Goal: Task Accomplishment & Management: Manage account settings

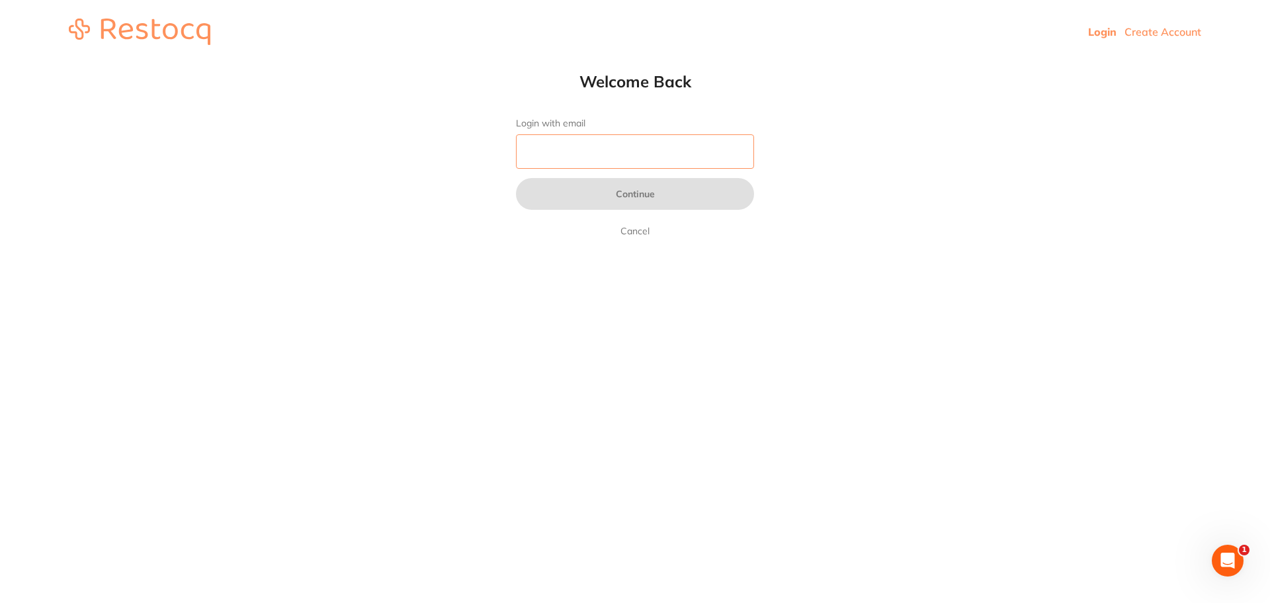
click at [652, 145] on input "Login with email" at bounding box center [635, 151] width 238 height 34
paste input "[EMAIL_ADDRESS][DOMAIN_NAME]"
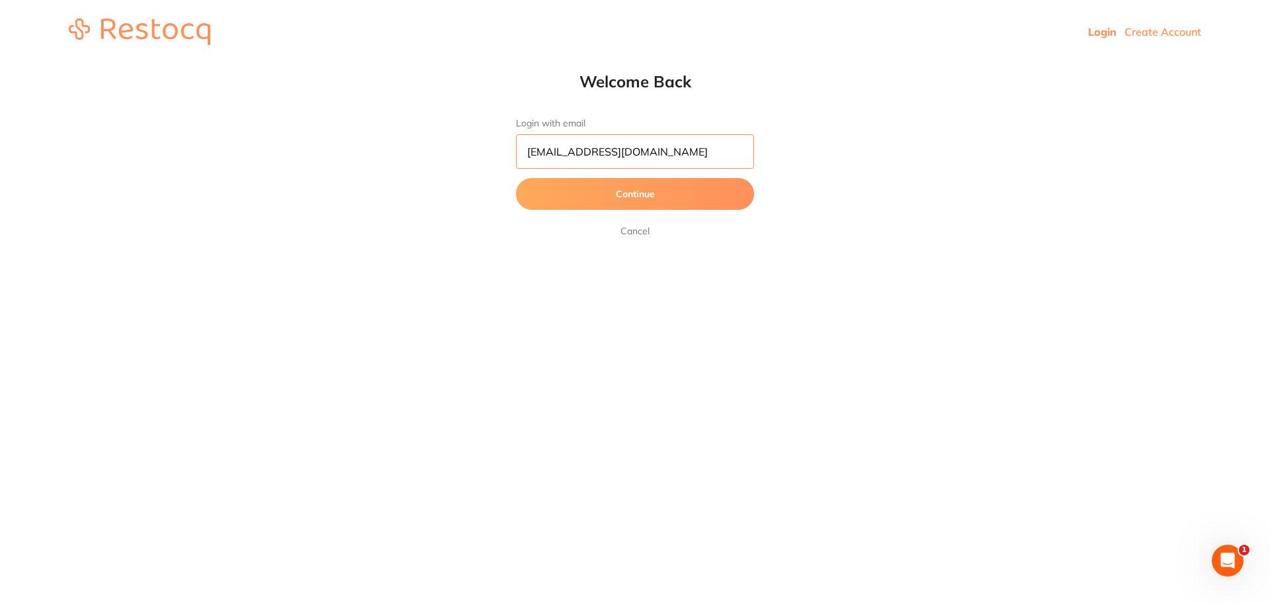
type input "[EMAIL_ADDRESS][DOMAIN_NAME]"
click at [516, 178] on button "Continue" at bounding box center [635, 194] width 238 height 32
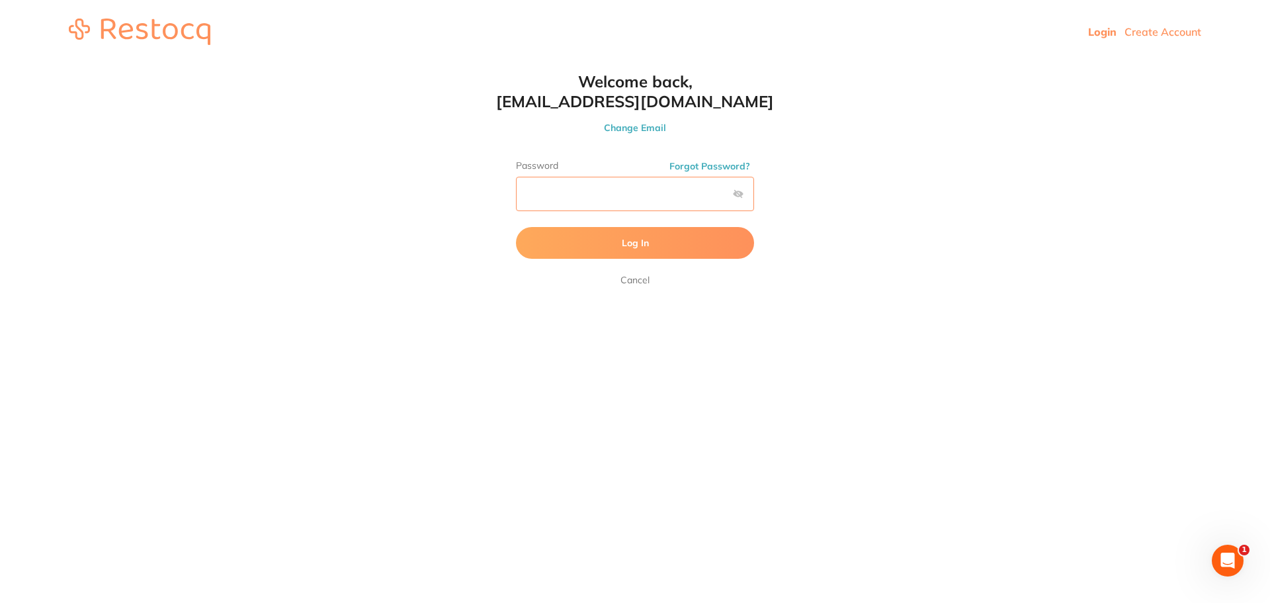
click at [516, 227] on button "Log In" at bounding box center [635, 243] width 238 height 32
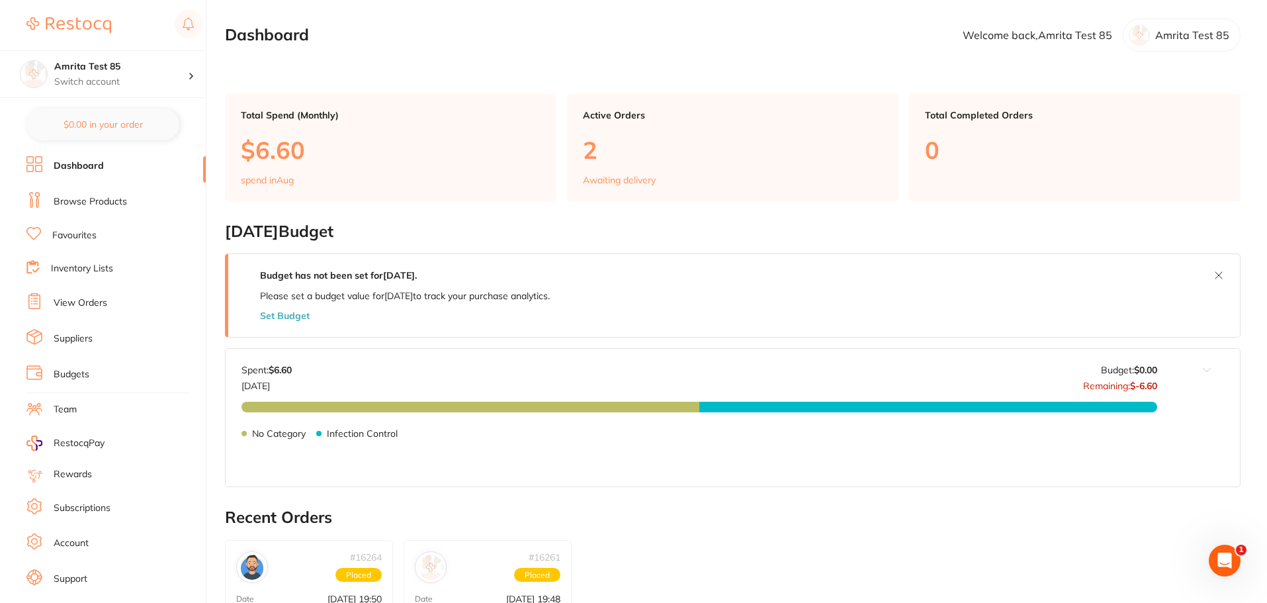
click at [66, 504] on link "Subscriptions" at bounding box center [82, 507] width 57 height 13
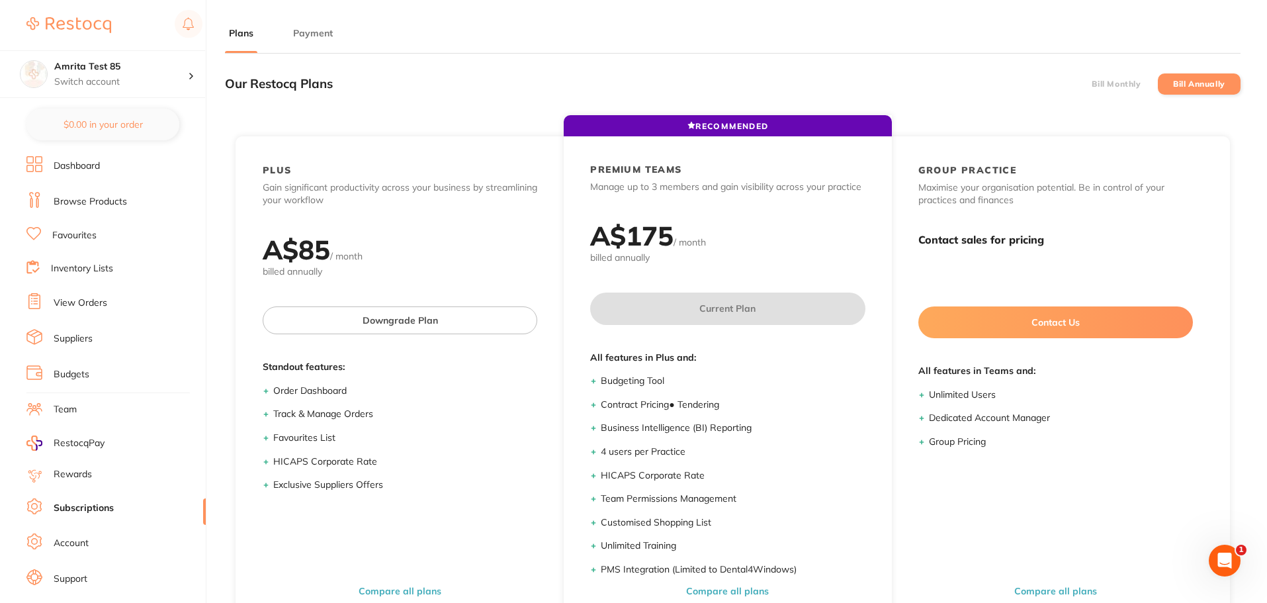
click at [1109, 85] on label "Bill Monthly" at bounding box center [1115, 83] width 49 height 9
click at [1091, 84] on input "Bill Monthly" at bounding box center [1091, 84] width 0 height 0
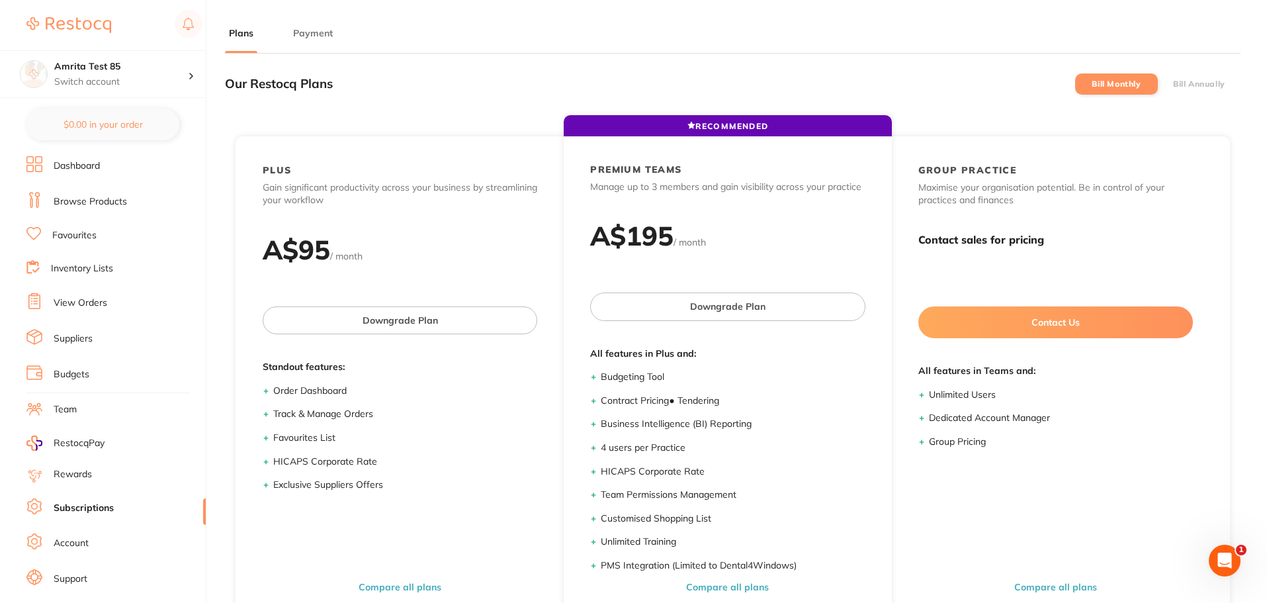
click at [1206, 79] on label "Bill Annually" at bounding box center [1199, 83] width 52 height 9
click at [1173, 84] on input "Bill Annually" at bounding box center [1173, 84] width 0 height 0
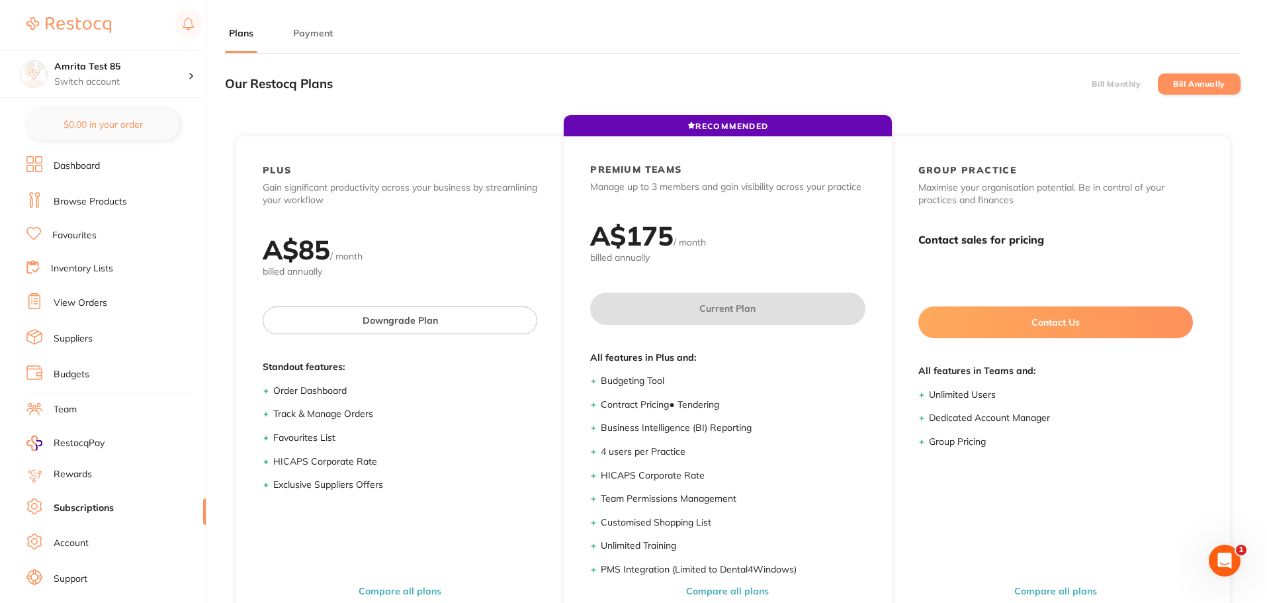
click at [1133, 88] on label "Bill Monthly" at bounding box center [1115, 83] width 49 height 9
click at [1091, 84] on input "Bill Monthly" at bounding box center [1091, 84] width 0 height 0
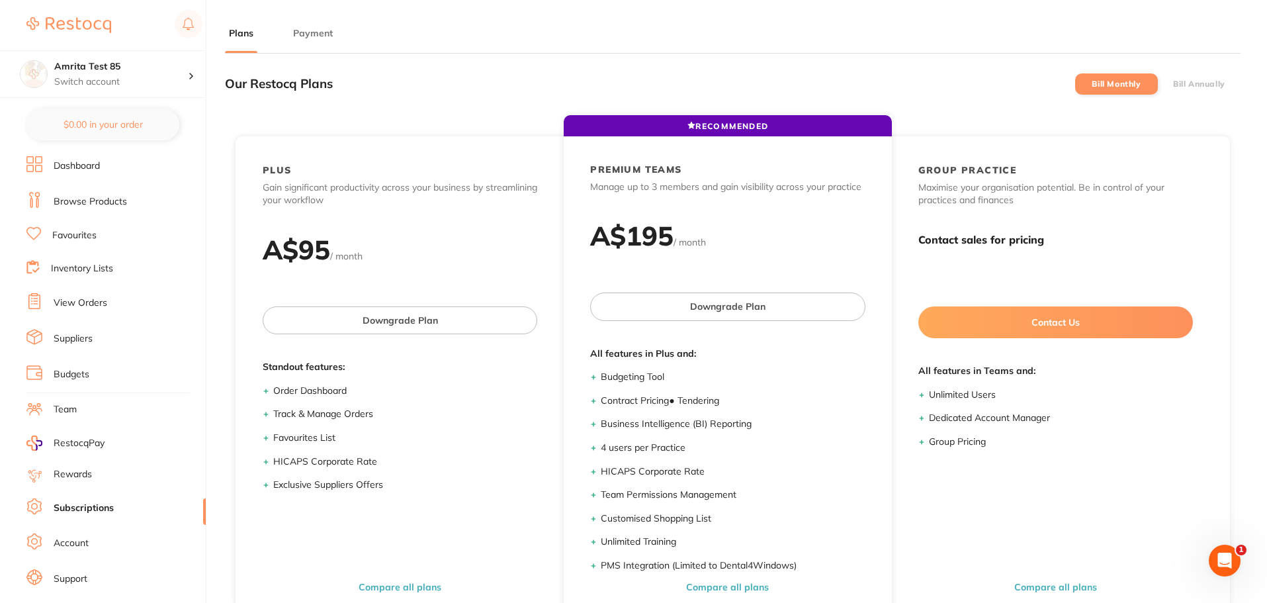
click at [1178, 88] on label "Bill Annually" at bounding box center [1199, 83] width 52 height 9
click at [1173, 84] on input "Bill Annually" at bounding box center [1173, 84] width 0 height 0
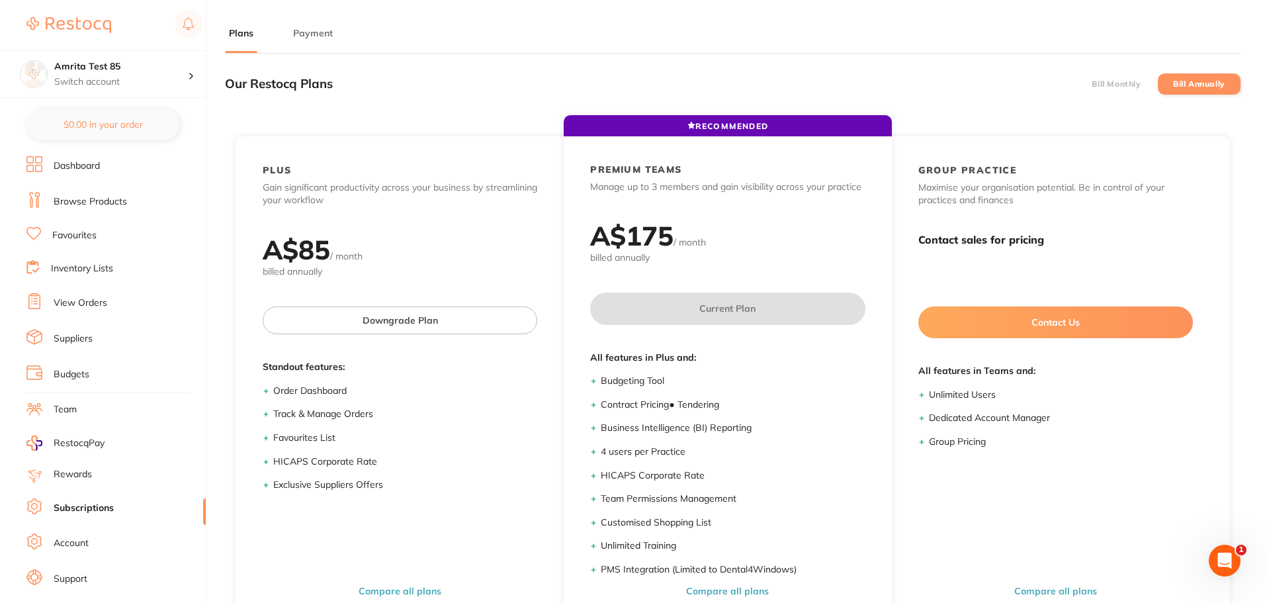
click at [1122, 84] on label "Bill Monthly" at bounding box center [1115, 83] width 49 height 9
click at [1091, 84] on input "Bill Monthly" at bounding box center [1091, 84] width 0 height 0
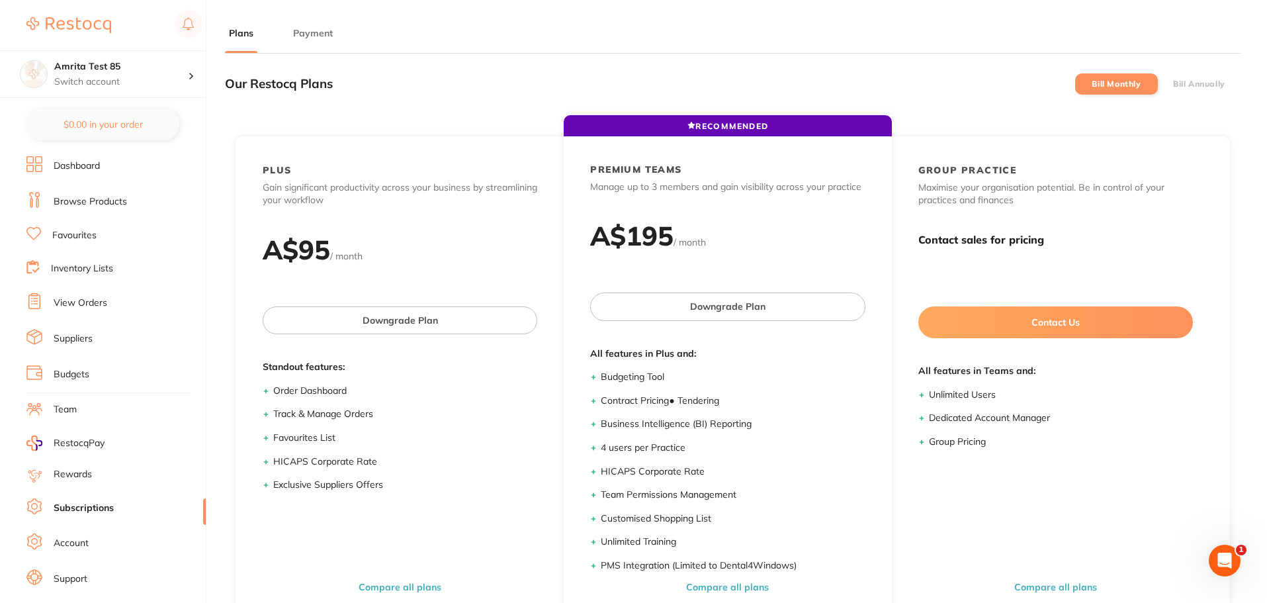
click at [1196, 81] on label "Bill Annually" at bounding box center [1199, 83] width 52 height 9
click at [1173, 84] on input "Bill Annually" at bounding box center [1173, 84] width 0 height 0
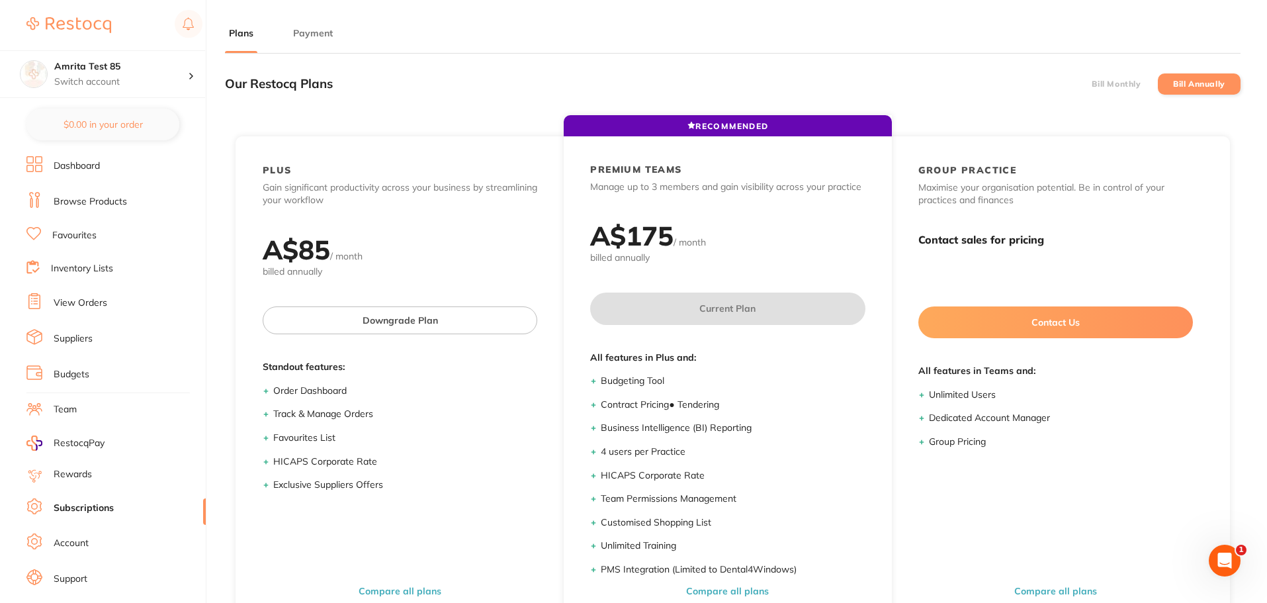
click at [1113, 89] on li "Bill Monthly" at bounding box center [1116, 83] width 83 height 21
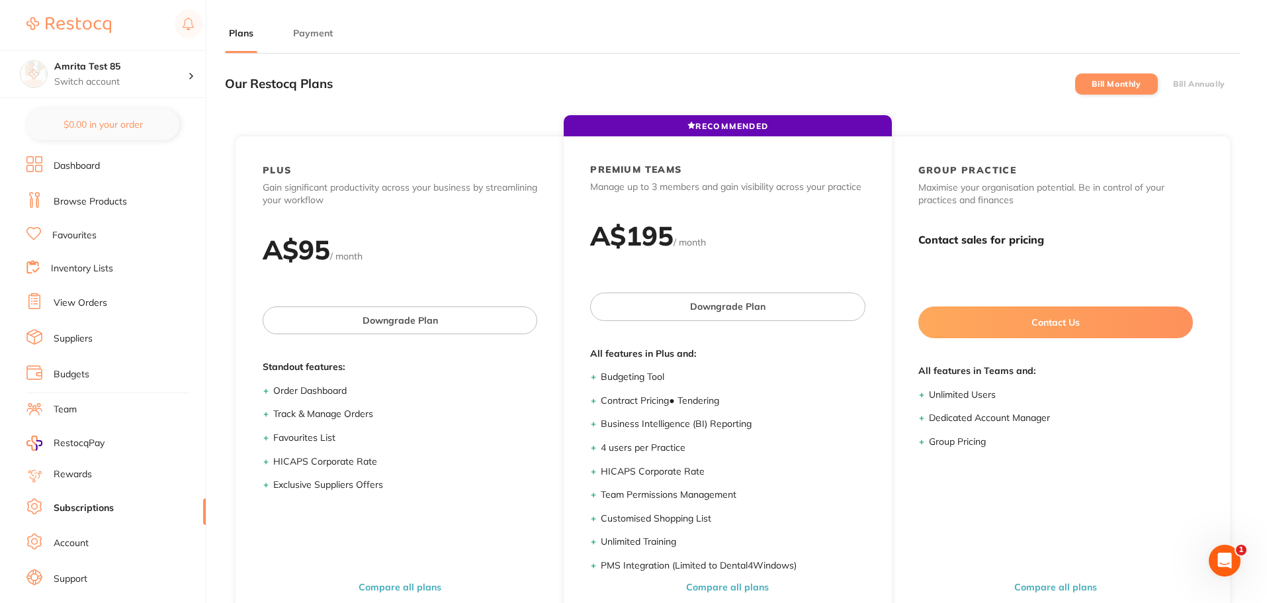
click at [1189, 86] on label "Bill Annually" at bounding box center [1199, 83] width 52 height 9
click at [1173, 84] on input "Bill Annually" at bounding box center [1173, 84] width 0 height 0
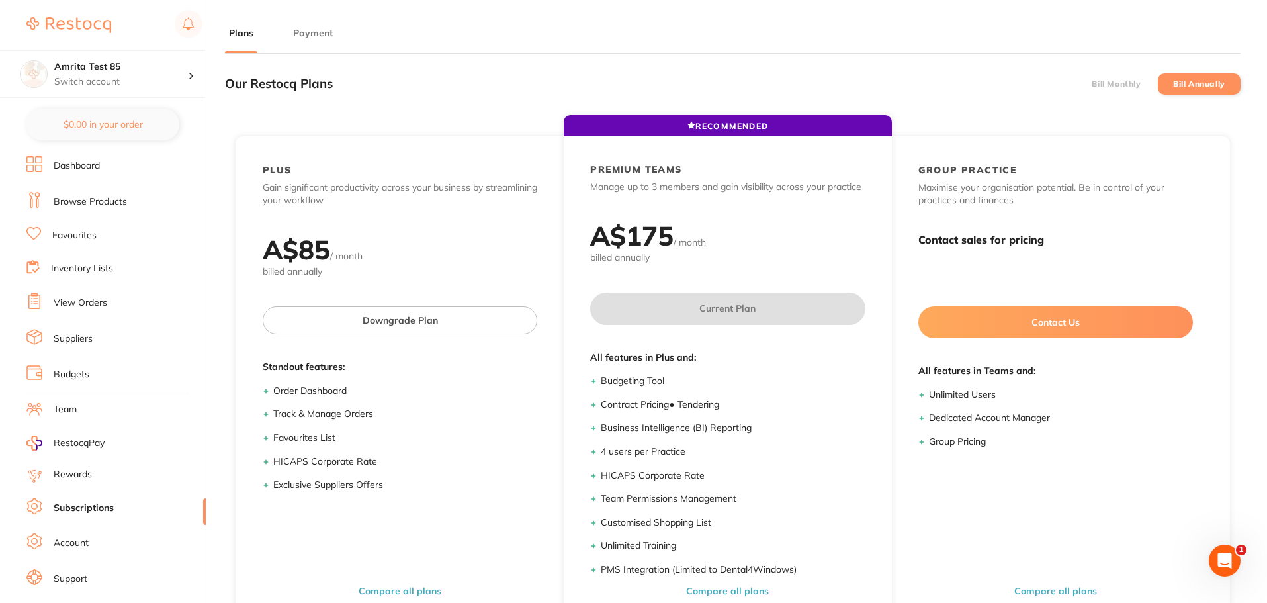
click at [1132, 82] on label "Bill Monthly" at bounding box center [1115, 83] width 49 height 9
click at [1091, 84] on input "Bill Monthly" at bounding box center [1091, 84] width 0 height 0
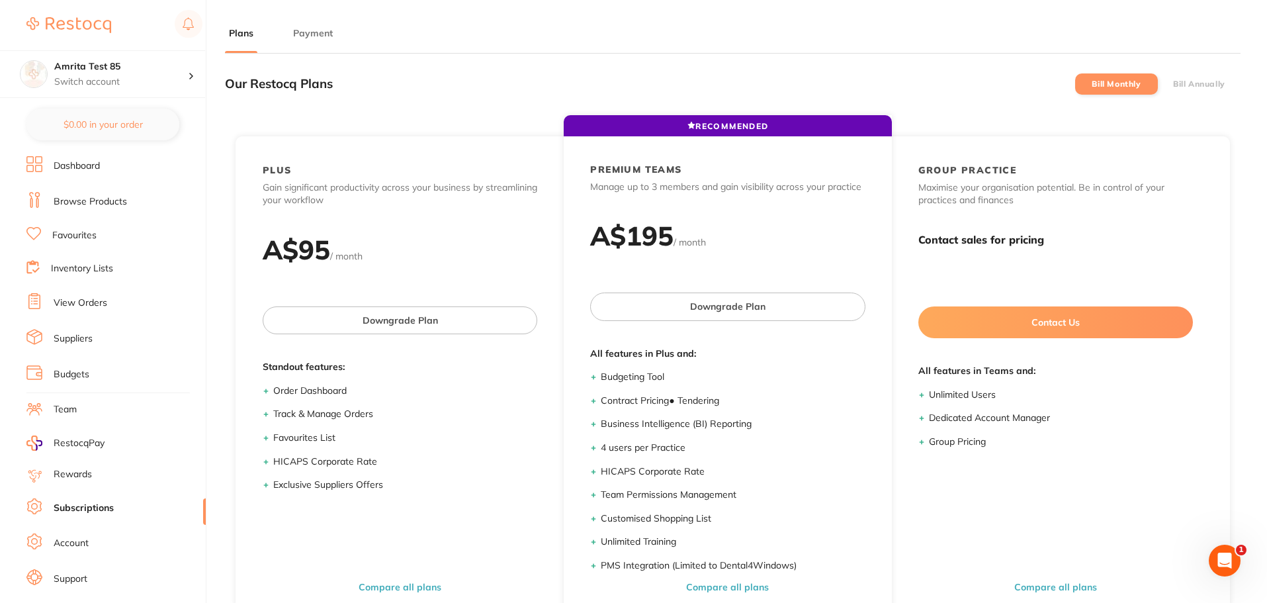
click at [1212, 83] on label "Bill Annually" at bounding box center [1199, 83] width 52 height 9
click at [1173, 84] on input "Bill Annually" at bounding box center [1173, 84] width 0 height 0
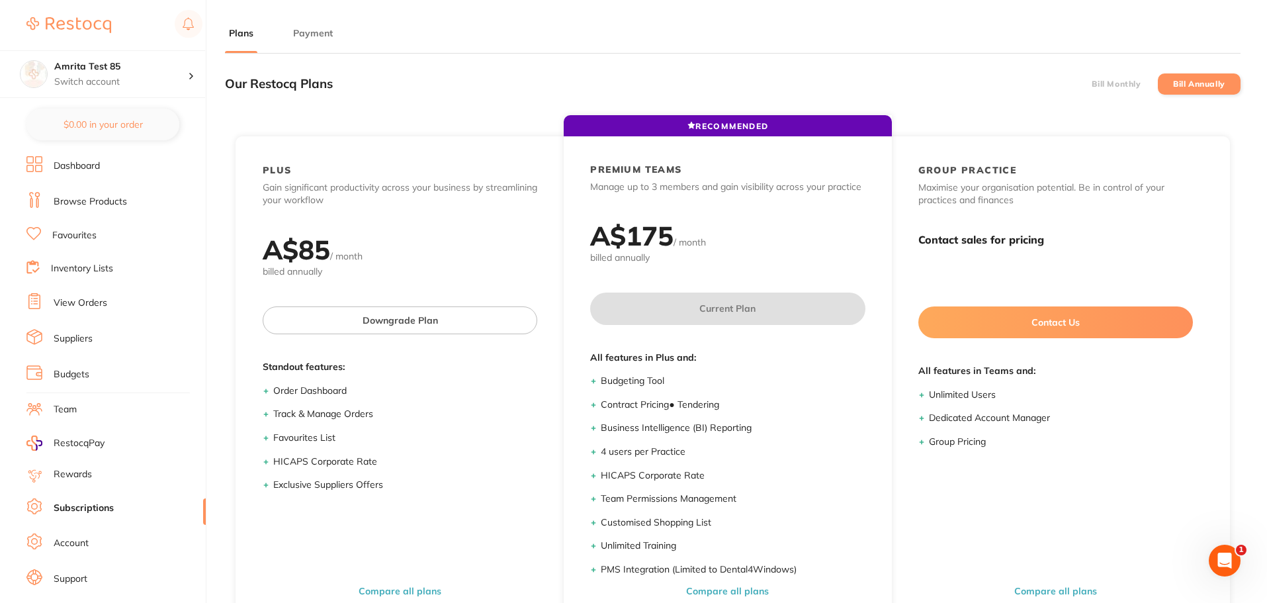
click at [1120, 84] on label "Bill Monthly" at bounding box center [1115, 83] width 49 height 9
click at [1091, 84] on input "Bill Monthly" at bounding box center [1091, 84] width 0 height 0
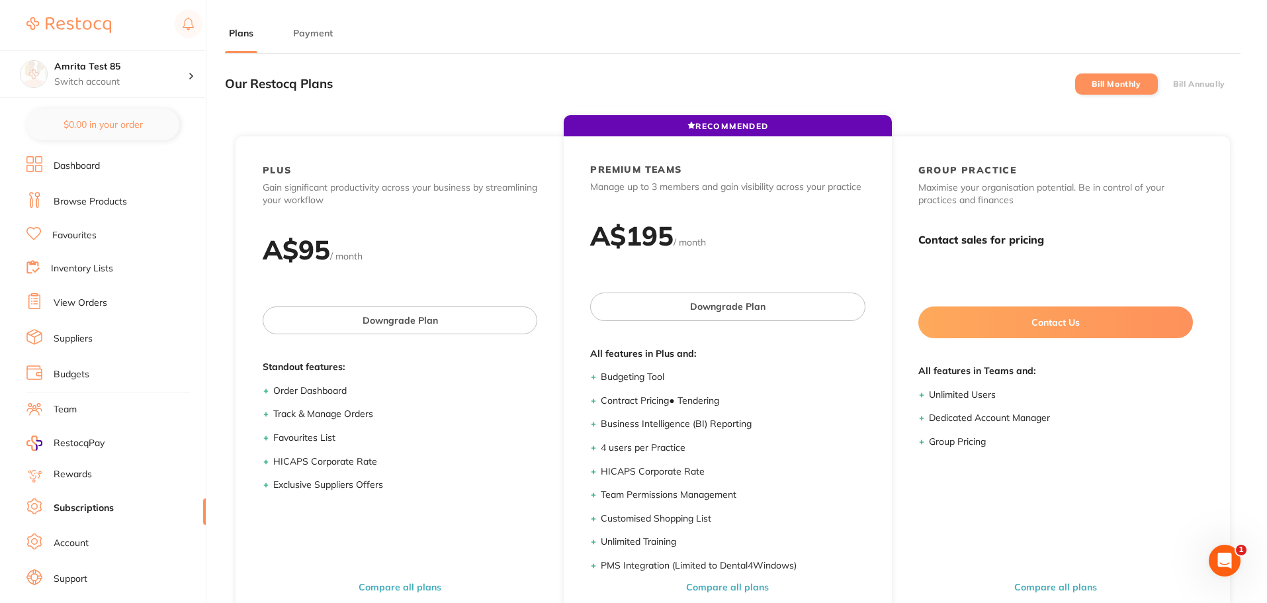
drag, startPoint x: 1194, startPoint y: 85, endPoint x: 1075, endPoint y: 101, distance: 119.5
click at [1194, 85] on label "Bill Annually" at bounding box center [1199, 83] width 52 height 9
click at [1173, 84] on input "Bill Annually" at bounding box center [1173, 84] width 0 height 0
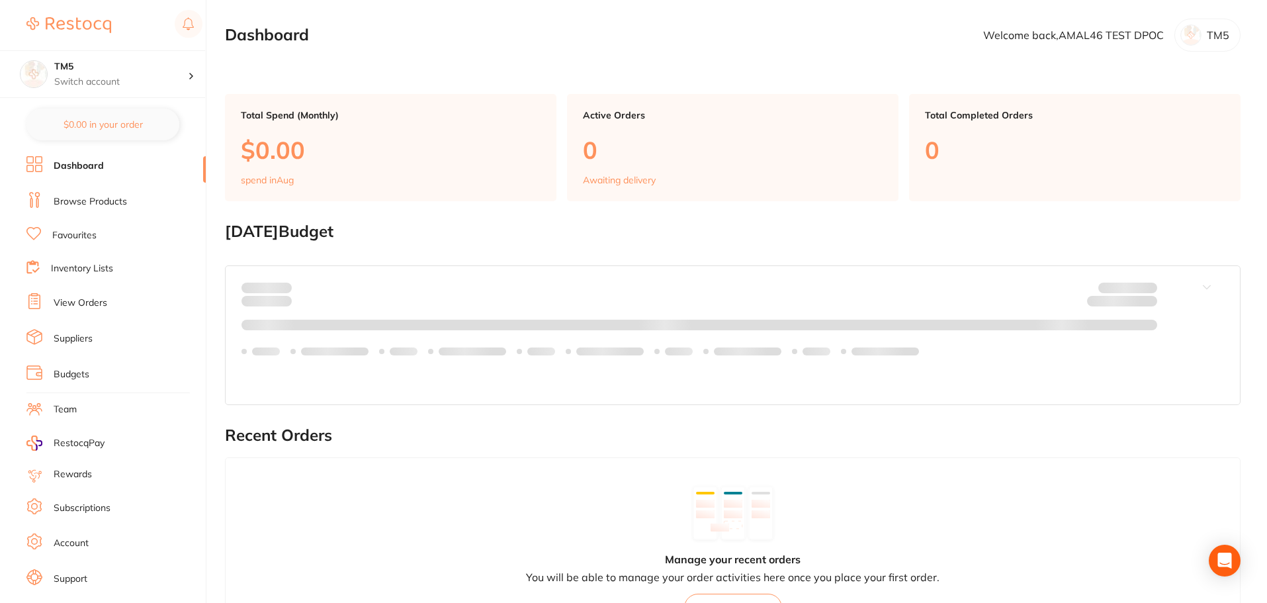
click at [64, 459] on link "Subscriptions" at bounding box center [82, 507] width 57 height 13
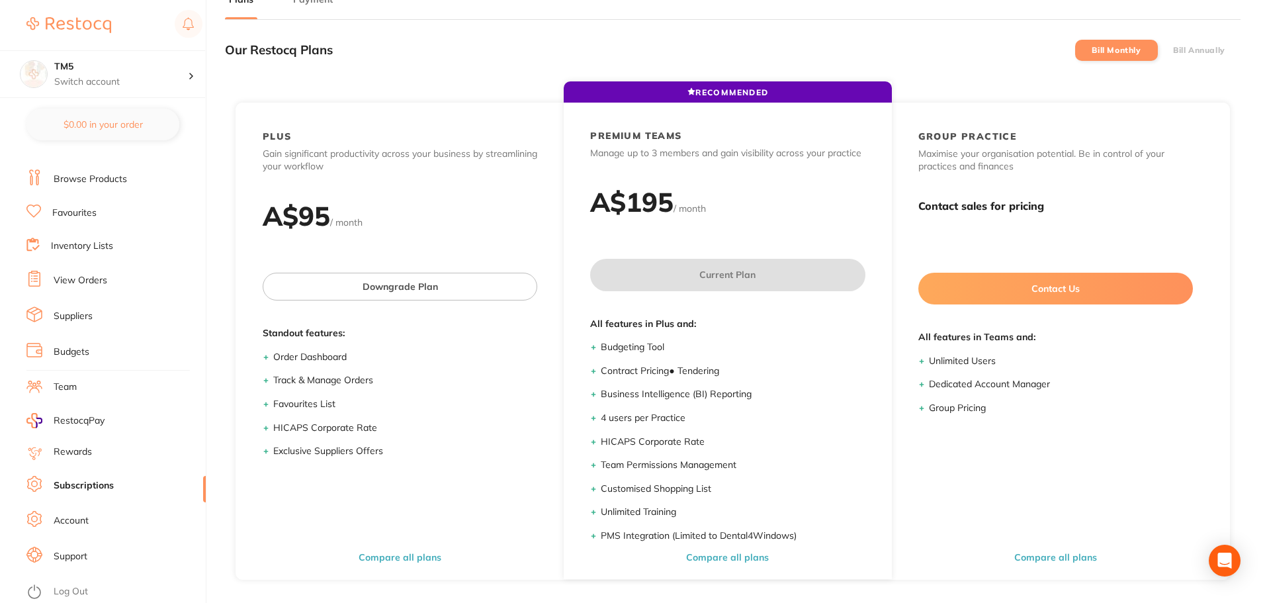
scroll to position [66, 0]
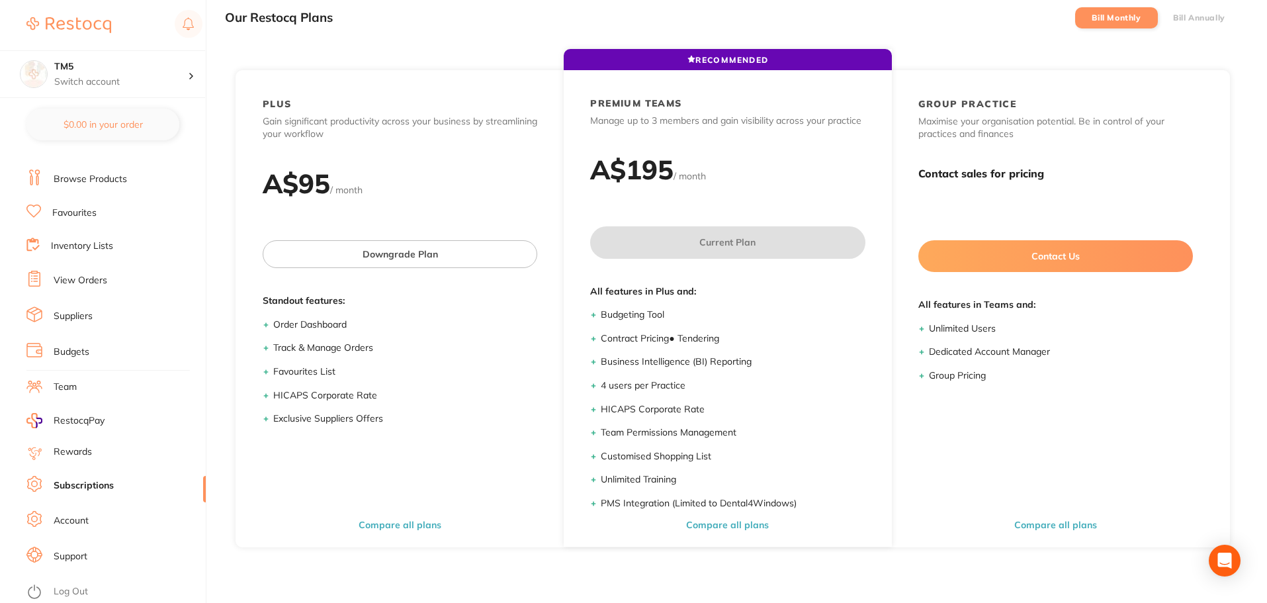
click at [65, 459] on link "Log Out" at bounding box center [71, 591] width 34 height 13
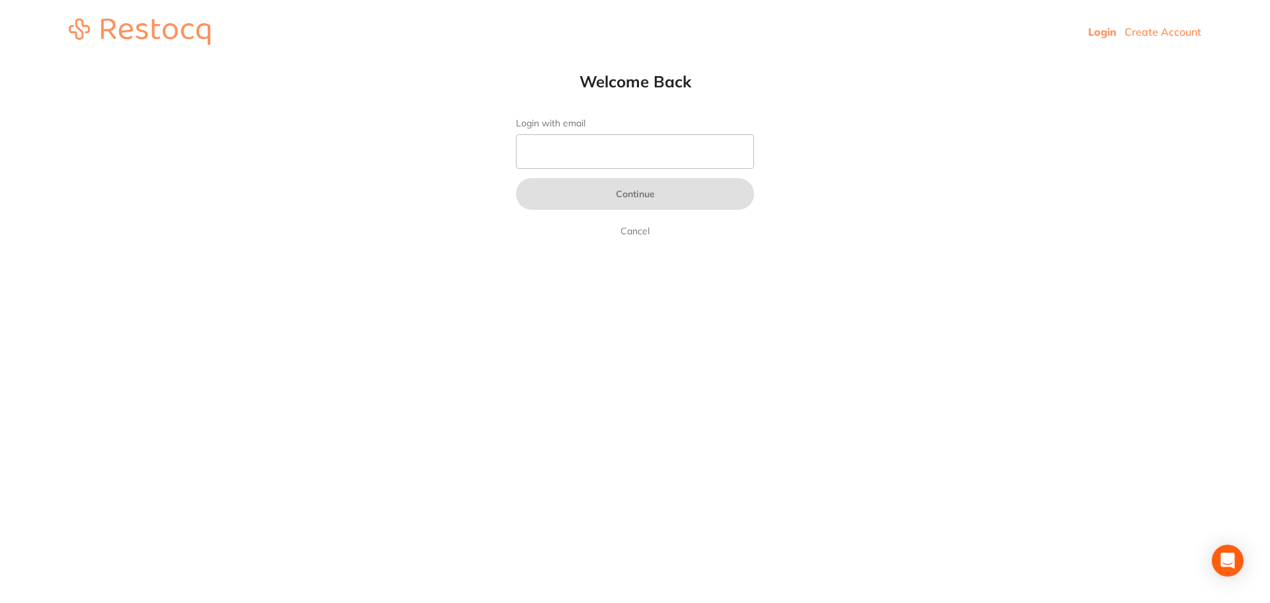
click at [1143, 32] on link "Create Account" at bounding box center [1162, 31] width 77 height 13
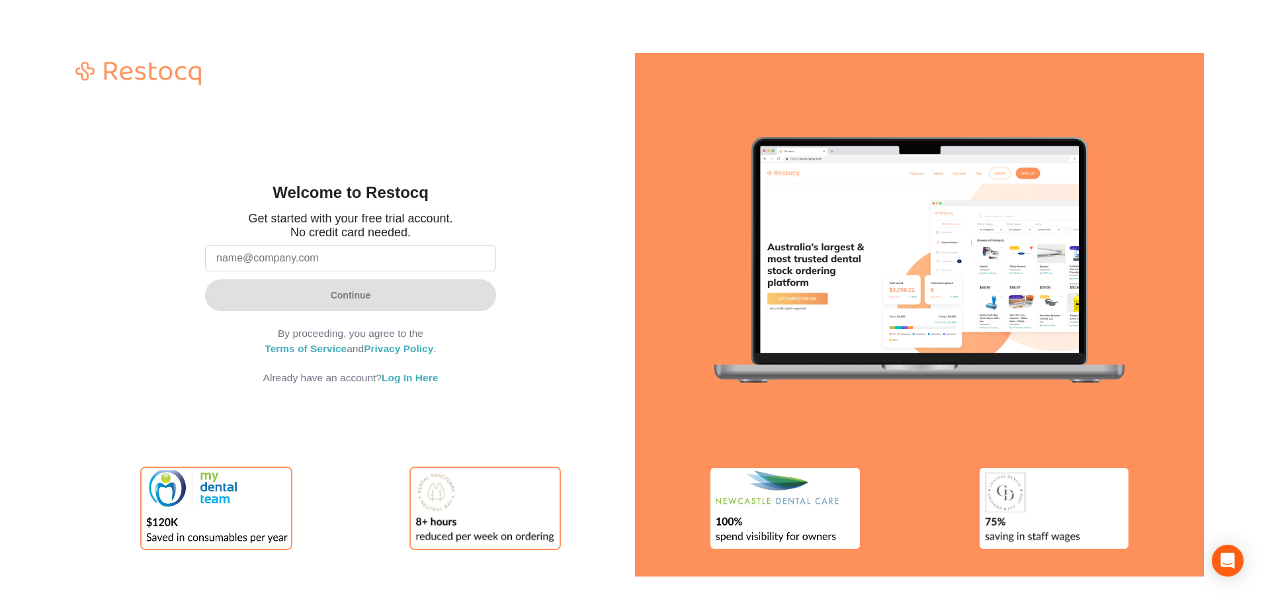
click at [352, 271] on input "email" at bounding box center [350, 258] width 291 height 26
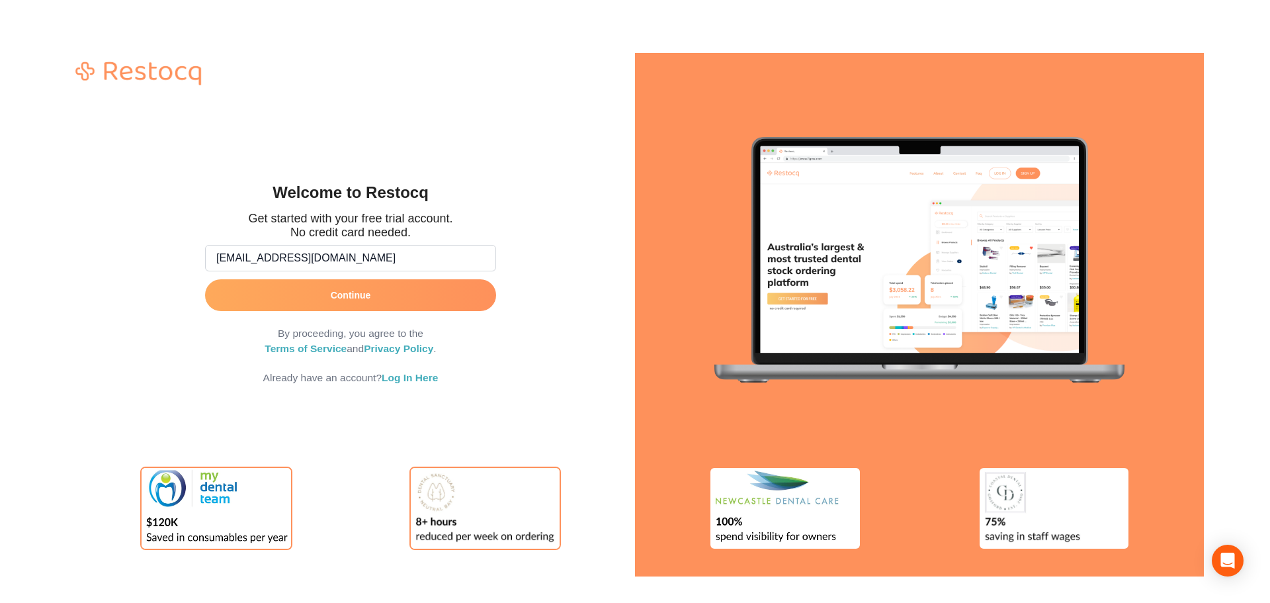
click at [248, 294] on form "amrita@terrificminds.com Continue By proceeding, you agree to the Terms of Serv…" at bounding box center [350, 312] width 291 height 146
type input "amrita+85@terrificminds.com"
click at [248, 294] on button "Continue" at bounding box center [350, 295] width 291 height 32
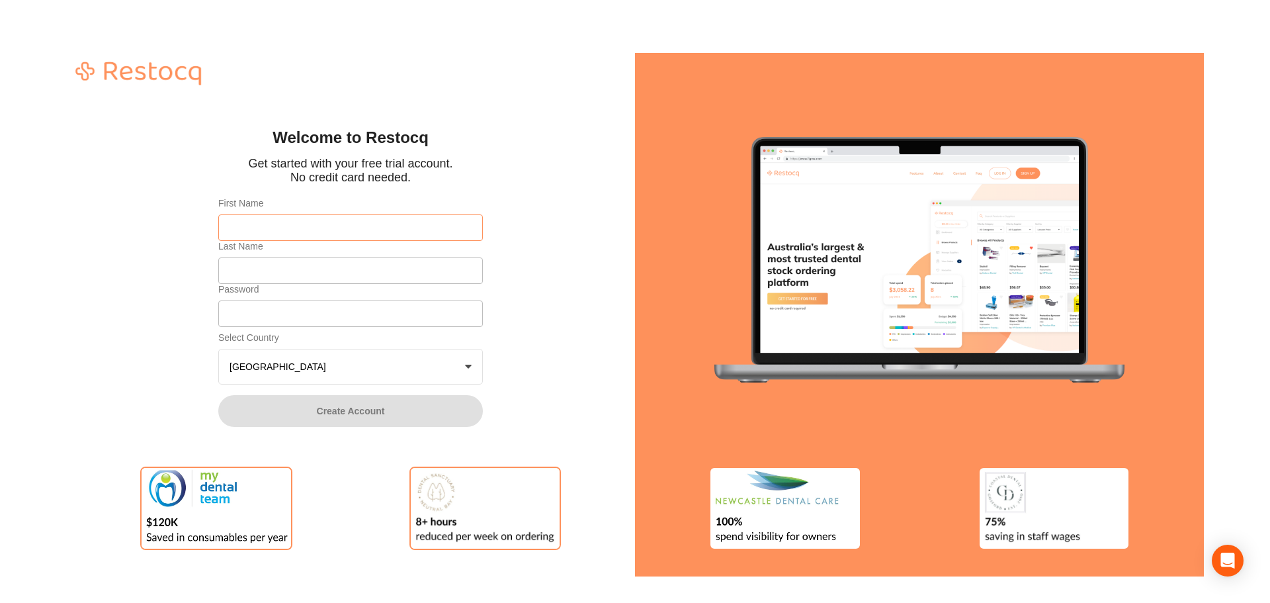
click at [278, 228] on input "First Name" at bounding box center [350, 227] width 265 height 26
type input "Amrita"
click at [265, 278] on input "Last Name" at bounding box center [350, 270] width 265 height 26
type input "Test 86"
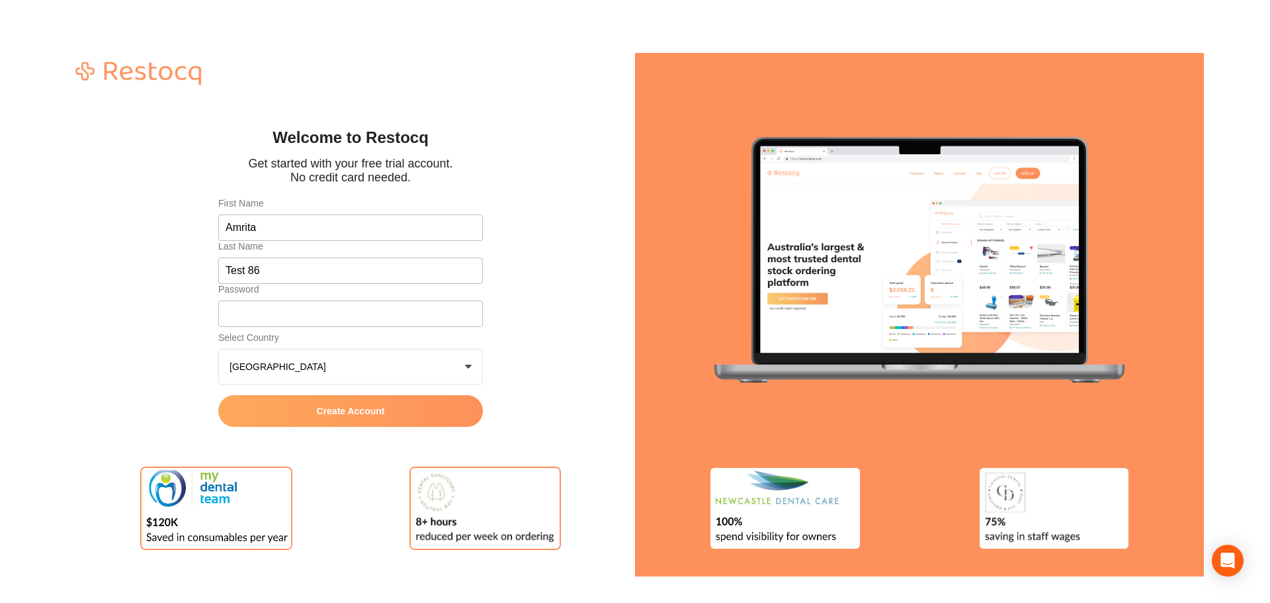
click at [292, 417] on button "Create Account" at bounding box center [350, 411] width 265 height 32
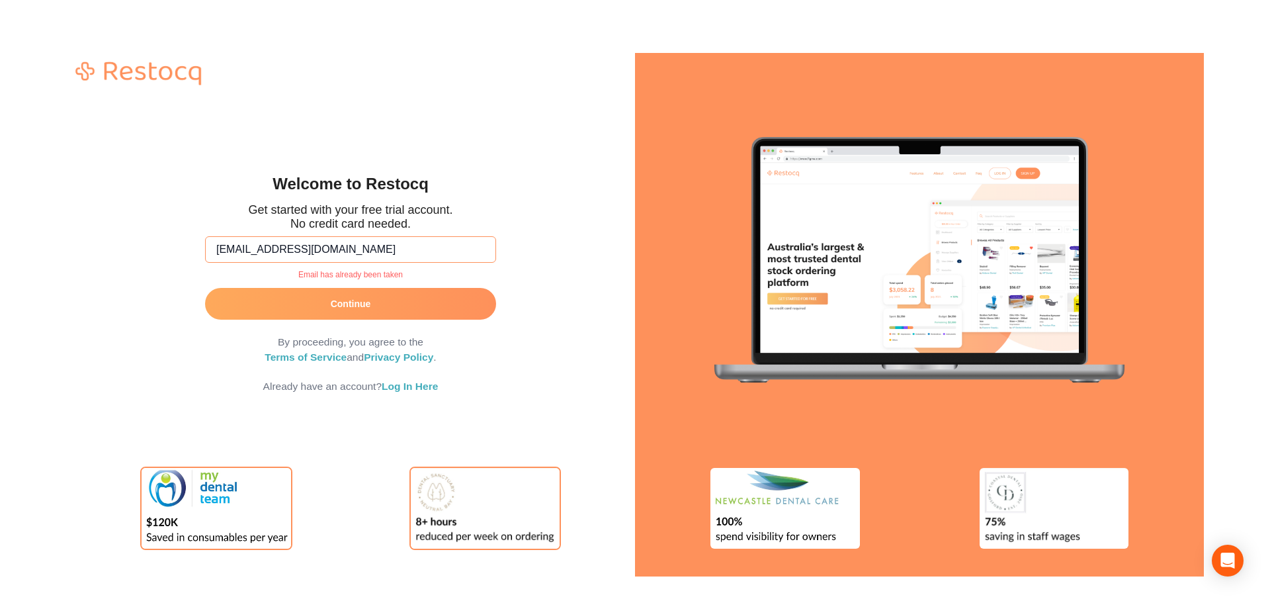
click at [264, 254] on input "amrita+85@terrificminds.com" at bounding box center [350, 249] width 291 height 26
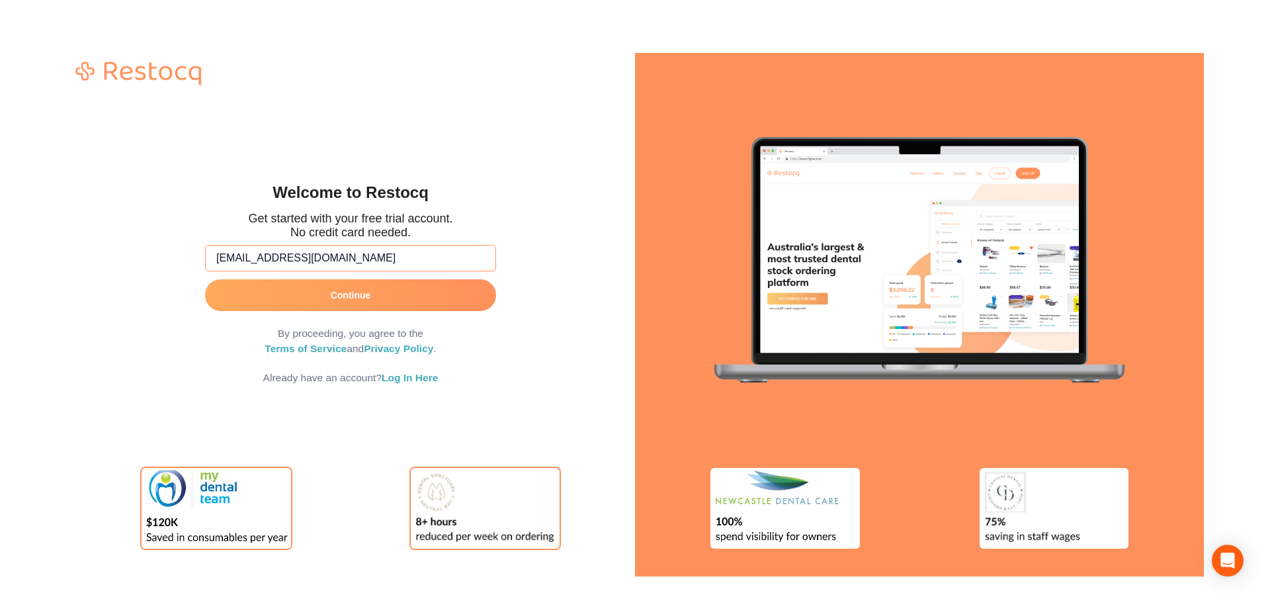
type input "amrita+86@terrificminds.com"
click at [288, 296] on button "Continue" at bounding box center [350, 295] width 291 height 32
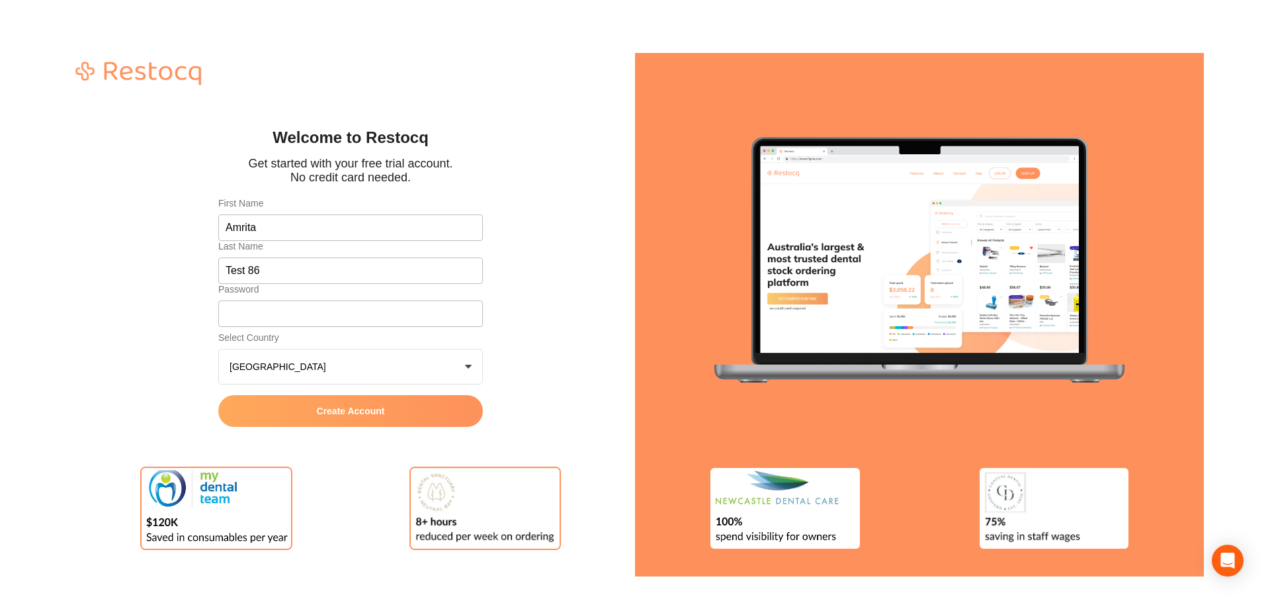
click at [297, 405] on button "Create Account" at bounding box center [350, 411] width 265 height 32
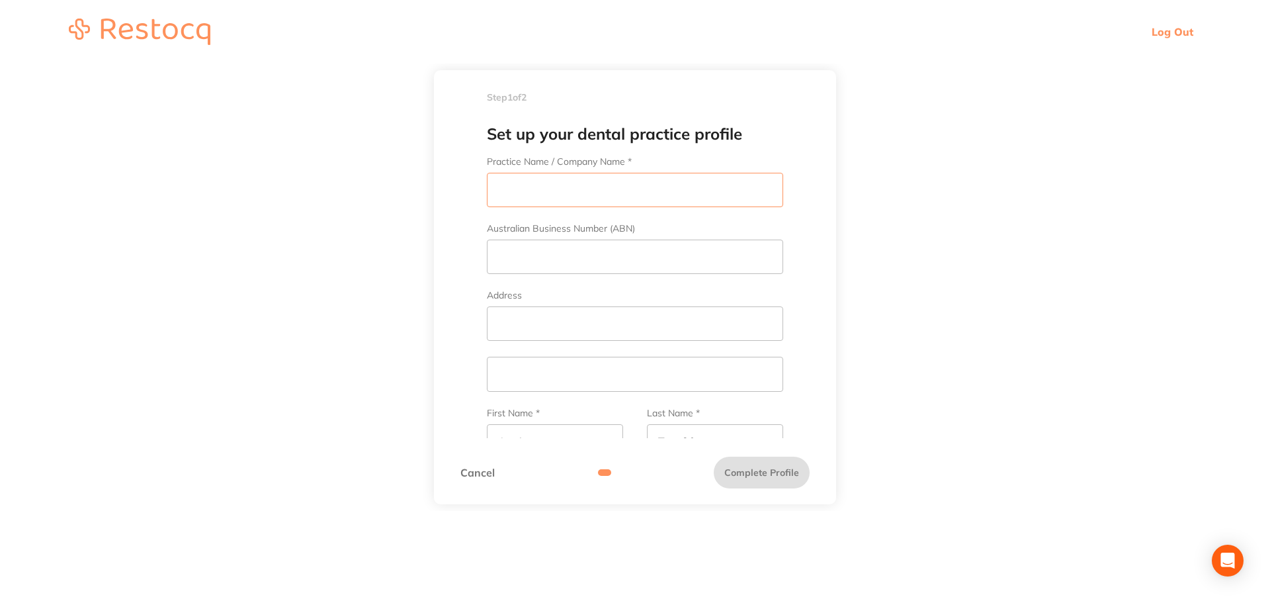
click at [580, 196] on input "Practice Name / Company Name *" at bounding box center [635, 190] width 296 height 34
type input "Amrita Test 86"
click at [751, 263] on input "Australian Business Number (ABN)" at bounding box center [635, 256] width 296 height 34
type input "231546879"
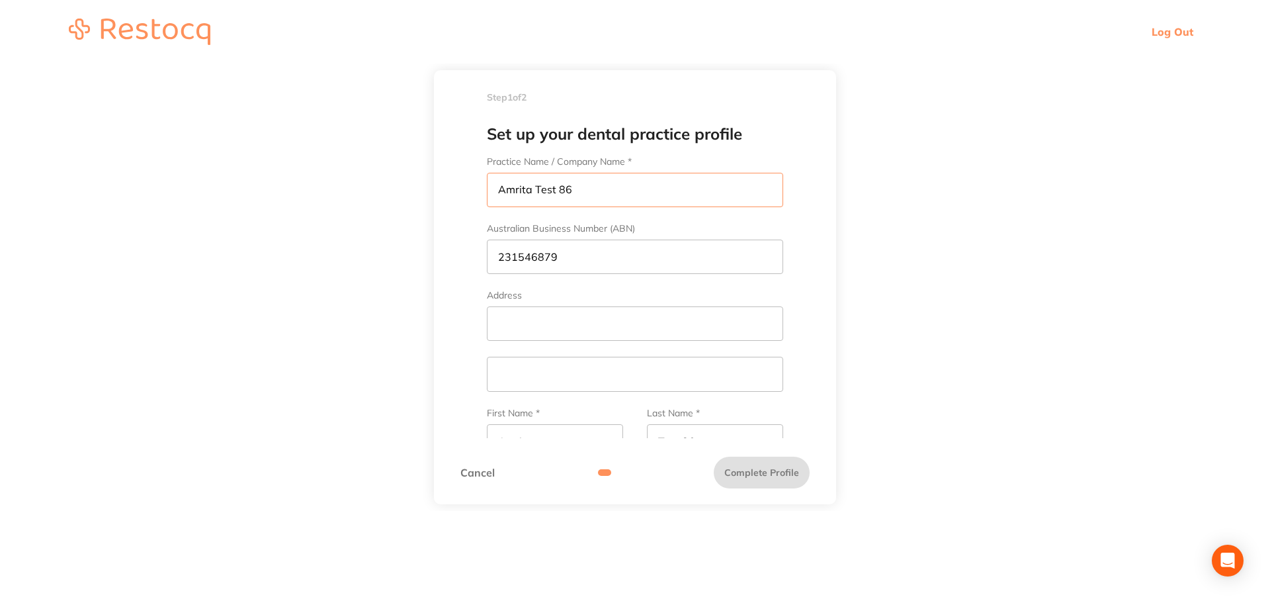
drag, startPoint x: 593, startPoint y: 194, endPoint x: 436, endPoint y: 212, distance: 157.8
click at [436, 212] on div "Set up your dental practice profile Practice Name / Company Name * Amrita Test …" at bounding box center [635, 274] width 402 height 325
click at [644, 286] on form "Practice Name / Company Name * Amrita Test 86 Australian Business Number (ABN) …" at bounding box center [634, 479] width 349 height 647
click at [628, 317] on input "Address" at bounding box center [635, 323] width 296 height 34
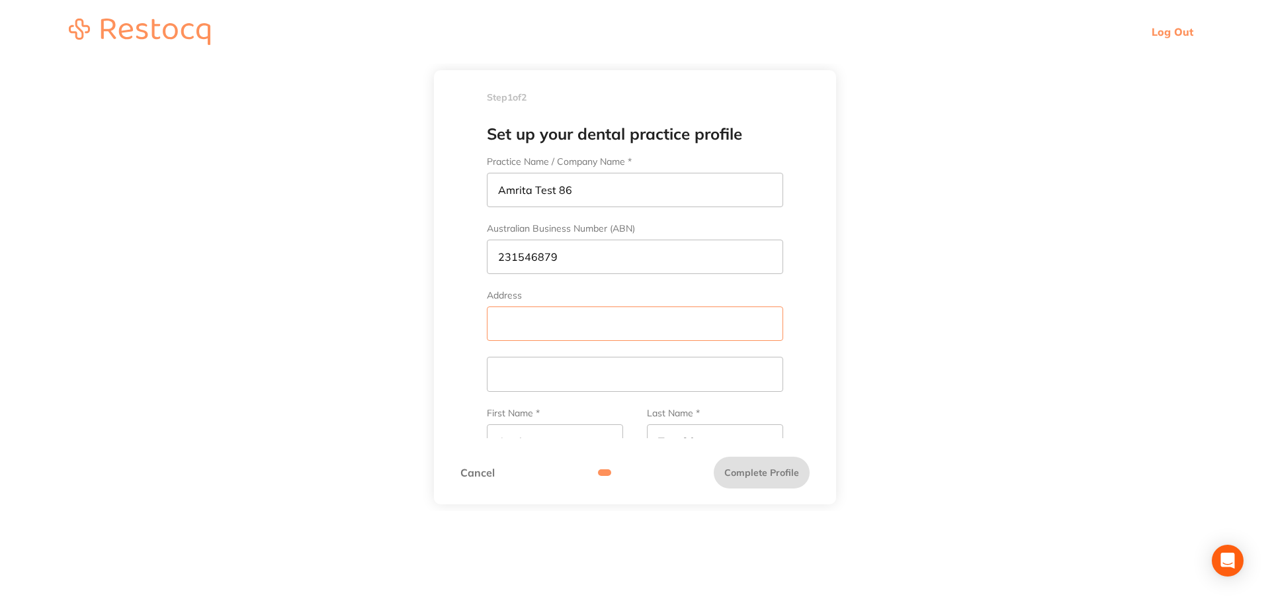
paste input "Amrita Test 86"
type input "Amrita Test 86"
click at [531, 366] on input "text" at bounding box center [635, 374] width 296 height 34
paste input "Amrita Test 86"
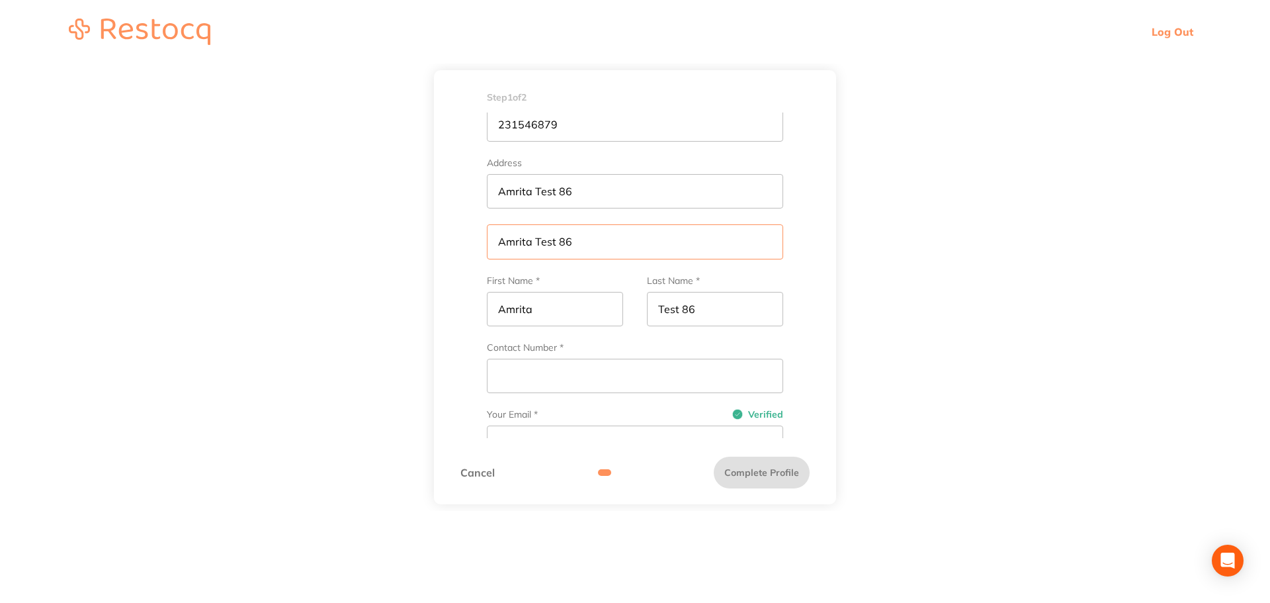
scroll to position [198, 0]
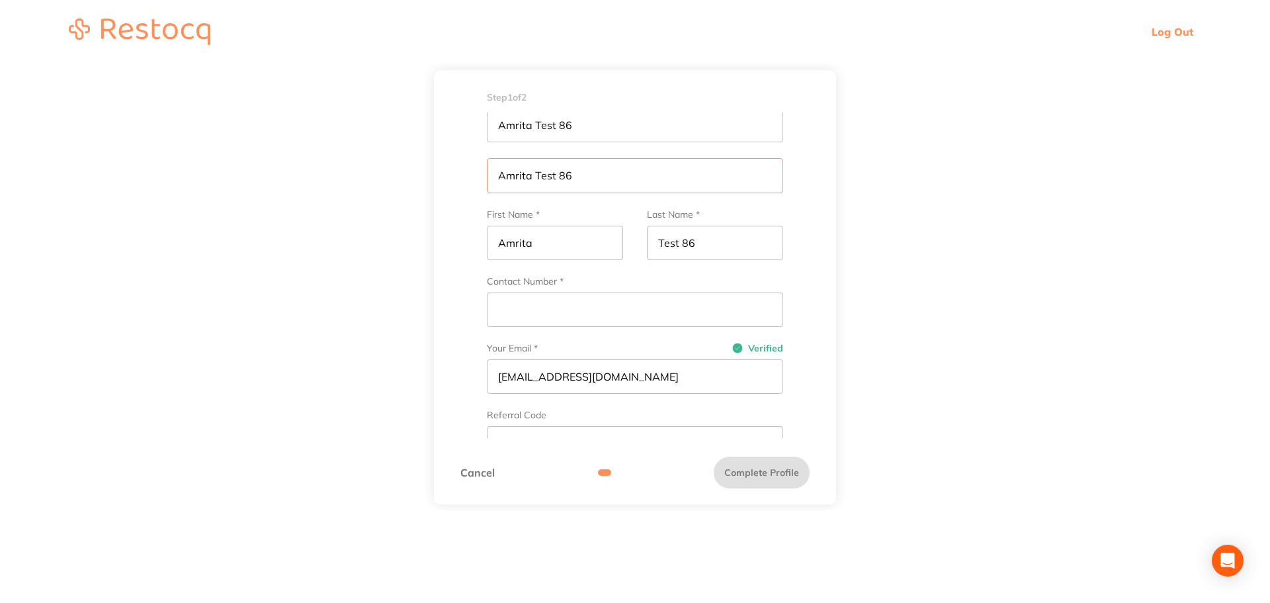
type input "Amrita Test 86"
click at [575, 318] on input "Contact Number *" at bounding box center [635, 309] width 296 height 34
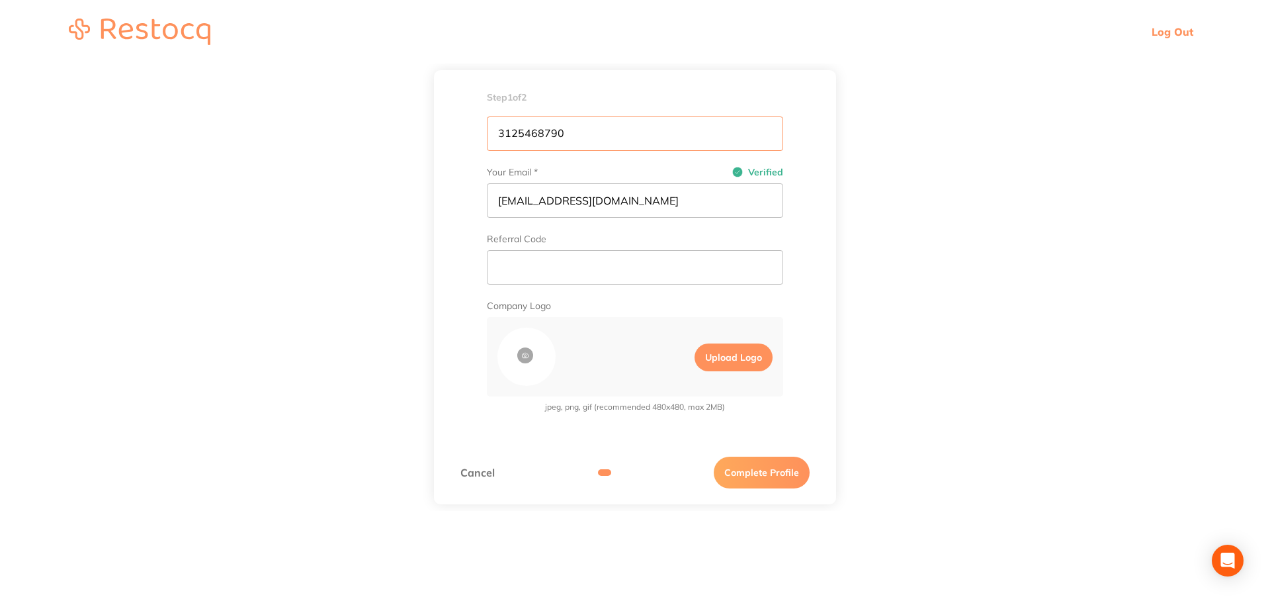
scroll to position [381, 0]
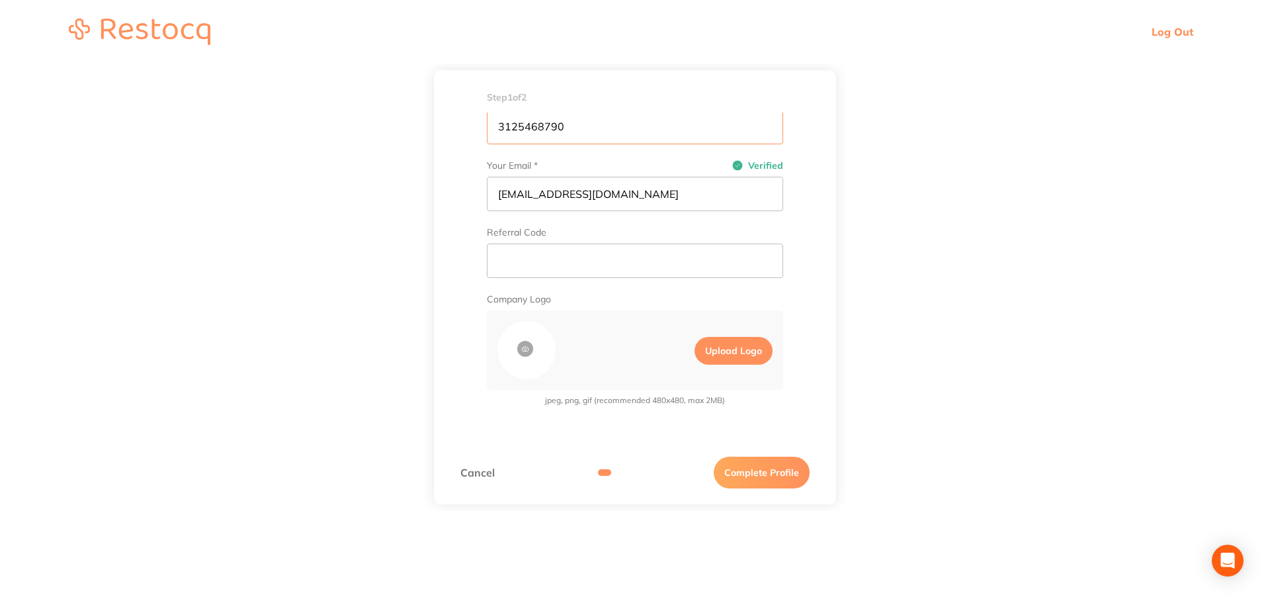
type input "3125468790"
click at [765, 474] on button "Complete Profile" at bounding box center [762, 472] width 96 height 32
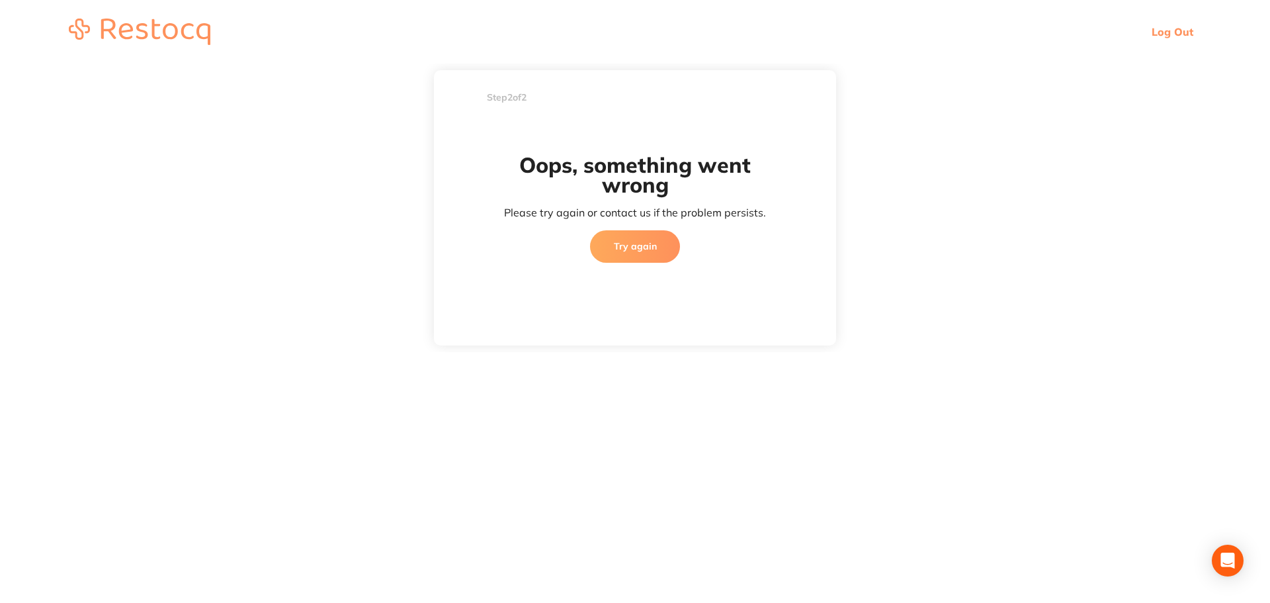
scroll to position [377, 0]
click at [662, 238] on button "Try again" at bounding box center [635, 246] width 90 height 32
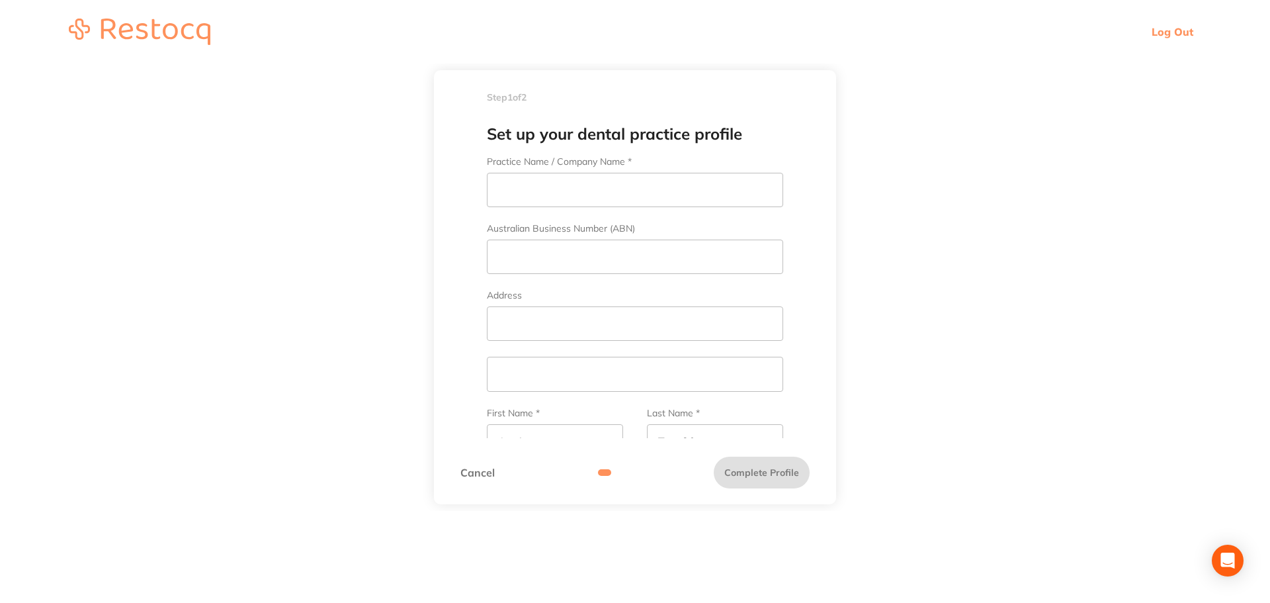
click at [1175, 34] on link "Log Out" at bounding box center [1173, 31] width 42 height 13
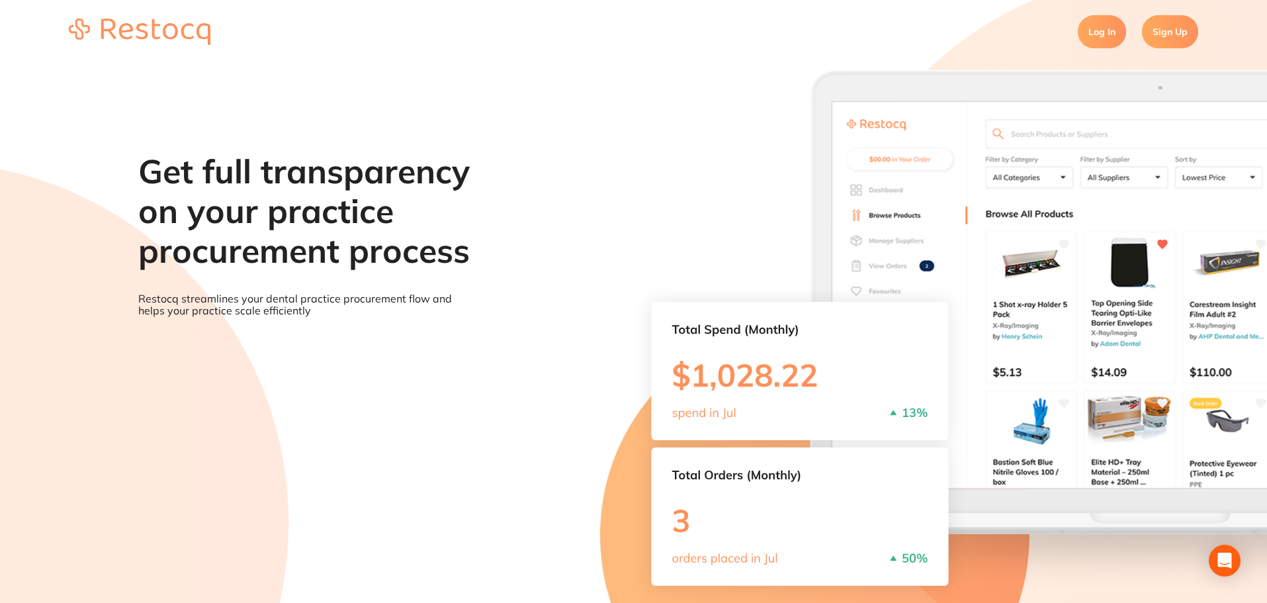
click at [1177, 35] on link "Sign Up" at bounding box center [1170, 31] width 56 height 33
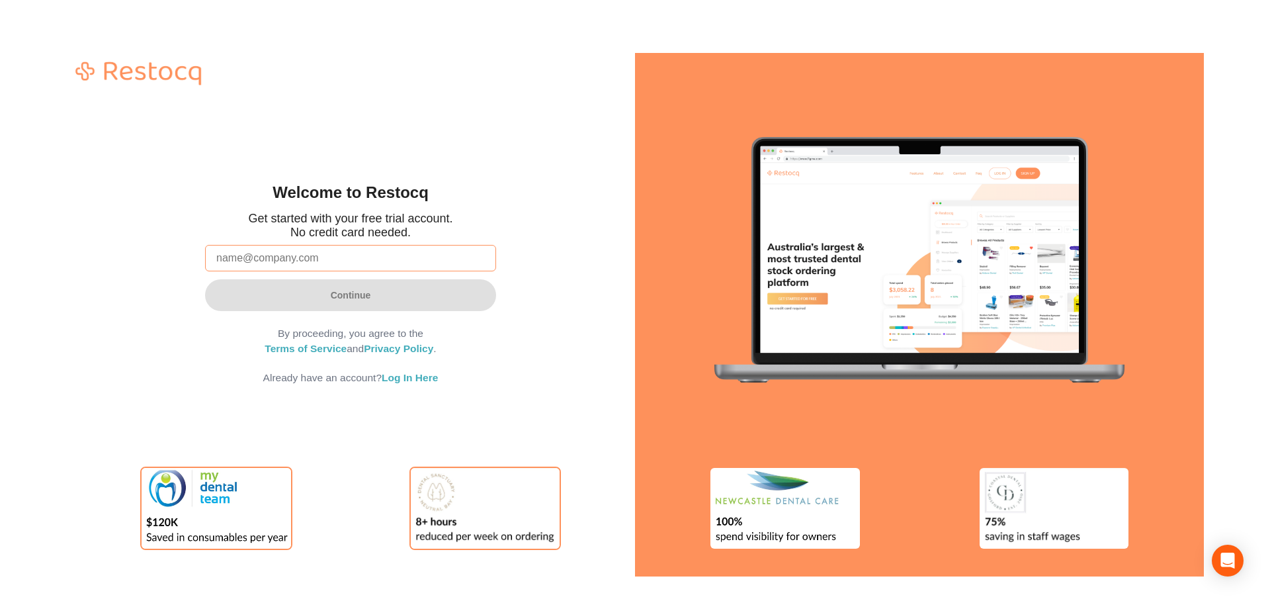
click at [391, 263] on input "email" at bounding box center [350, 258] width 291 height 26
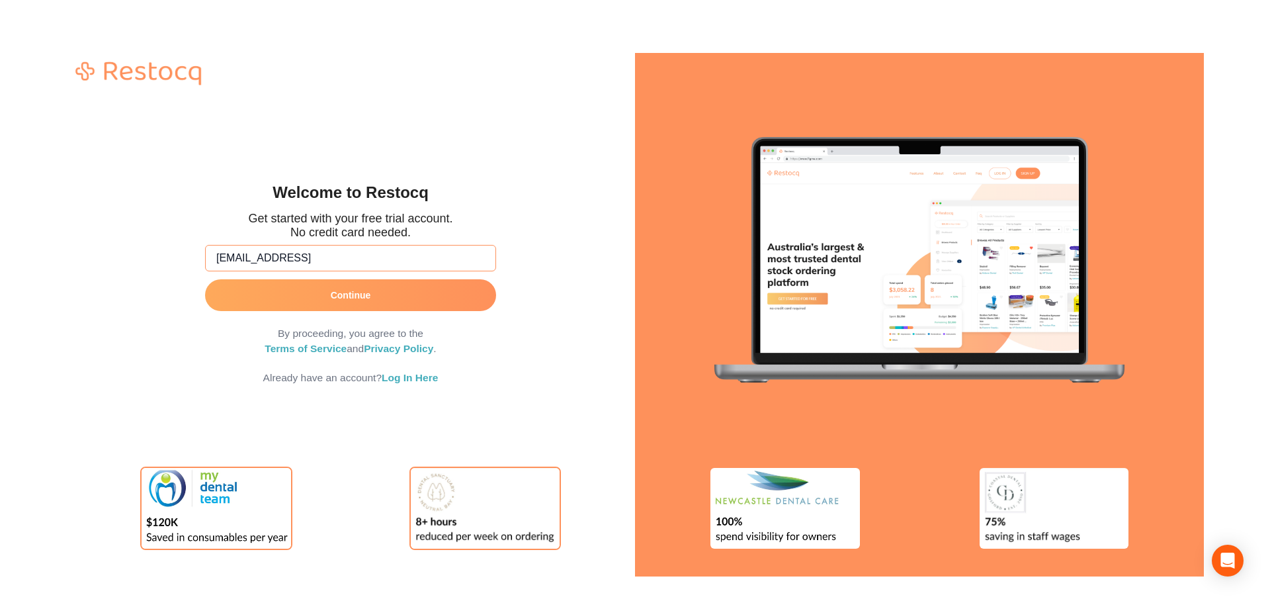
type input "amrita+87@terrificminds.com"
click at [382, 295] on button "Continue" at bounding box center [350, 295] width 291 height 32
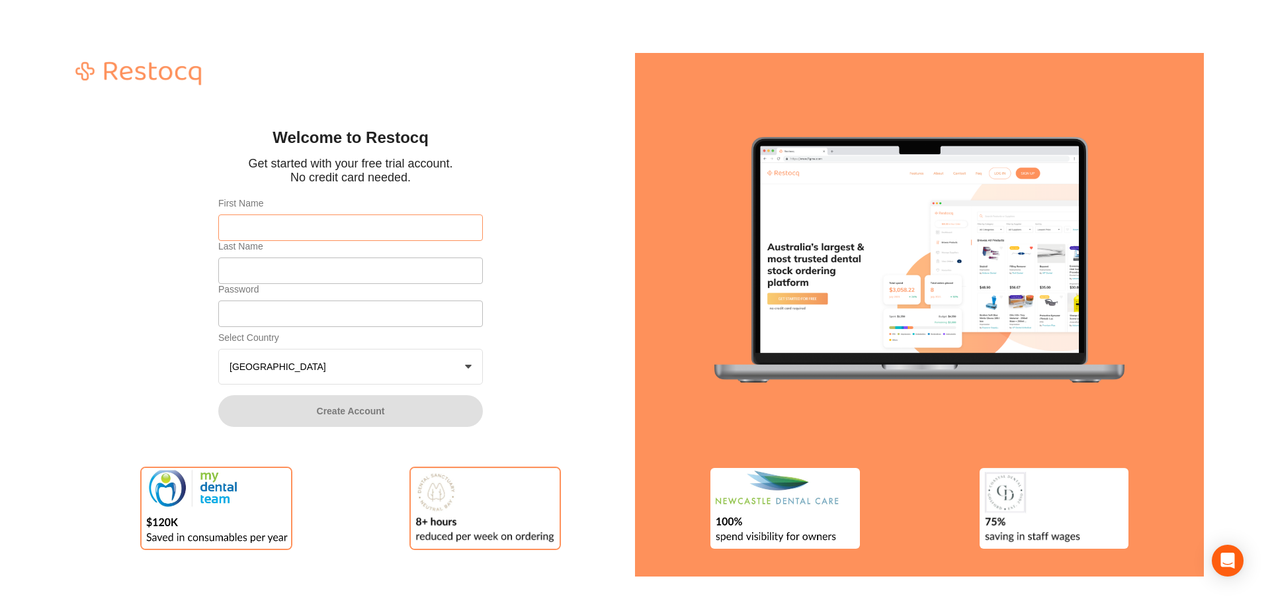
click at [328, 229] on input "First Name" at bounding box center [350, 227] width 265 height 26
drag, startPoint x: 294, startPoint y: 227, endPoint x: 259, endPoint y: 225, distance: 34.5
click at [259, 225] on input "Amrita Test 87" at bounding box center [350, 227] width 265 height 26
type input "Amrita"
click at [276, 264] on input "Last Name" at bounding box center [350, 270] width 265 height 26
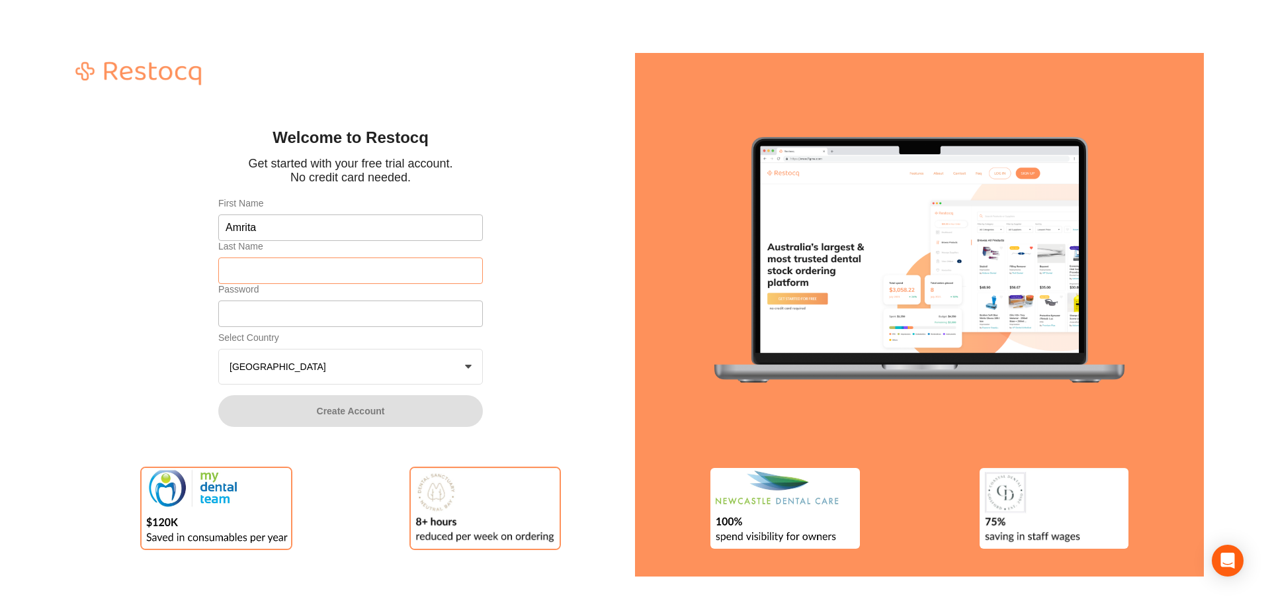
paste input "Test 87"
type input "Test 87"
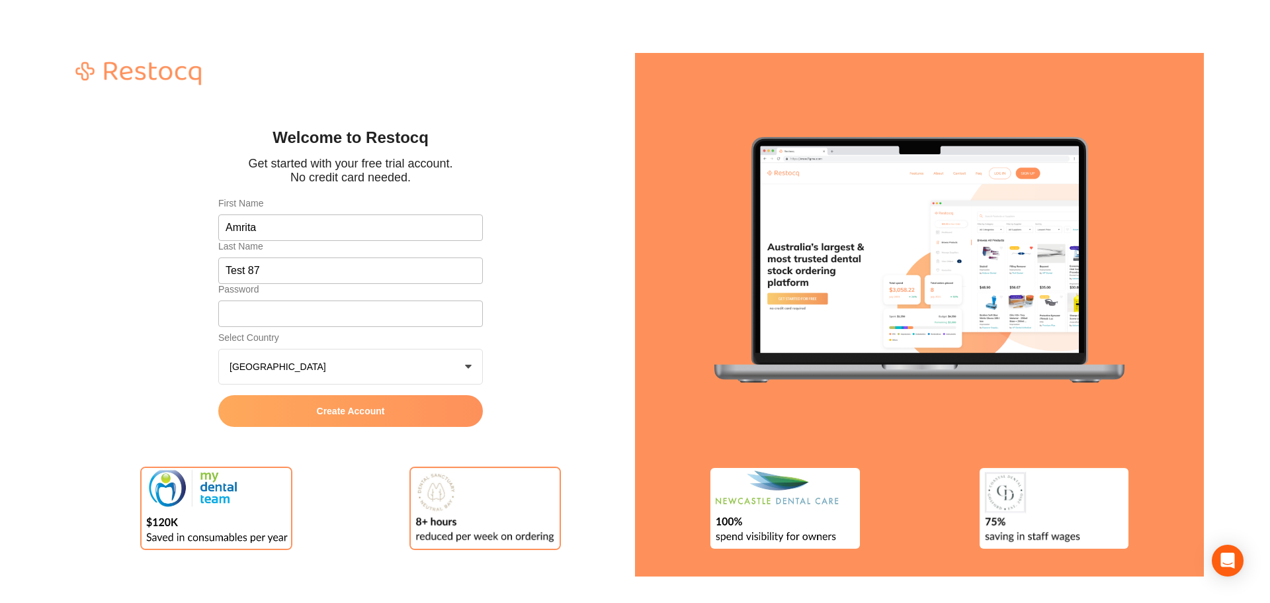
click at [304, 401] on button "Create Account" at bounding box center [350, 411] width 265 height 32
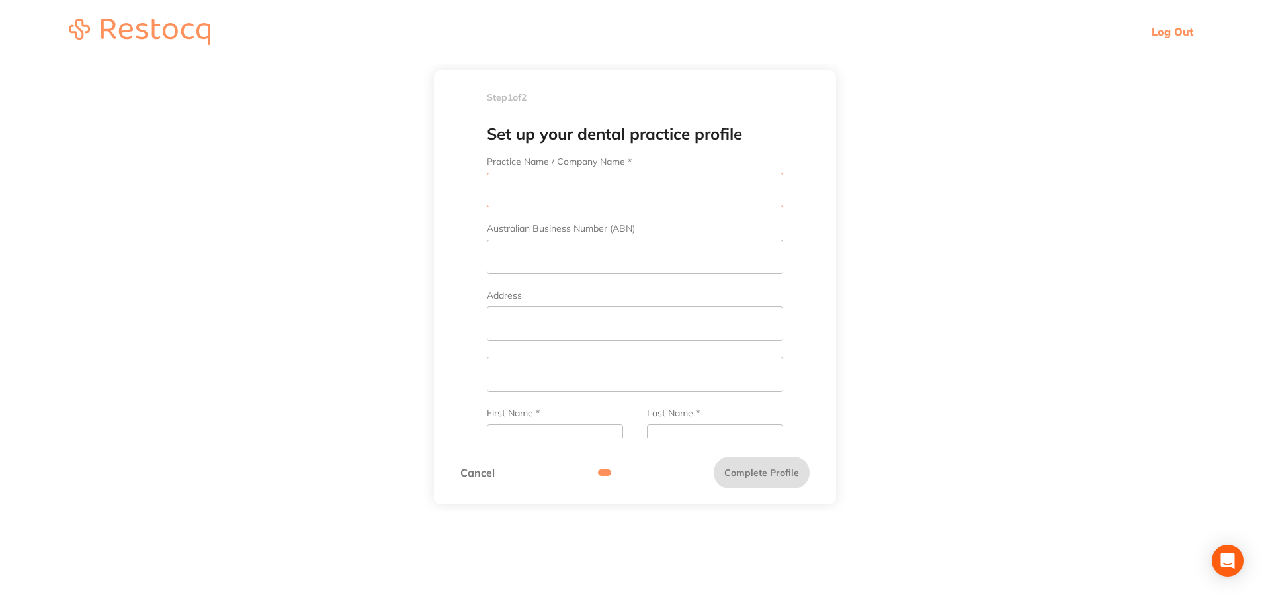
click at [544, 189] on input "Practice Name / Company Name *" at bounding box center [635, 190] width 296 height 34
drag, startPoint x: 952, startPoint y: 252, endPoint x: 923, endPoint y: 249, distance: 29.9
click at [923, 249] on main "Step 1 of 2 Welcome to Restocq, Please select your account type Dental Practice…" at bounding box center [635, 286] width 1270 height 447
click at [984, 273] on main "Step 1 of 2 Welcome to Restocq, Please select your account type Dental Practice…" at bounding box center [635, 286] width 1270 height 447
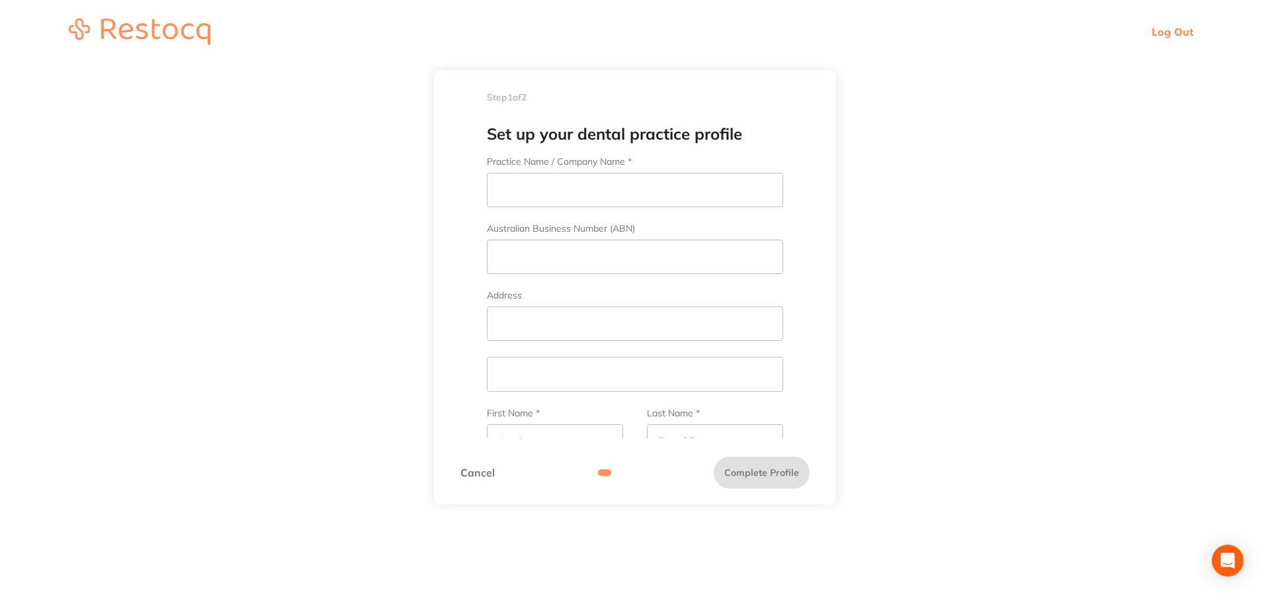
click at [984, 273] on main "Step 1 of 2 Welcome to Restocq, Please select your account type Dental Practice…" at bounding box center [635, 286] width 1270 height 447
drag, startPoint x: 968, startPoint y: 370, endPoint x: 1023, endPoint y: 321, distance: 72.6
click at [969, 370] on main "Step 1 of 2 Welcome to Restocq, Please select your account type Dental Practice…" at bounding box center [635, 286] width 1270 height 447
click at [565, 189] on input "Practice Name / Company Name *" at bounding box center [635, 190] width 296 height 34
drag, startPoint x: 583, startPoint y: 193, endPoint x: 458, endPoint y: 194, distance: 125.0
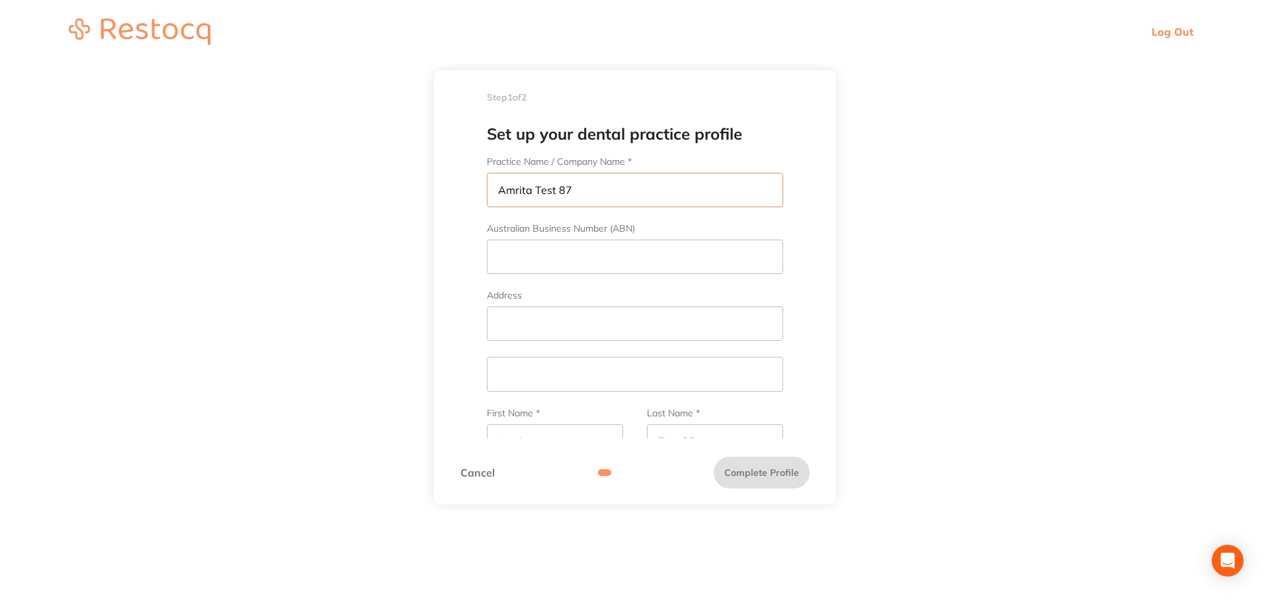
click at [458, 194] on div "Set up your dental practice profile Practice Name / Company Name * Amrita Test …" at bounding box center [635, 274] width 402 height 325
type input "Amrita Test 87"
click at [524, 323] on input "Address" at bounding box center [635, 323] width 296 height 34
paste input "Amrita Test 87"
type input "Amrita Test 87"
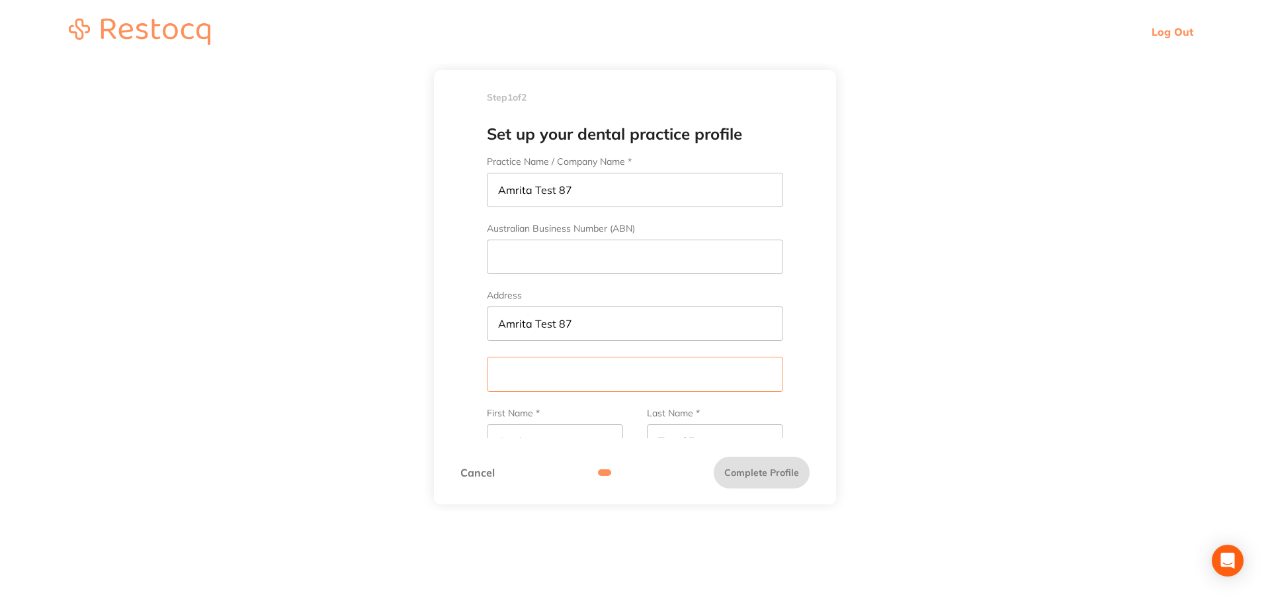
click at [518, 371] on input "text" at bounding box center [635, 374] width 296 height 34
paste input "Amrita Test 87"
type input "Amrita Test 87"
click at [552, 266] on input "Australian Business Number (ABN)" at bounding box center [635, 256] width 296 height 34
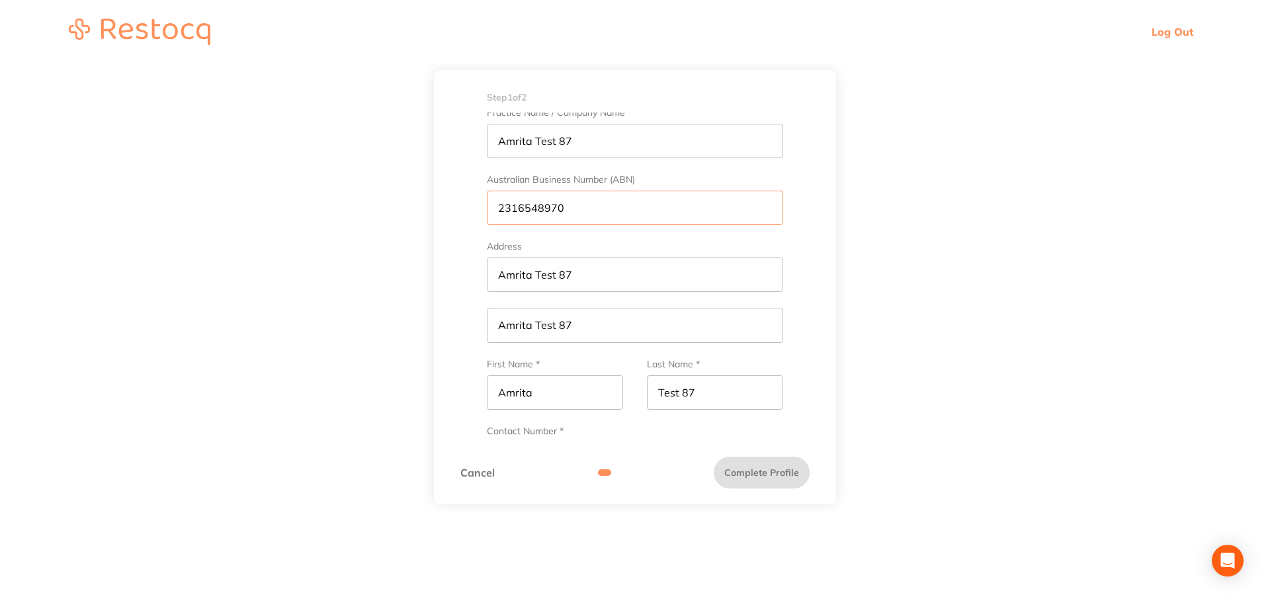
scroll to position [198, 0]
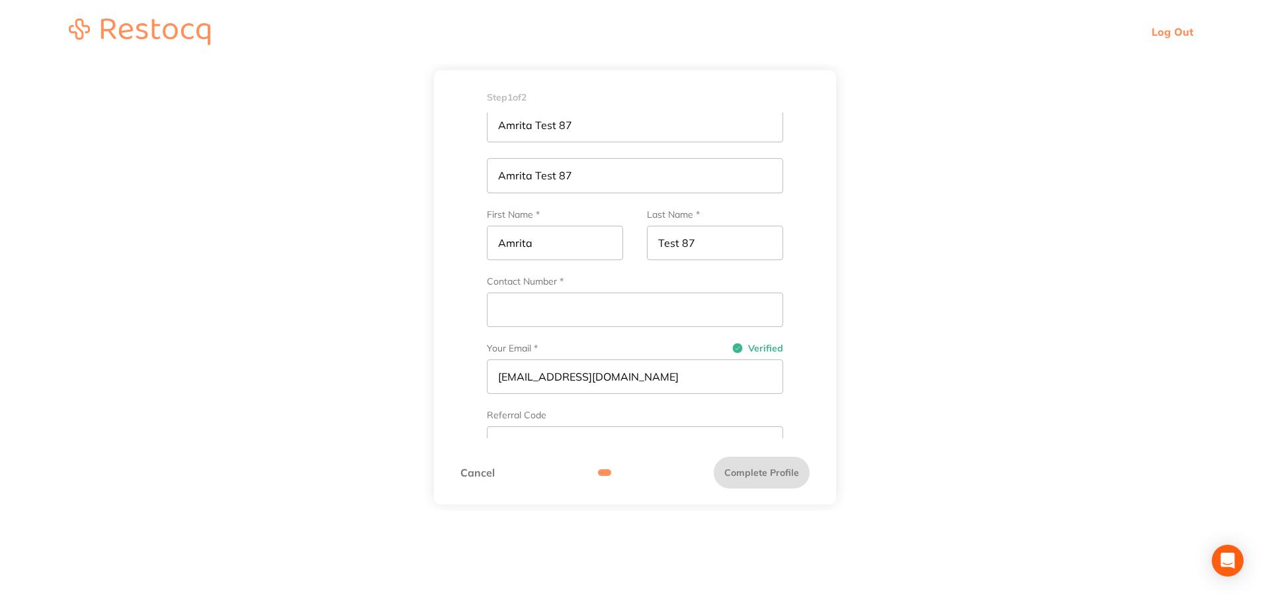
type input "2316548970"
drag, startPoint x: 565, startPoint y: 314, endPoint x: 544, endPoint y: 324, distance: 23.1
click at [565, 314] on input "Contact Number *" at bounding box center [635, 309] width 296 height 34
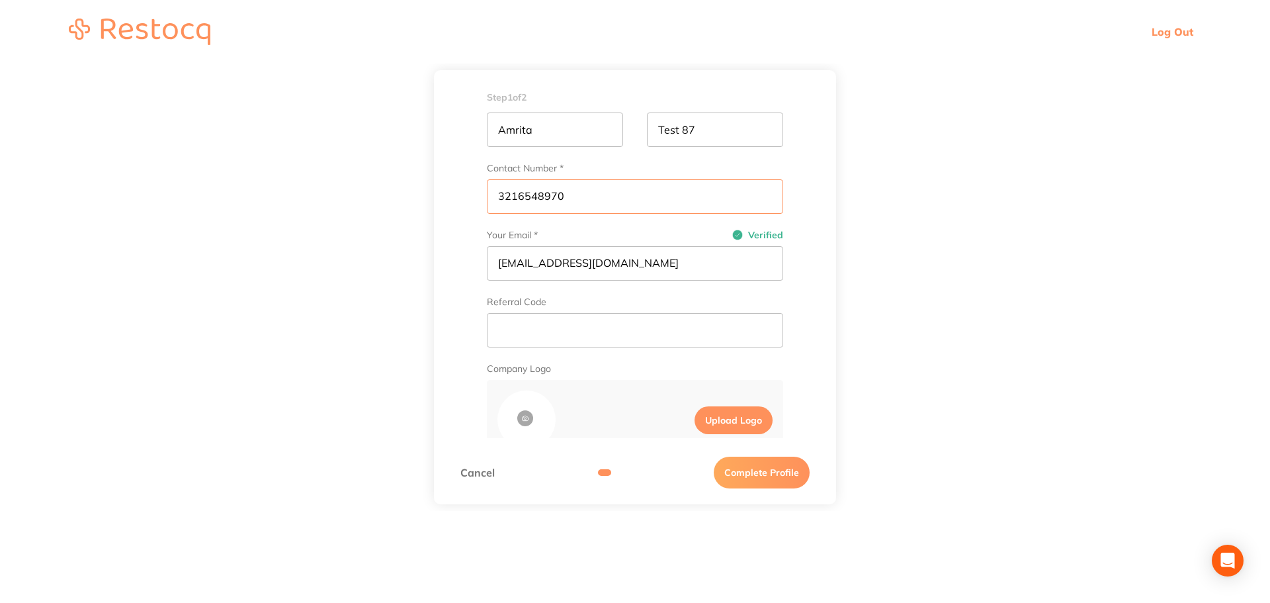
scroll to position [381, 0]
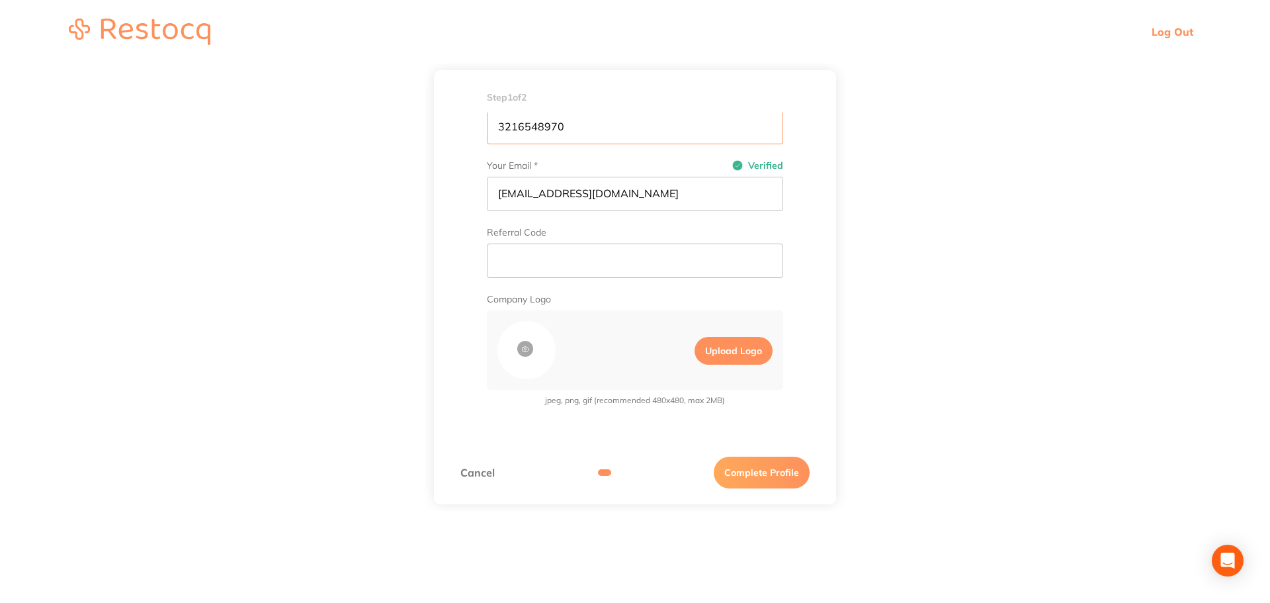
type input "3216548970"
click at [752, 473] on button "Complete Profile" at bounding box center [762, 472] width 96 height 32
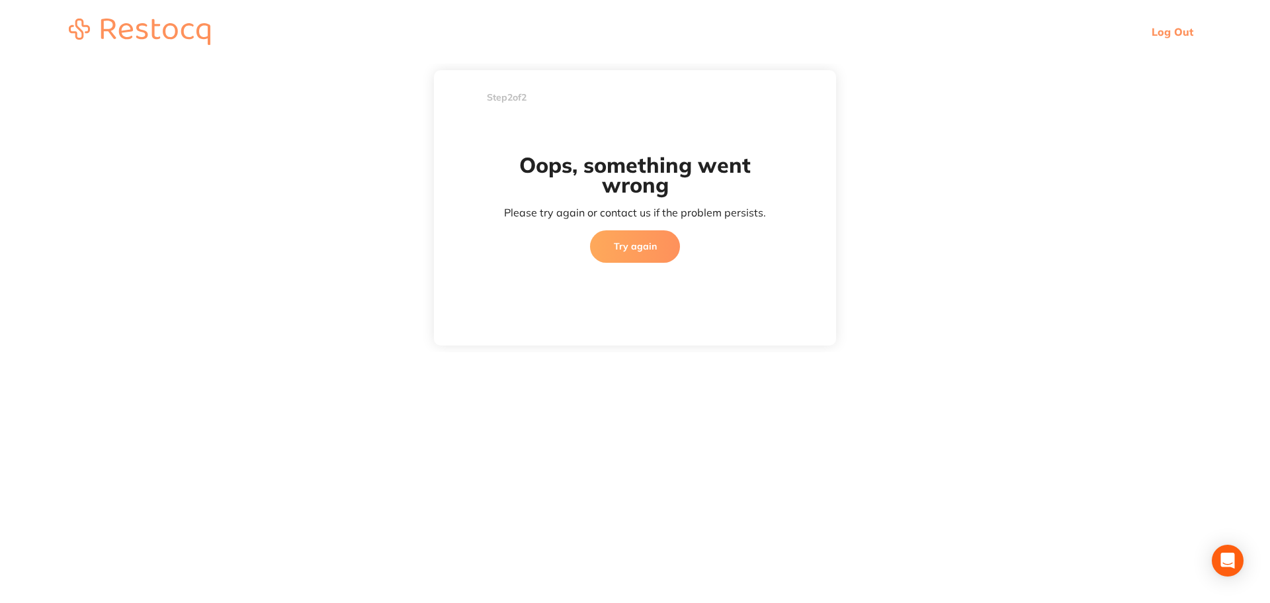
scroll to position [377, 0]
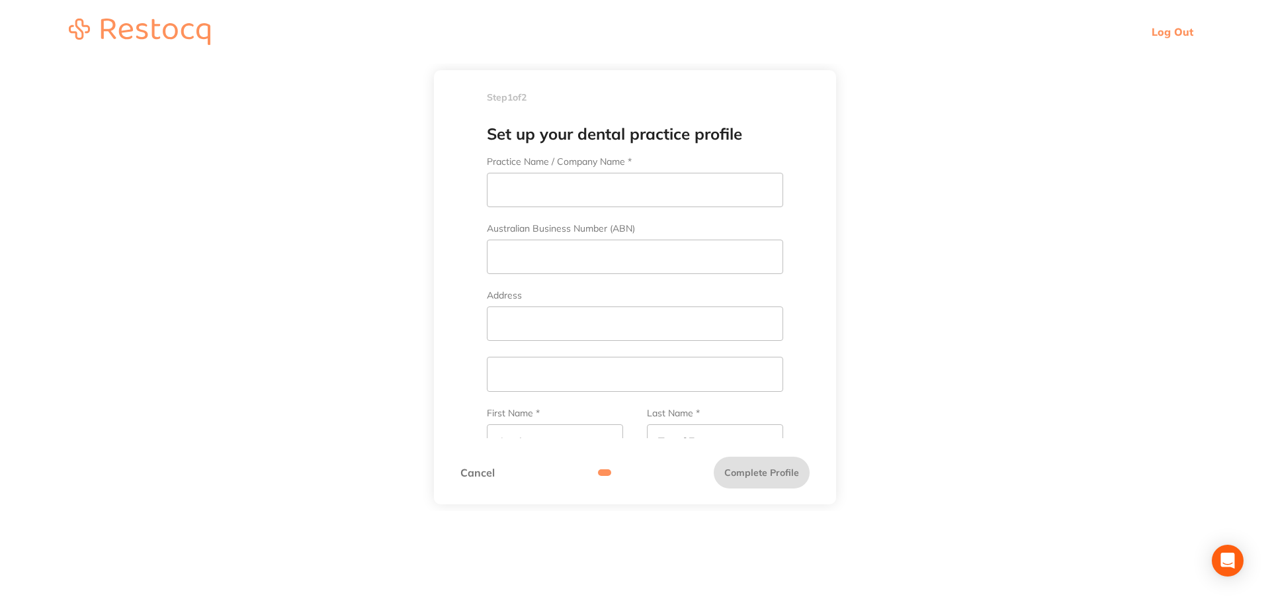
click at [1164, 32] on link "Log Out" at bounding box center [1173, 31] width 42 height 13
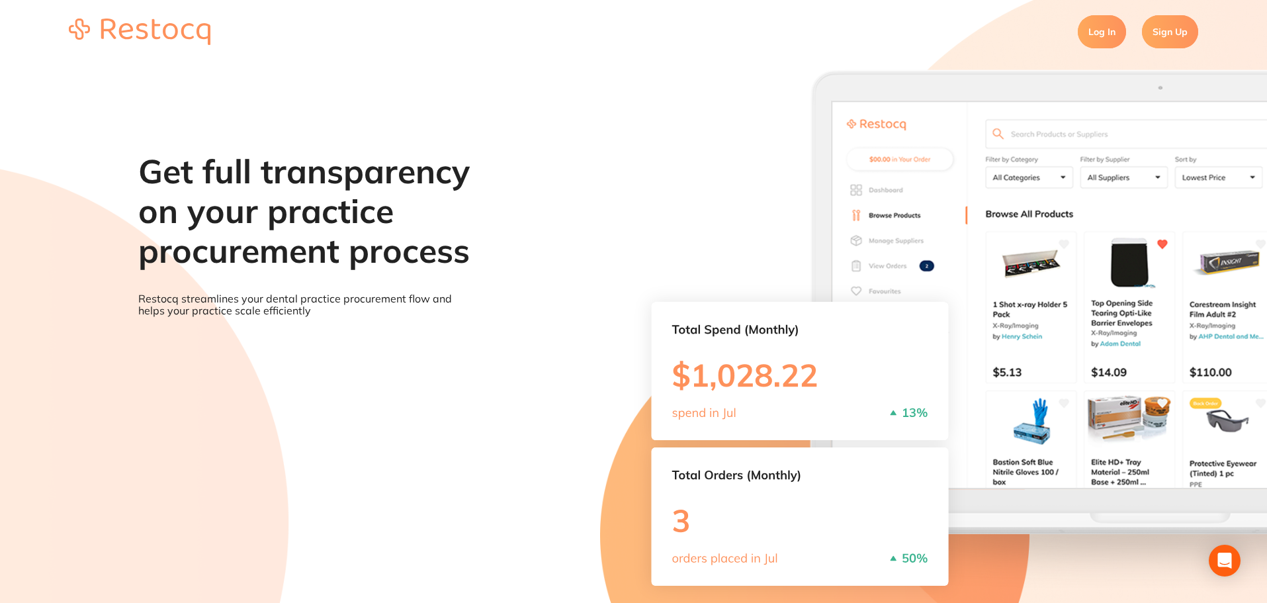
click at [1107, 28] on link "Log In" at bounding box center [1101, 31] width 48 height 33
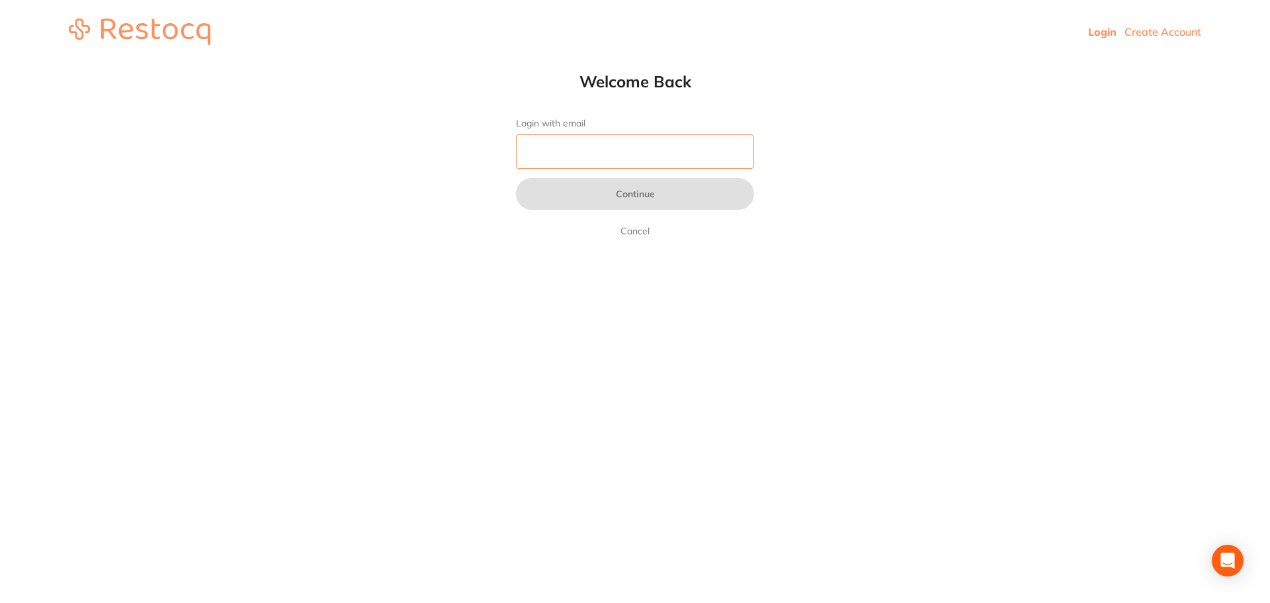
click at [625, 147] on input "Login with email" at bounding box center [635, 151] width 238 height 34
type input "[EMAIL_ADDRESS][DOMAIN_NAME]"
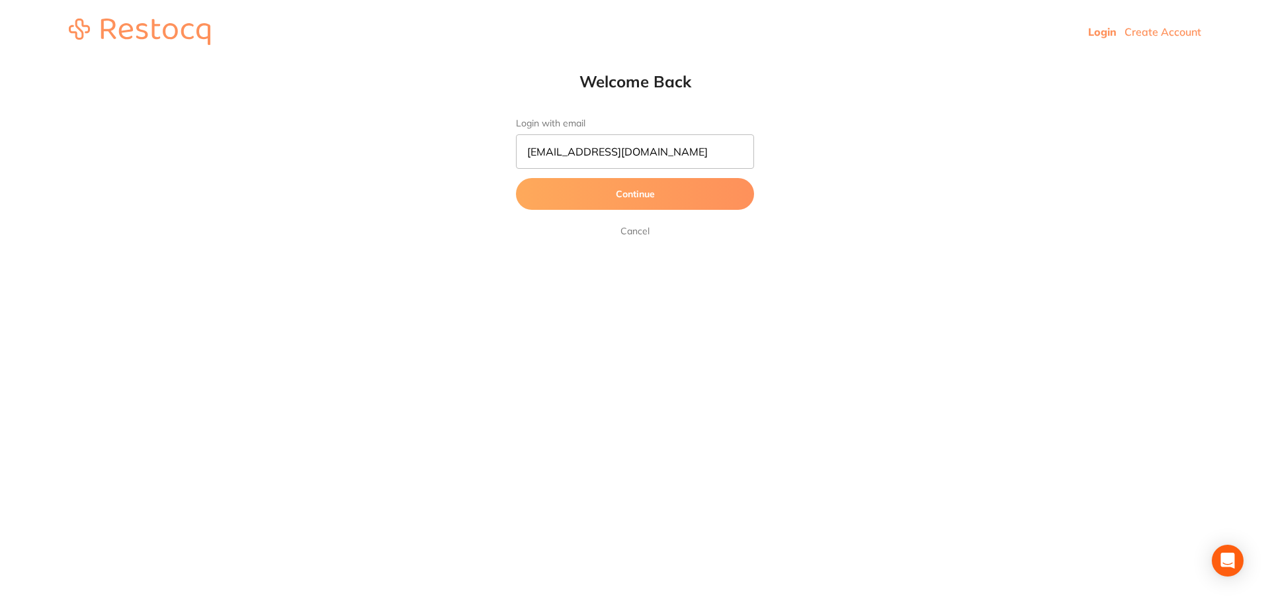
click at [631, 196] on button "Continue" at bounding box center [635, 194] width 238 height 32
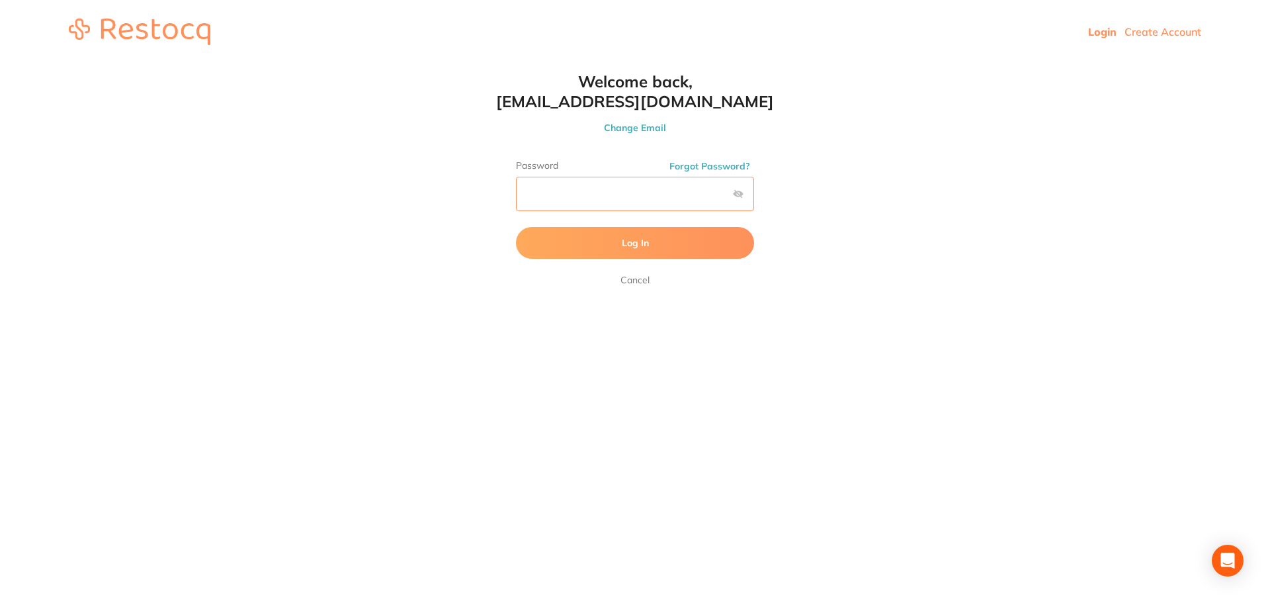
click at [516, 227] on button "Log In" at bounding box center [635, 243] width 238 height 32
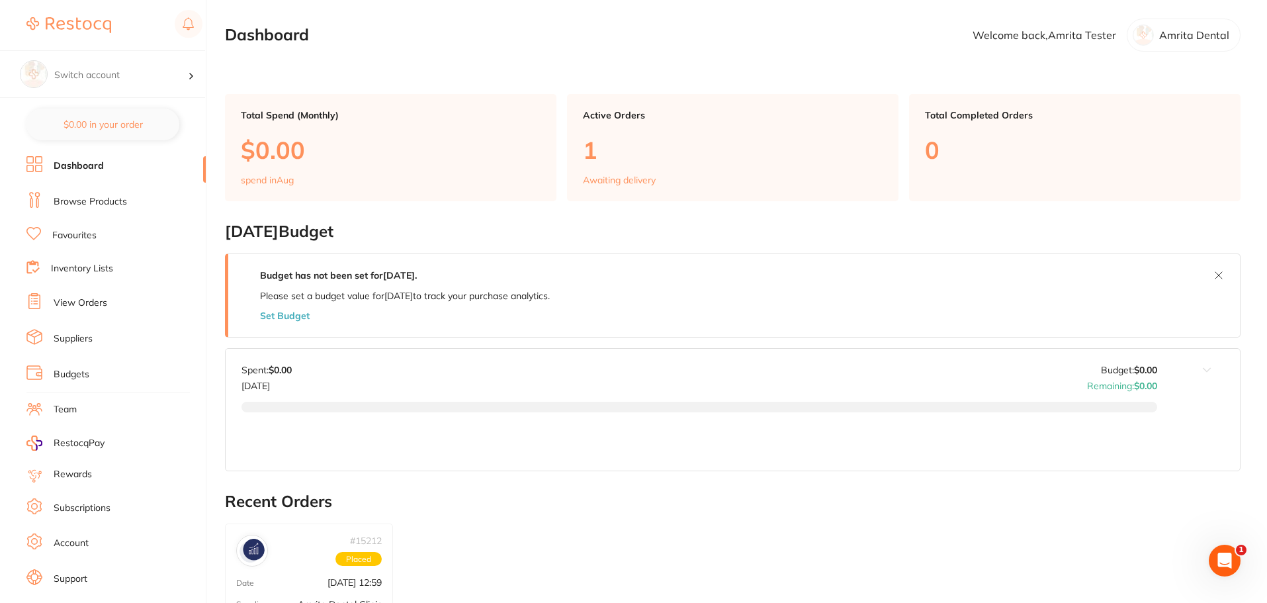
click at [85, 507] on link "Subscriptions" at bounding box center [82, 507] width 57 height 13
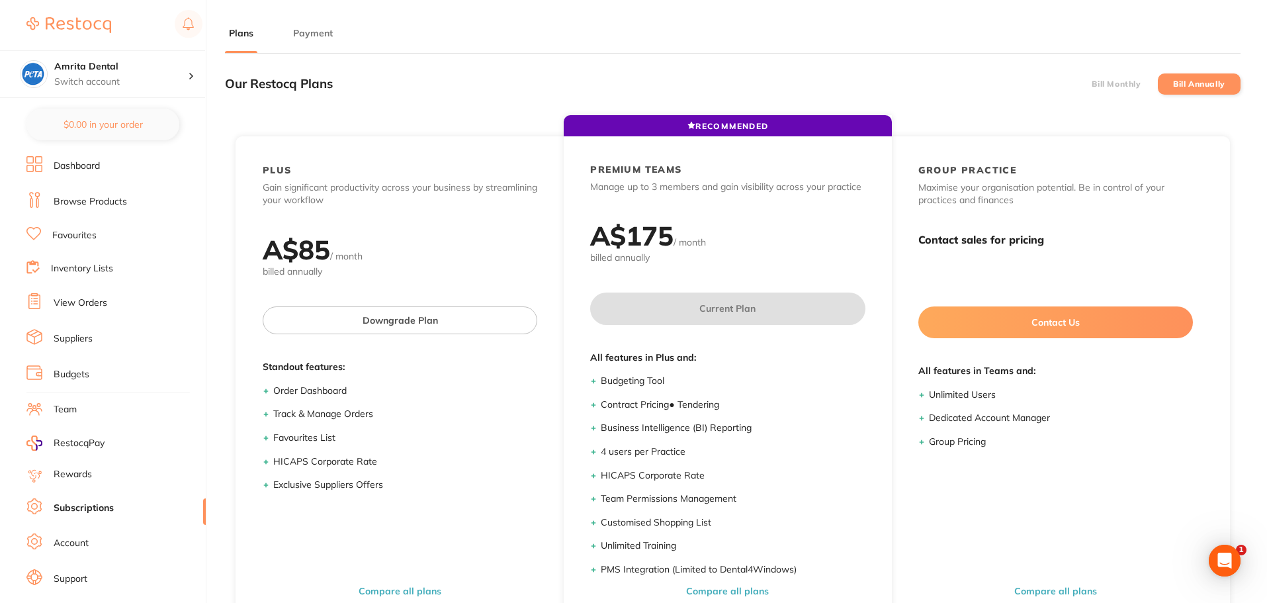
click at [1132, 81] on label "Bill Monthly" at bounding box center [1115, 83] width 49 height 9
click at [1091, 84] on input "Bill Monthly" at bounding box center [1091, 84] width 0 height 0
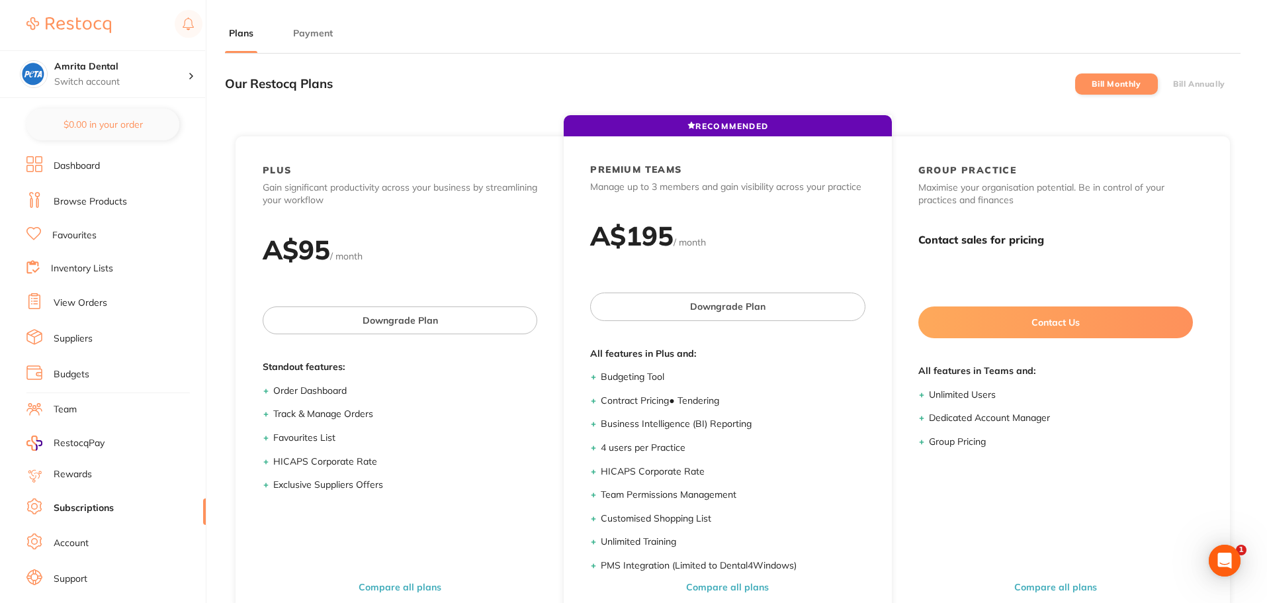
click at [1202, 86] on label "Bill Annually" at bounding box center [1199, 83] width 52 height 9
click at [1173, 84] on input "Bill Annually" at bounding box center [1173, 84] width 0 height 0
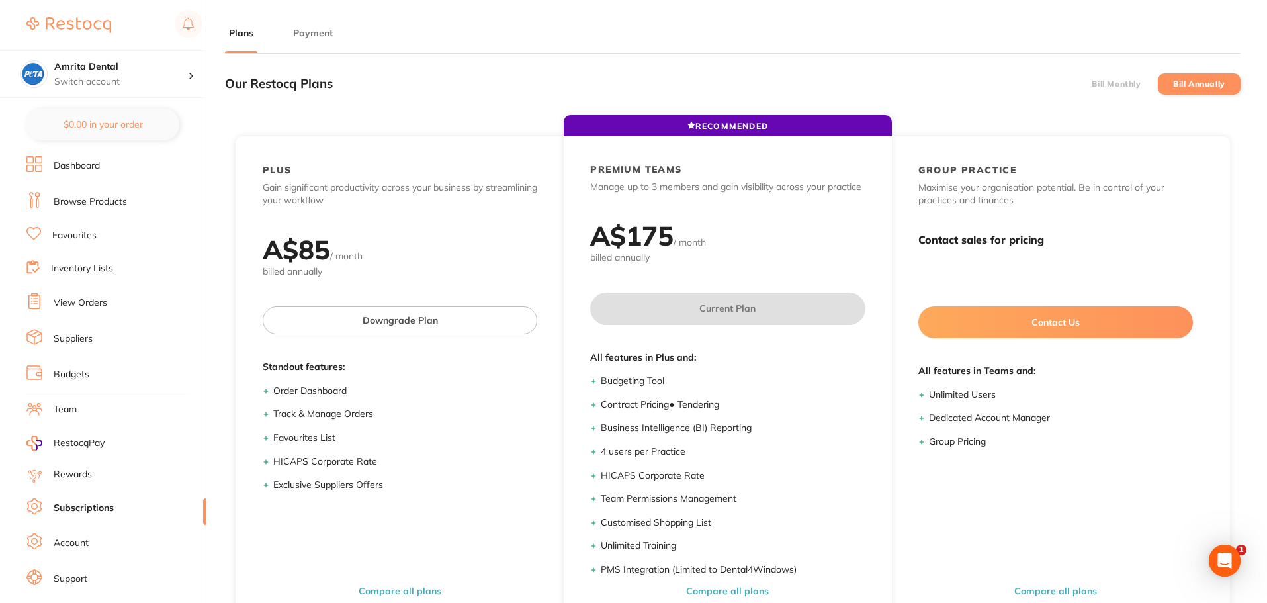
click at [1108, 88] on label "Bill Monthly" at bounding box center [1115, 83] width 49 height 9
click at [1091, 84] on input "Bill Monthly" at bounding box center [1091, 84] width 0 height 0
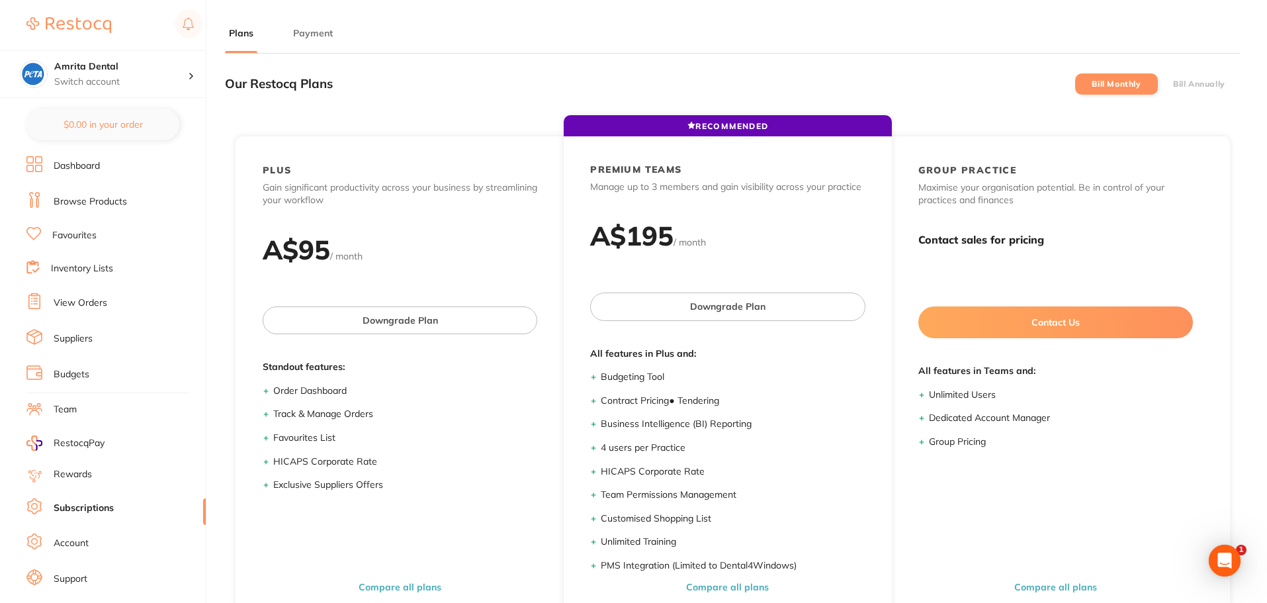
click at [75, 204] on link "Browse Products" at bounding box center [90, 201] width 73 height 13
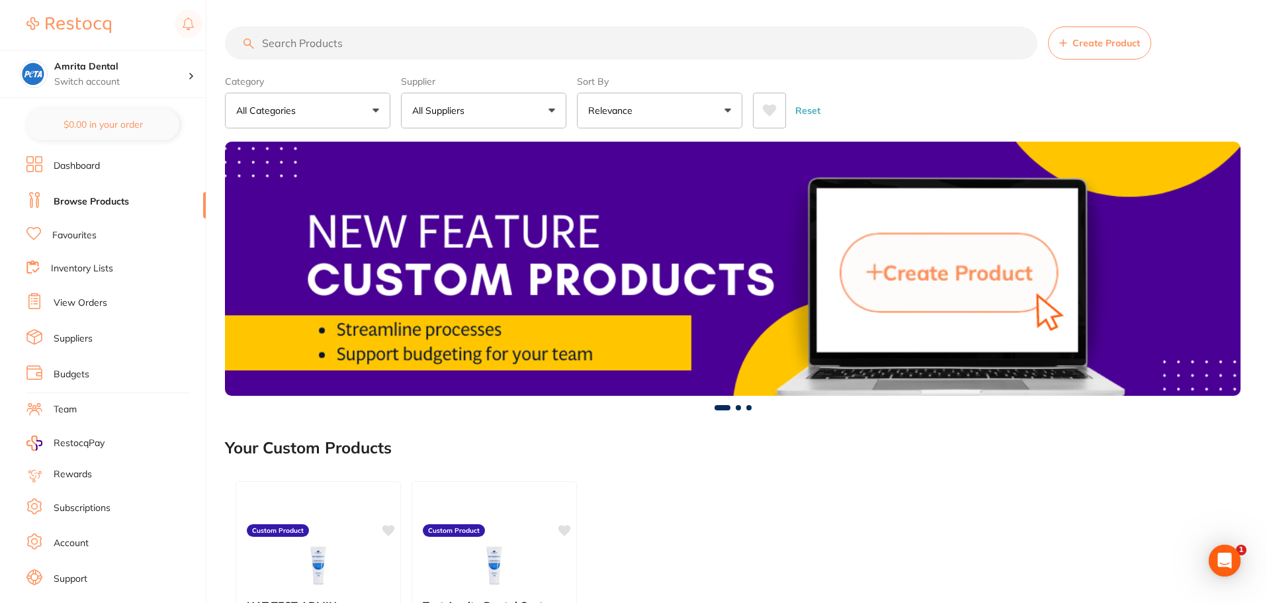
click at [83, 274] on link "Inventory Lists" at bounding box center [82, 268] width 62 height 13
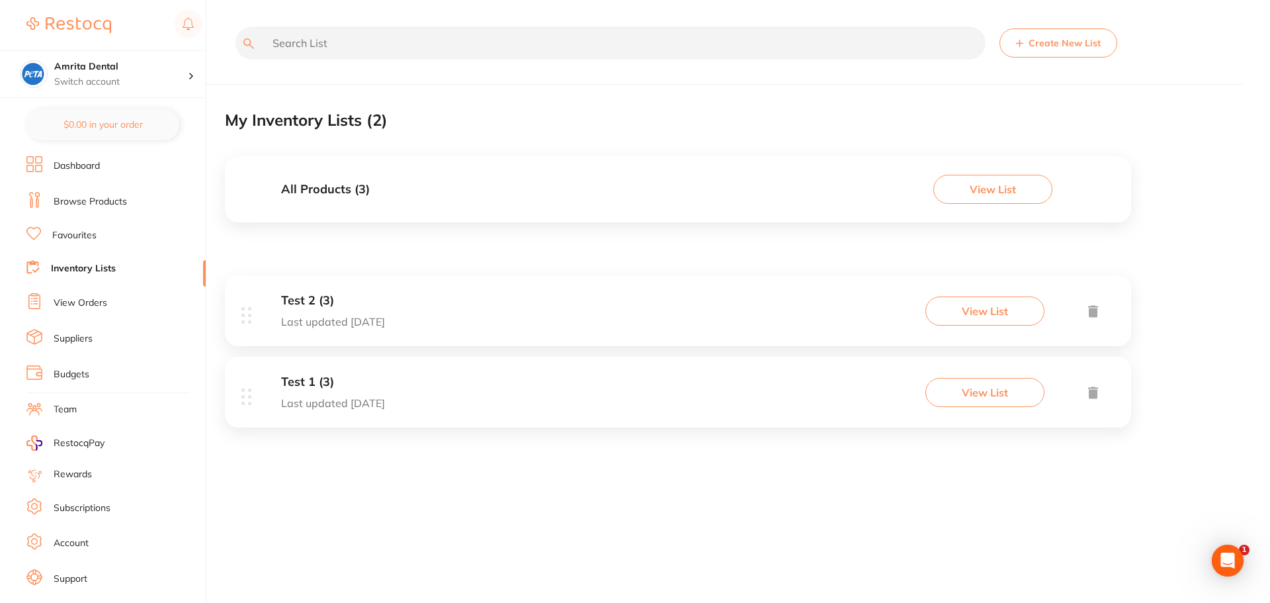
scroll to position [22, 0]
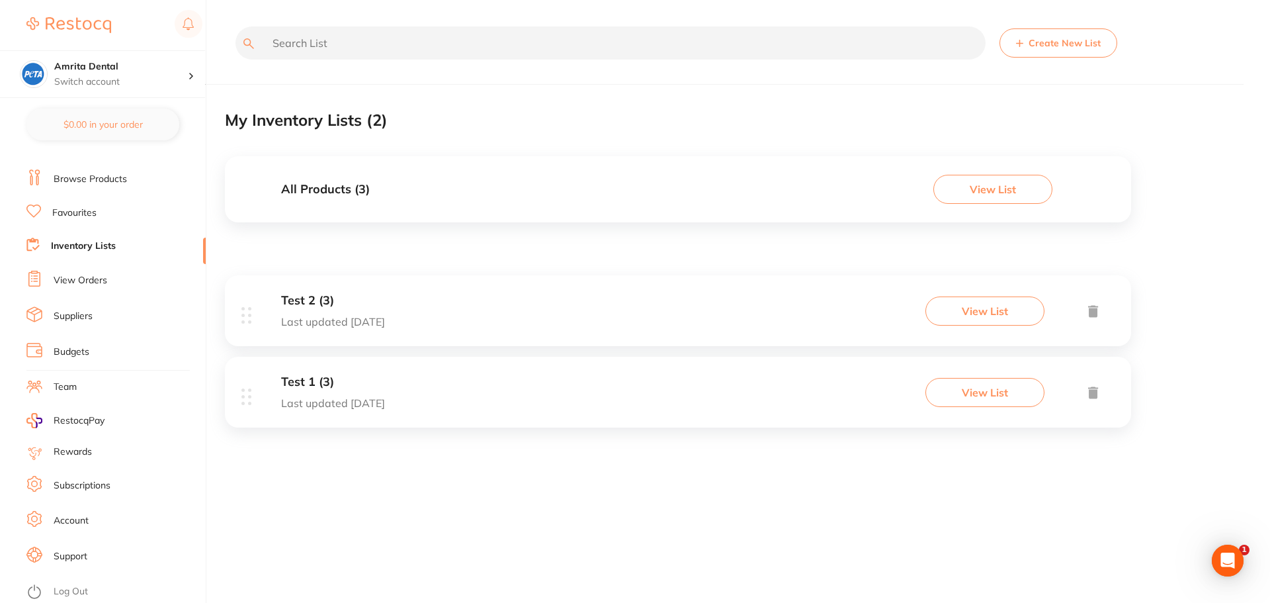
click at [85, 589] on link "Log Out" at bounding box center [71, 591] width 34 height 13
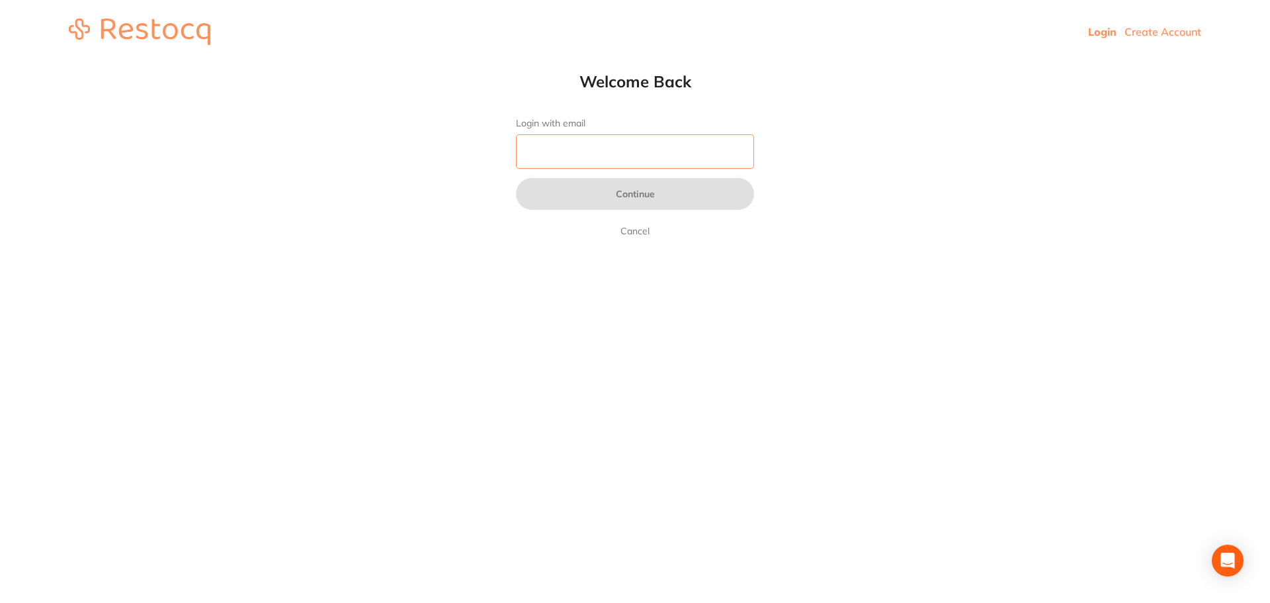
click at [586, 150] on input "Login with email" at bounding box center [635, 151] width 238 height 34
paste input "amrita+60@terrificminds.com"
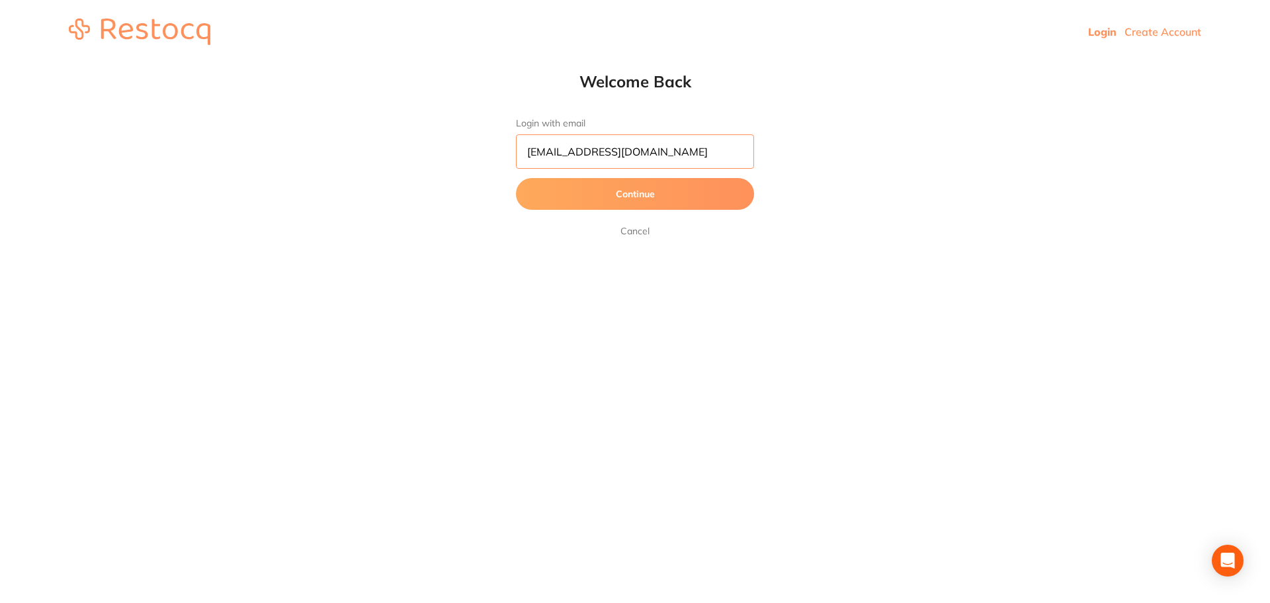
type input "amrita+60@terrificminds.com"
click at [516, 178] on button "Continue" at bounding box center [635, 194] width 238 height 32
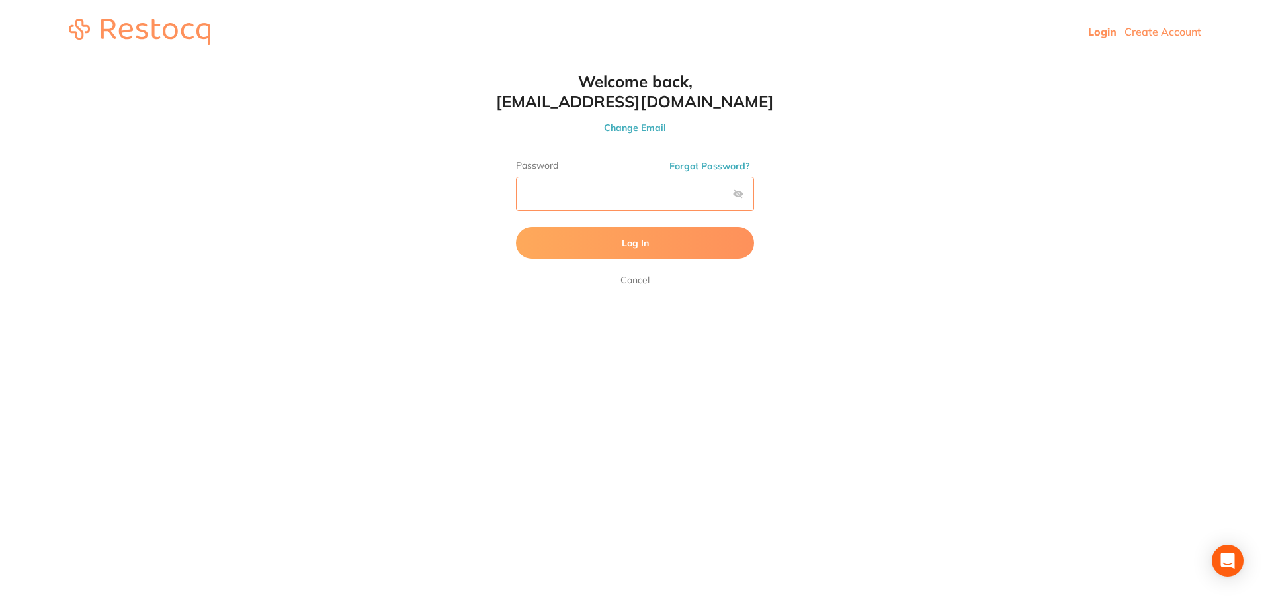
click at [516, 227] on button "Log In" at bounding box center [635, 243] width 238 height 32
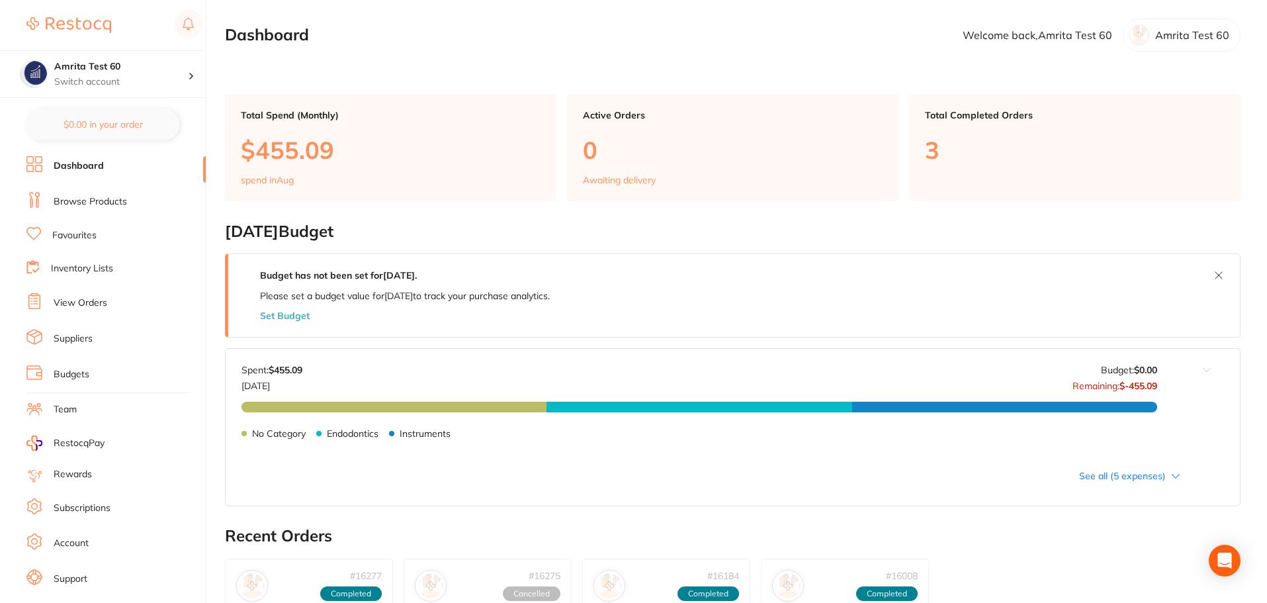
click at [87, 273] on link "Inventory Lists" at bounding box center [82, 268] width 62 height 13
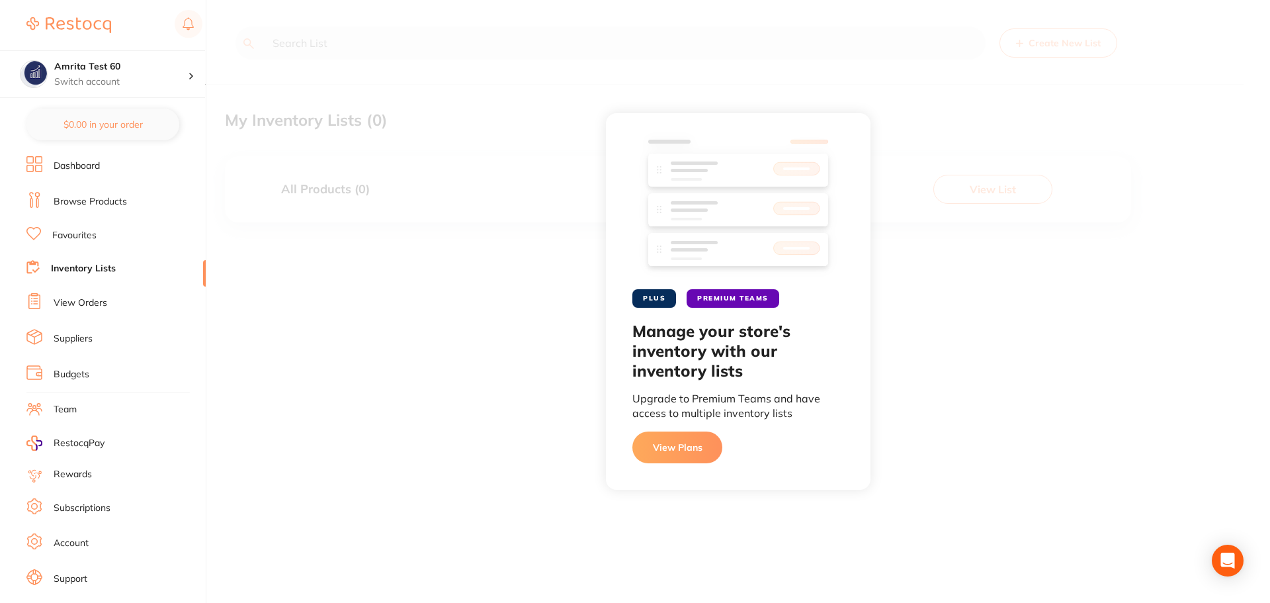
click at [653, 452] on button "View Plans" at bounding box center [677, 447] width 90 height 32
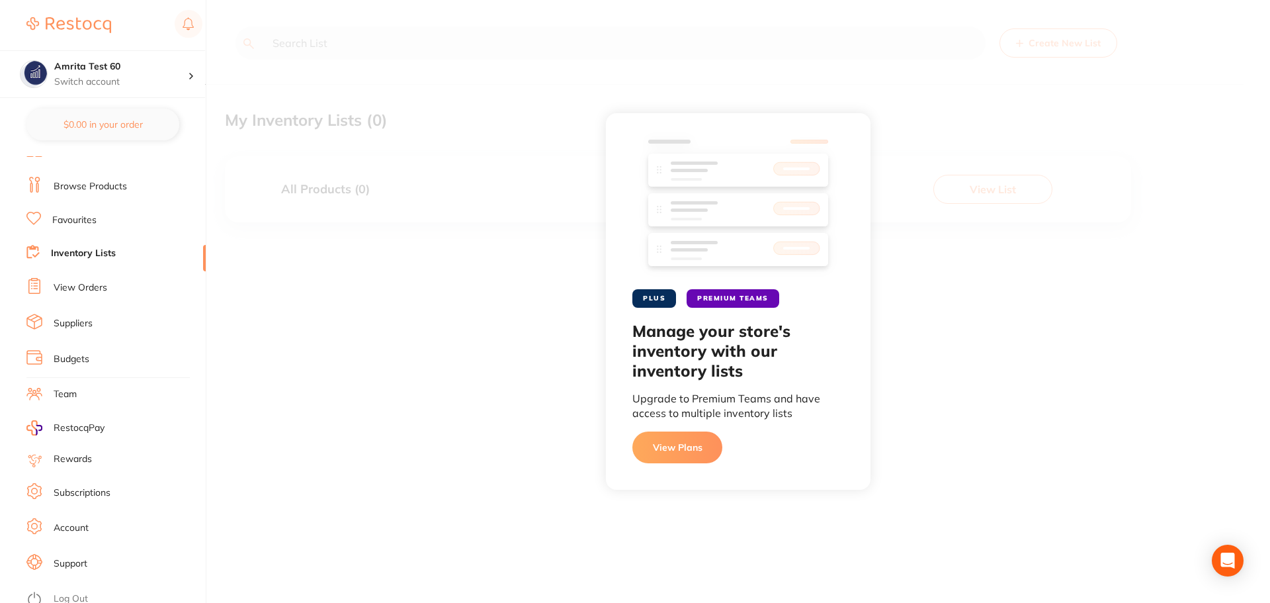
scroll to position [22, 0]
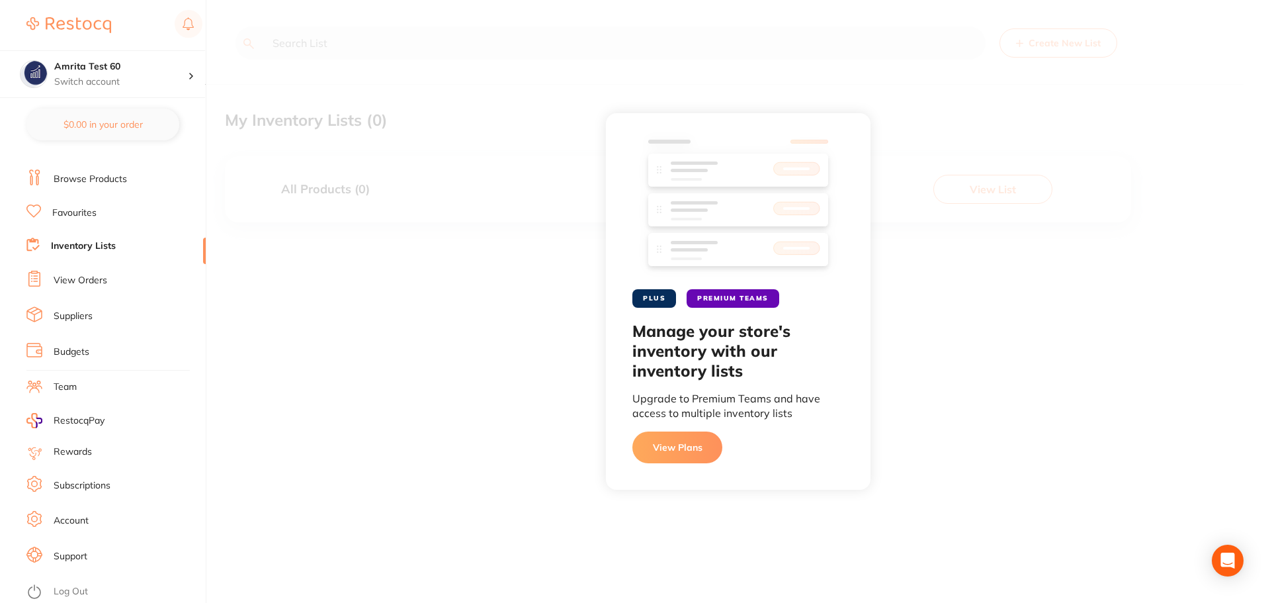
click at [84, 587] on link "Log Out" at bounding box center [71, 591] width 34 height 13
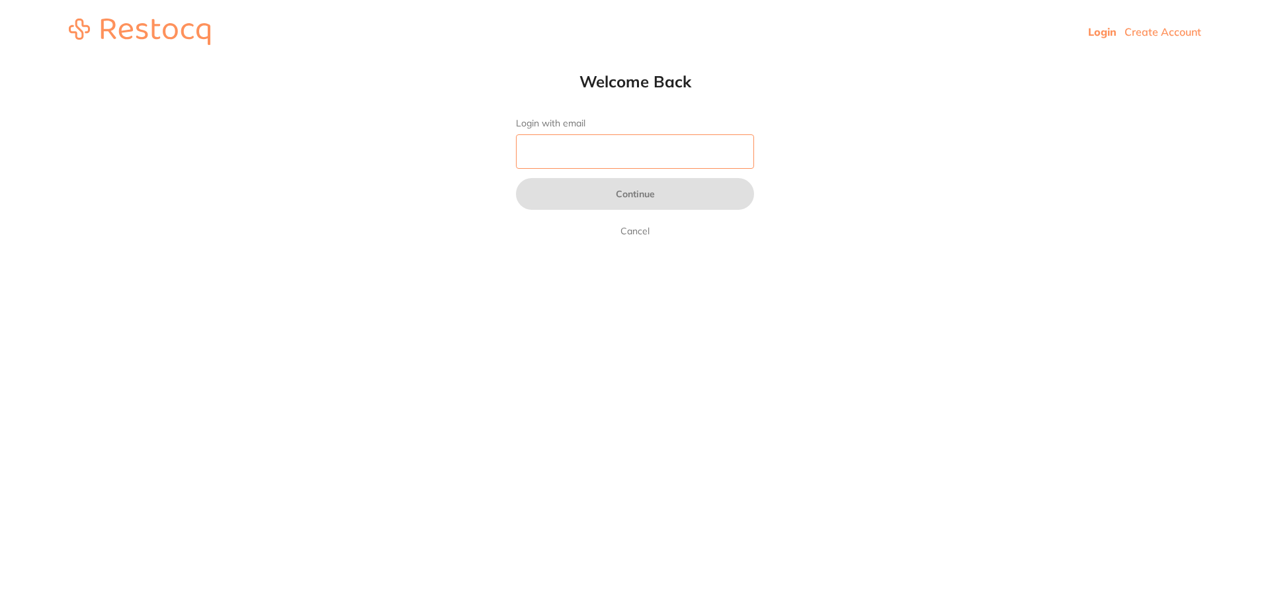
drag, startPoint x: 598, startPoint y: 151, endPoint x: 602, endPoint y: 169, distance: 17.6
click at [598, 151] on input "Login with email" at bounding box center [635, 151] width 238 height 34
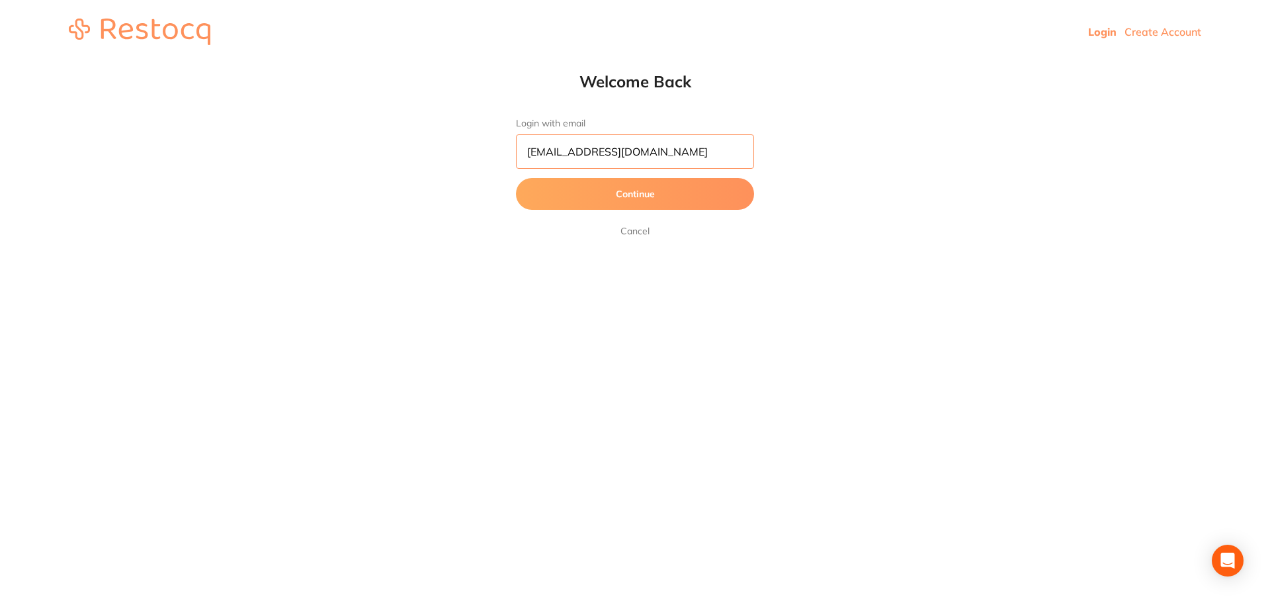
click at [558, 157] on input "[EMAIL_ADDRESS][DOMAIN_NAME]" at bounding box center [635, 151] width 238 height 34
type input "[EMAIL_ADDRESS][DOMAIN_NAME]"
click at [516, 178] on button "Continue" at bounding box center [635, 194] width 238 height 32
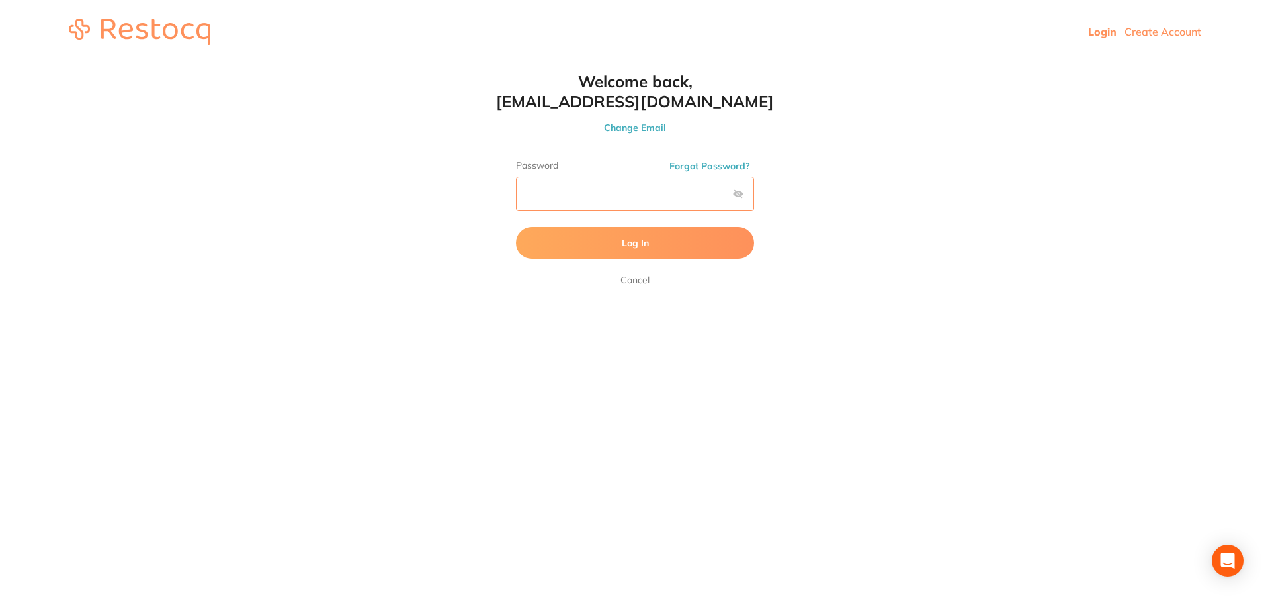
click at [516, 227] on button "Log In" at bounding box center [635, 243] width 238 height 32
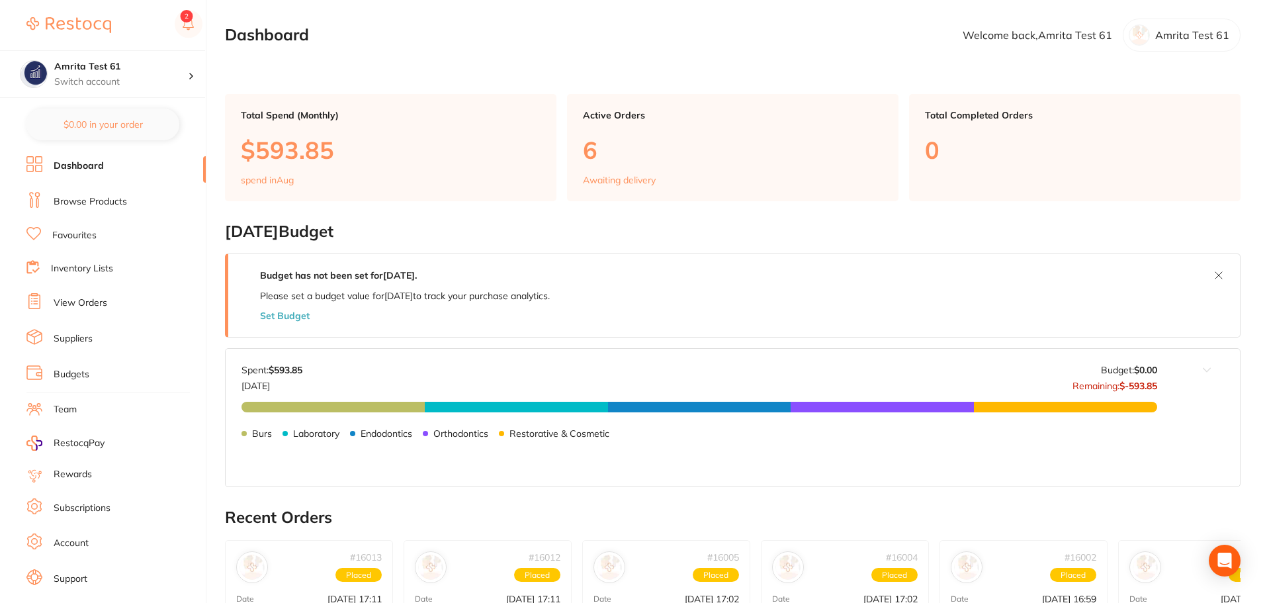
click at [103, 271] on link "Inventory Lists" at bounding box center [82, 268] width 62 height 13
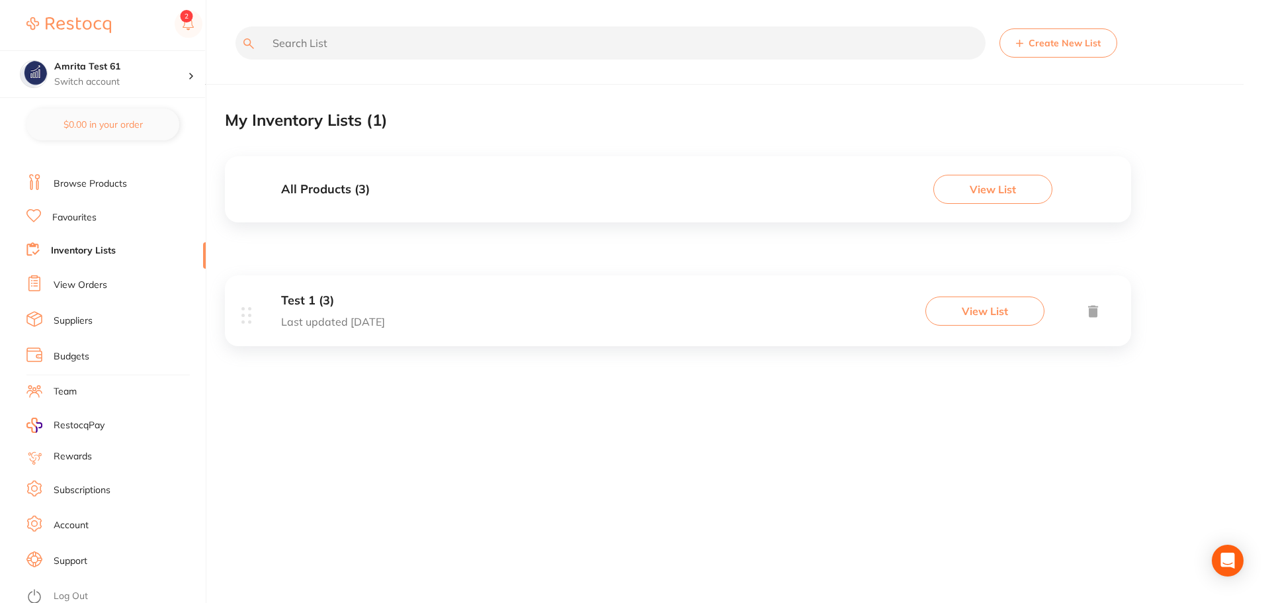
scroll to position [22, 0]
click at [82, 589] on link "Log Out" at bounding box center [71, 591] width 34 height 13
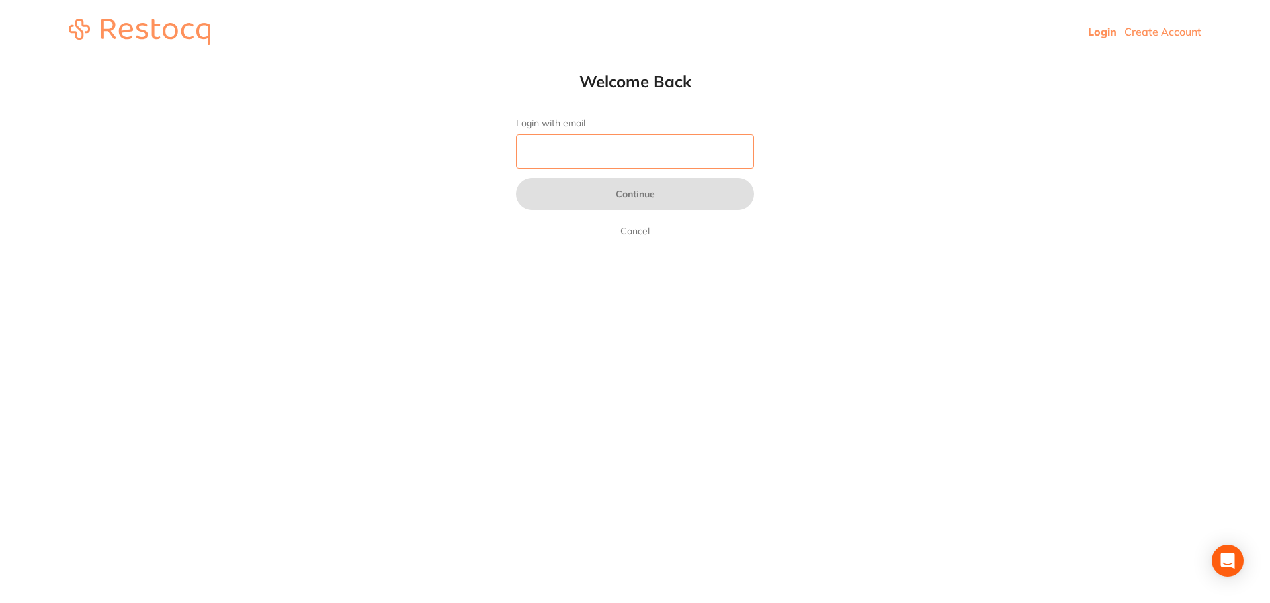
click at [571, 157] on input "Login with email" at bounding box center [635, 151] width 238 height 34
click at [583, 142] on input "Login with email" at bounding box center [635, 151] width 238 height 34
type input "a"
click at [589, 153] on input "a" at bounding box center [635, 151] width 238 height 34
paste input "[EMAIL_ADDRESS][DOMAIN_NAME]"
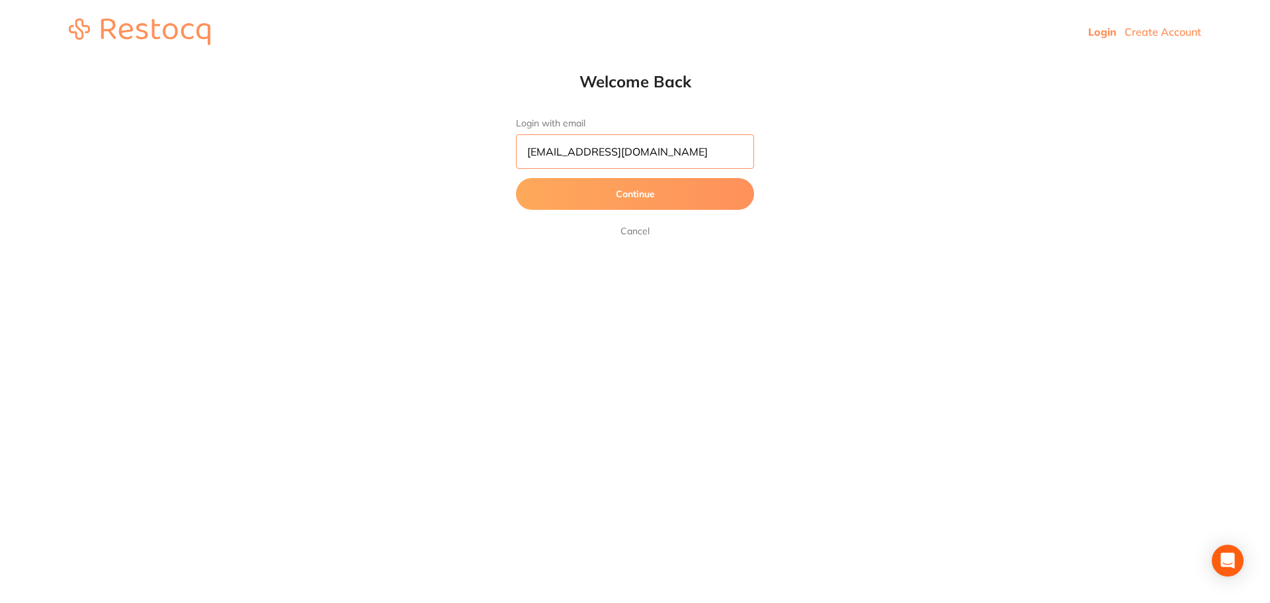
click at [552, 155] on input "[EMAIL_ADDRESS][DOMAIN_NAME]" at bounding box center [635, 151] width 238 height 34
click at [578, 154] on input "[EMAIL_ADDRESS][DOMAIN_NAME]" at bounding box center [635, 151] width 238 height 34
type input "[EMAIL_ADDRESS][DOMAIN_NAME]"
click at [603, 195] on button "Continue" at bounding box center [635, 194] width 238 height 32
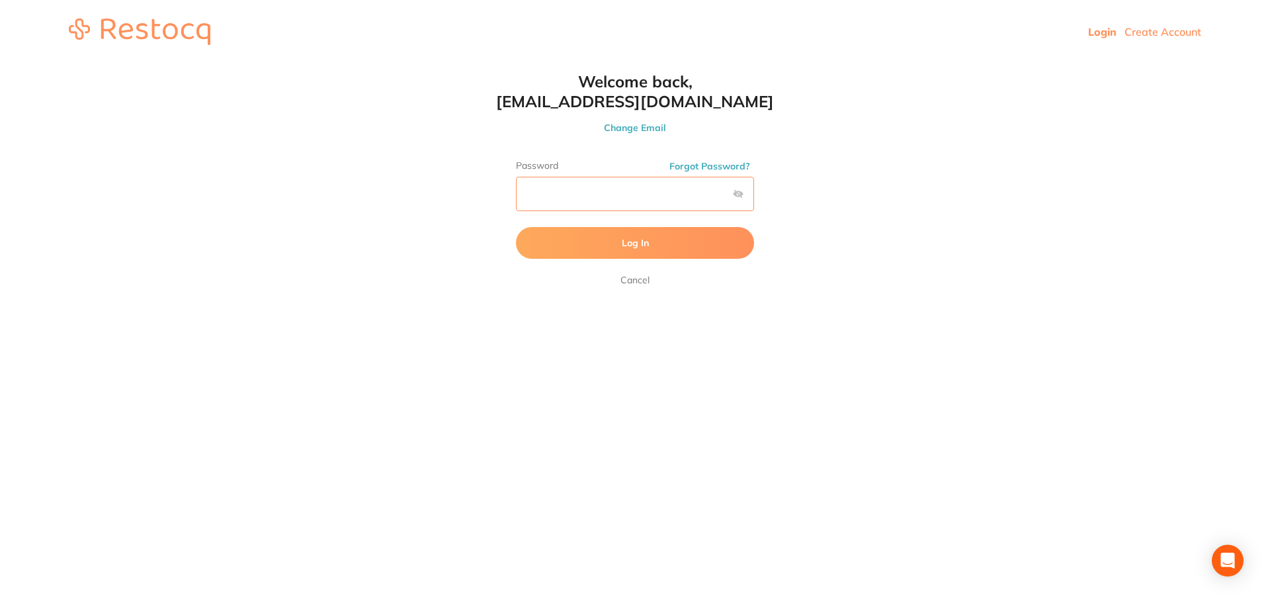
click at [516, 227] on button "Log In" at bounding box center [635, 243] width 238 height 32
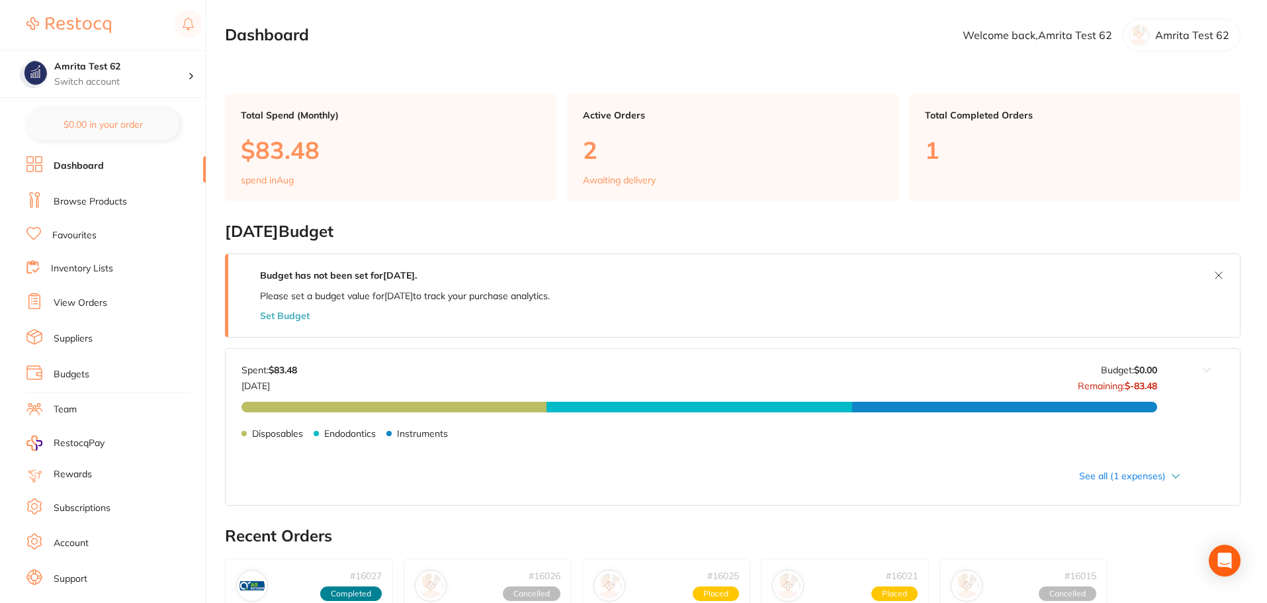
click at [88, 267] on link "Inventory Lists" at bounding box center [82, 268] width 62 height 13
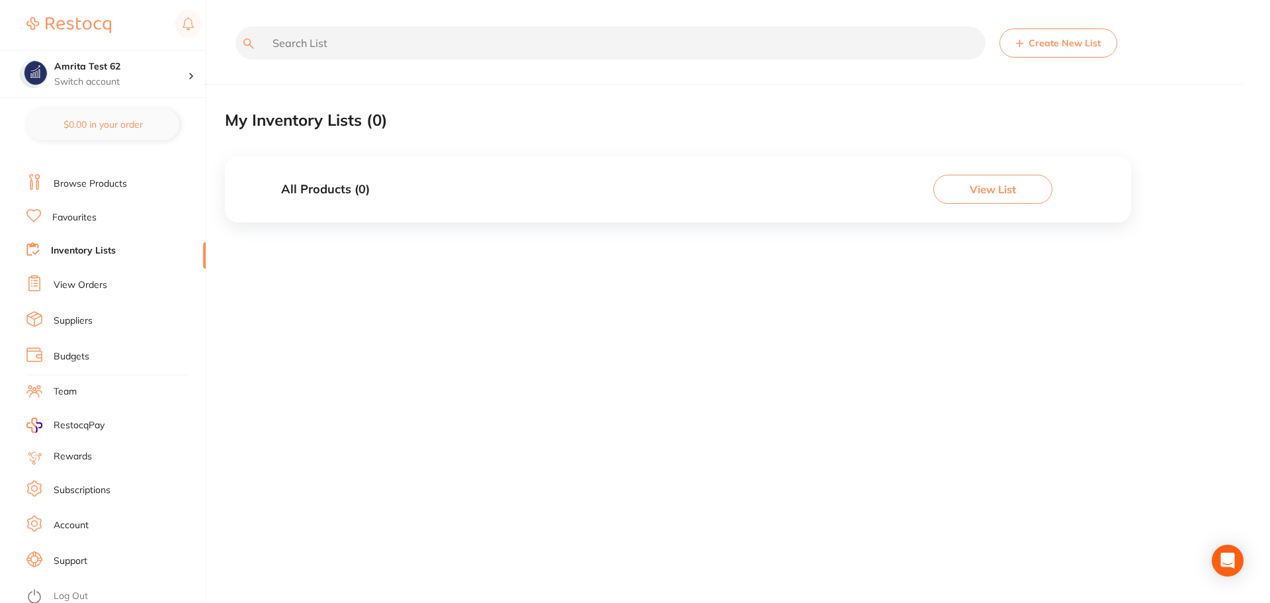
scroll to position [22, 0]
click at [73, 585] on link "Log Out" at bounding box center [71, 591] width 34 height 13
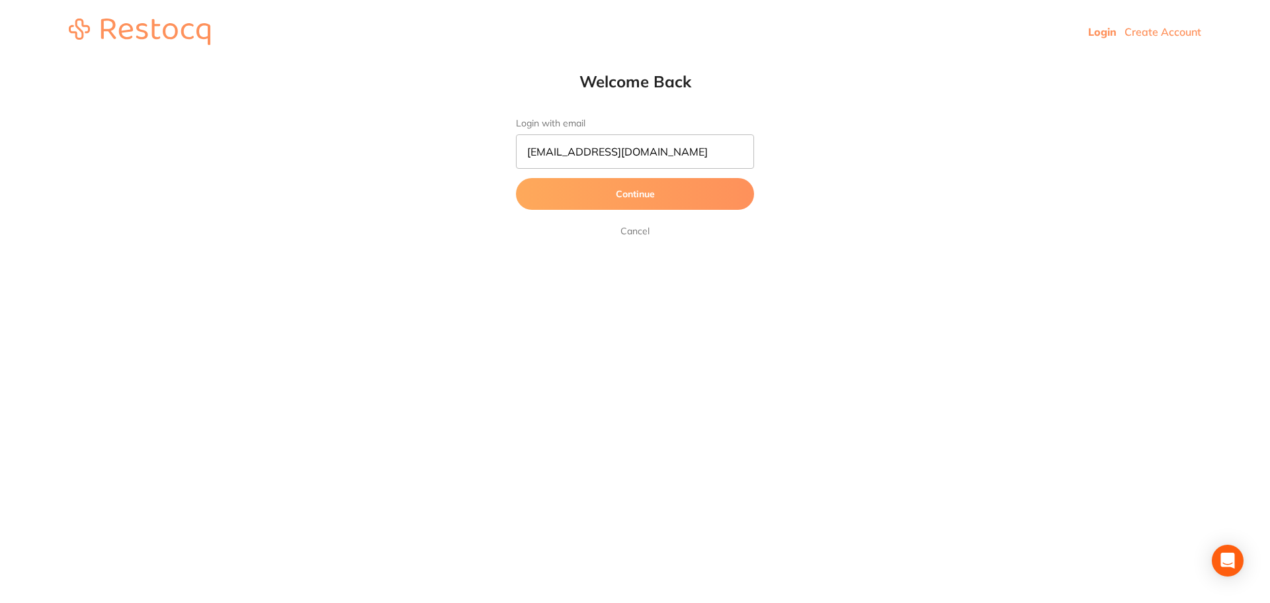
click at [599, 152] on input "[EMAIL_ADDRESS][DOMAIN_NAME]" at bounding box center [635, 151] width 238 height 34
type input "amrita+63@terrificminds.com"
click at [516, 178] on button "Continue" at bounding box center [635, 194] width 238 height 32
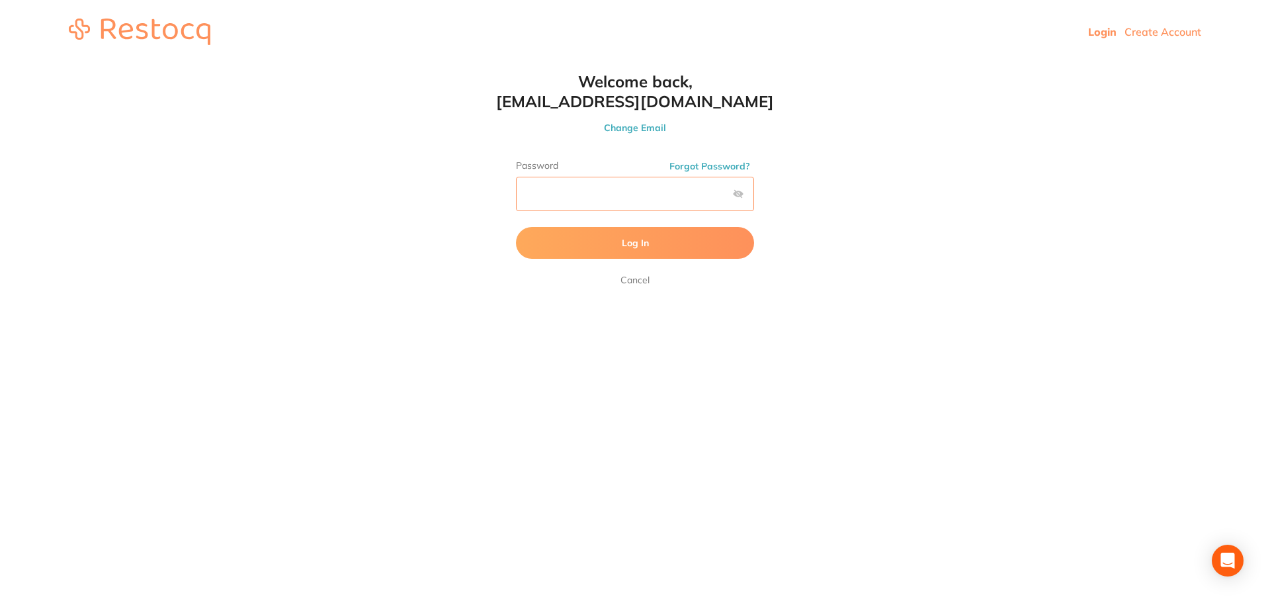
click at [516, 227] on button "Log In" at bounding box center [635, 243] width 238 height 32
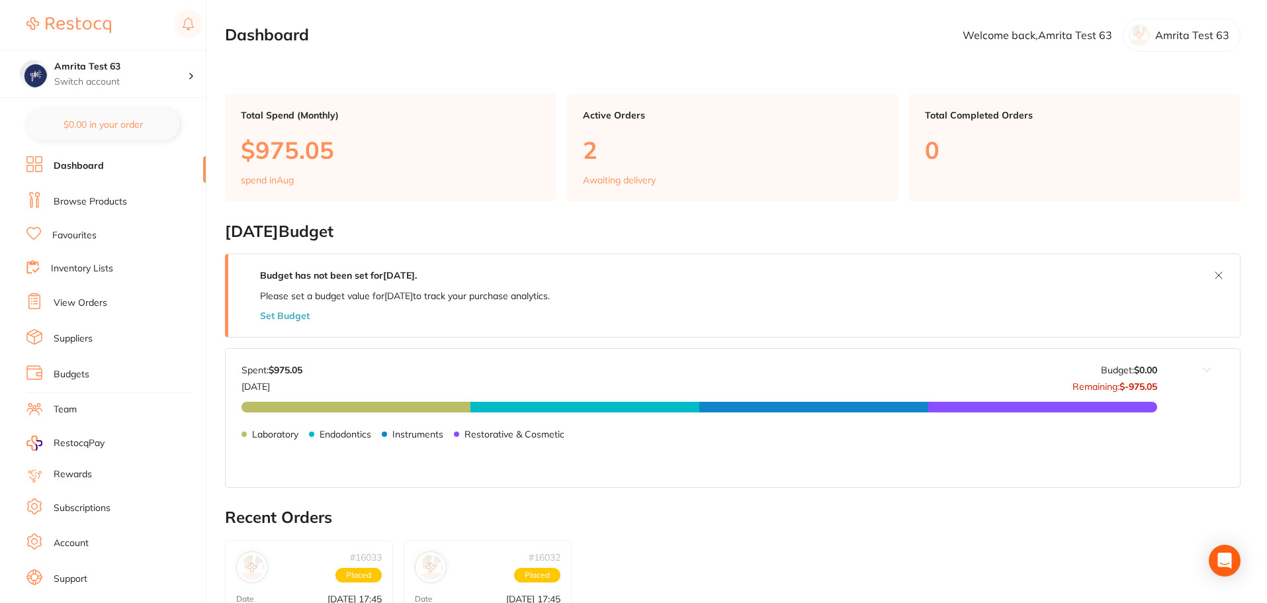
click at [100, 267] on link "Inventory Lists" at bounding box center [82, 268] width 62 height 13
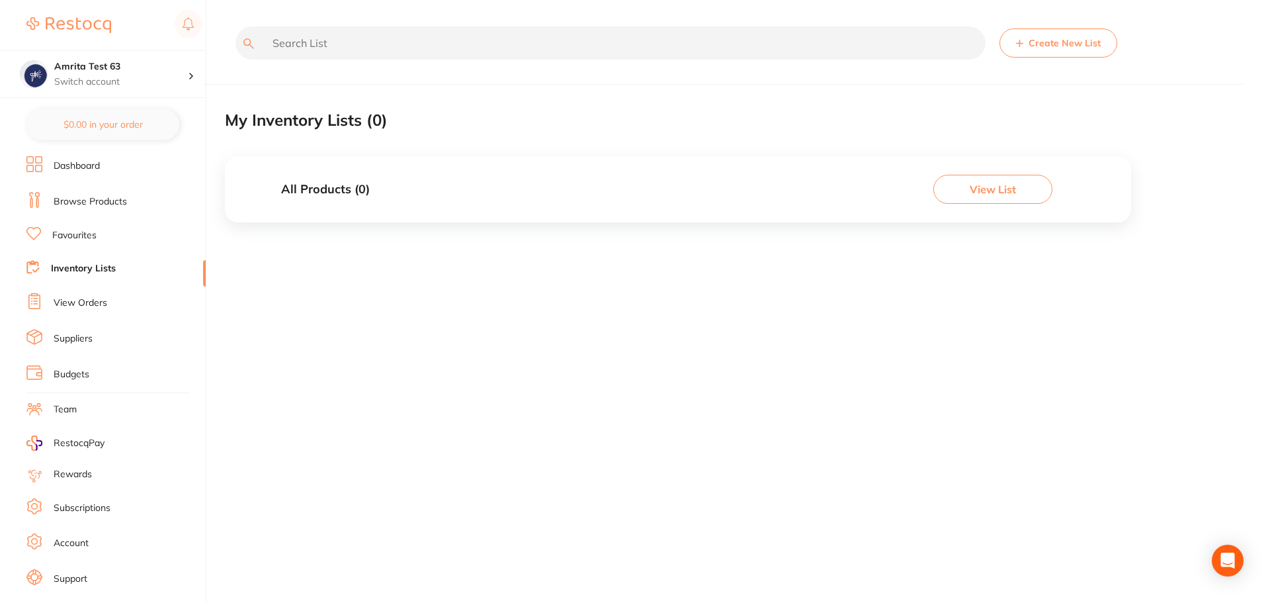
scroll to position [22, 0]
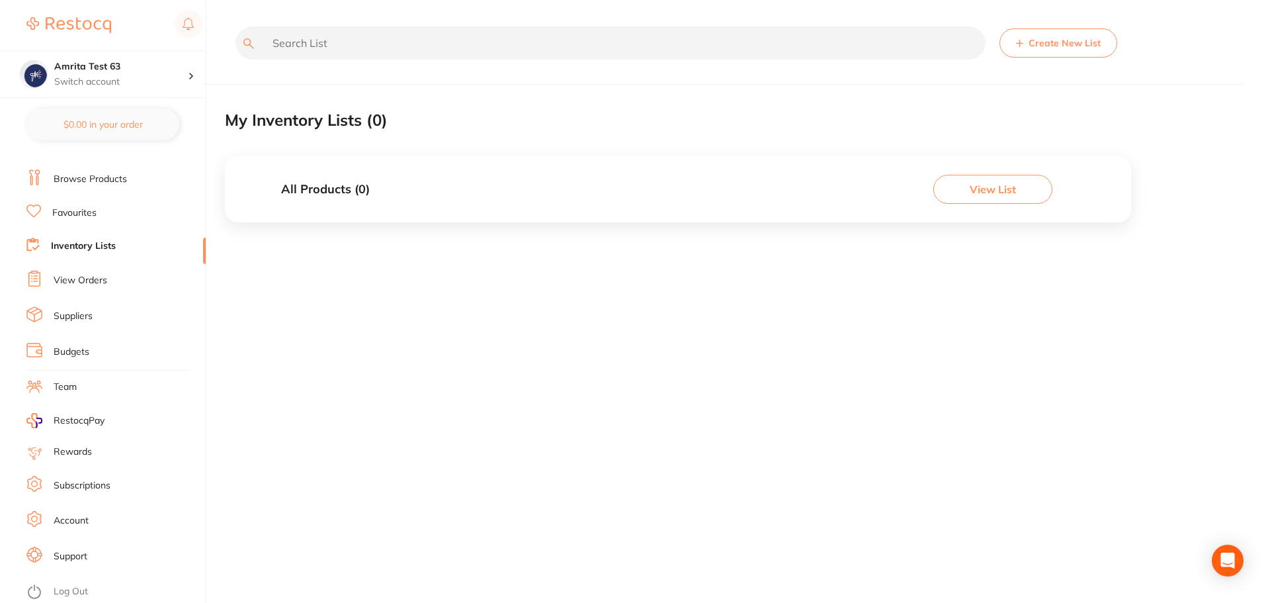
click at [77, 592] on link "Log Out" at bounding box center [71, 591] width 34 height 13
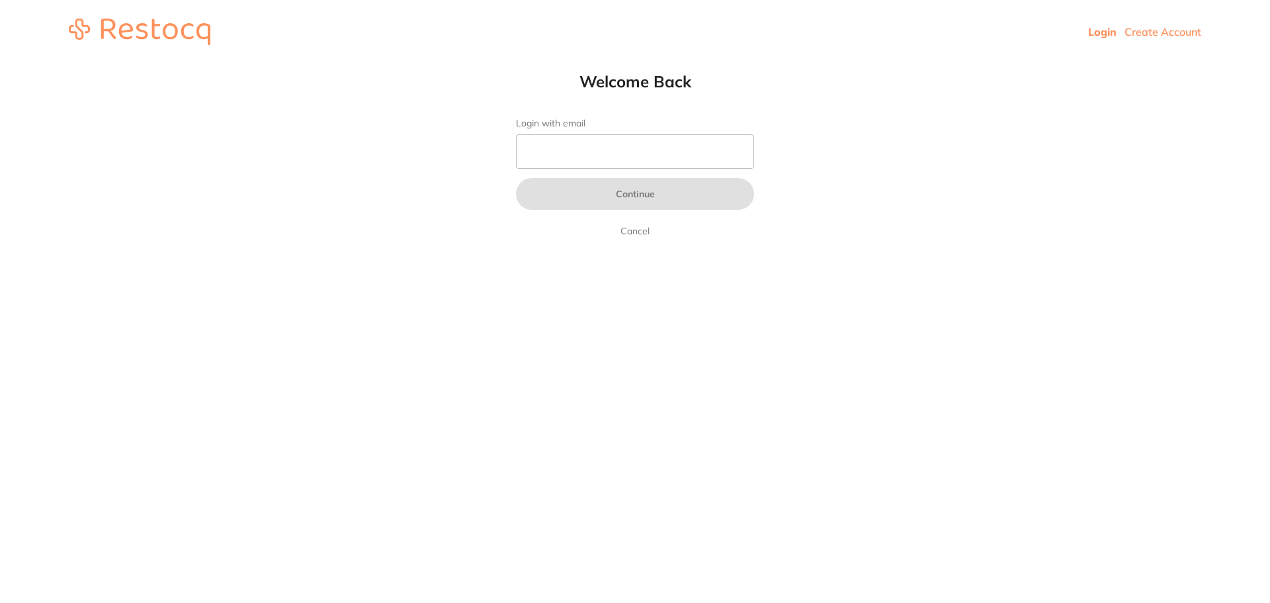
click at [548, 144] on input "Login with email" at bounding box center [635, 151] width 238 height 34
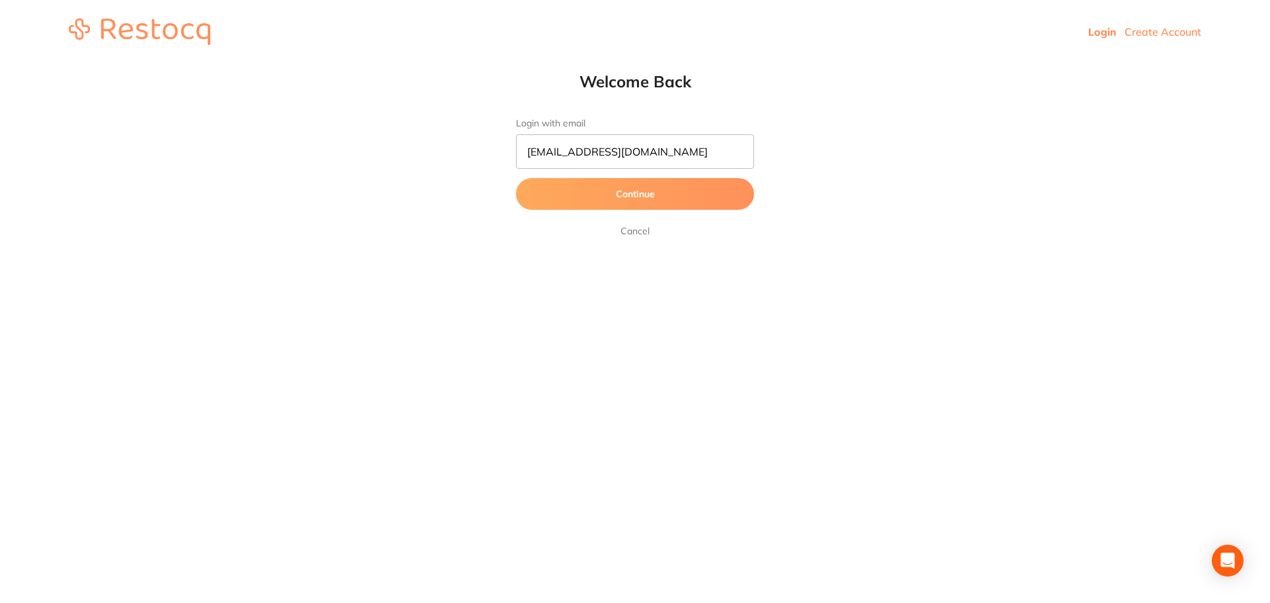
click at [598, 149] on input "[EMAIL_ADDRESS][DOMAIN_NAME]" at bounding box center [635, 151] width 238 height 34
type input "amrita+64@terrificminds.com"
click at [516, 178] on button "Continue" at bounding box center [635, 194] width 238 height 32
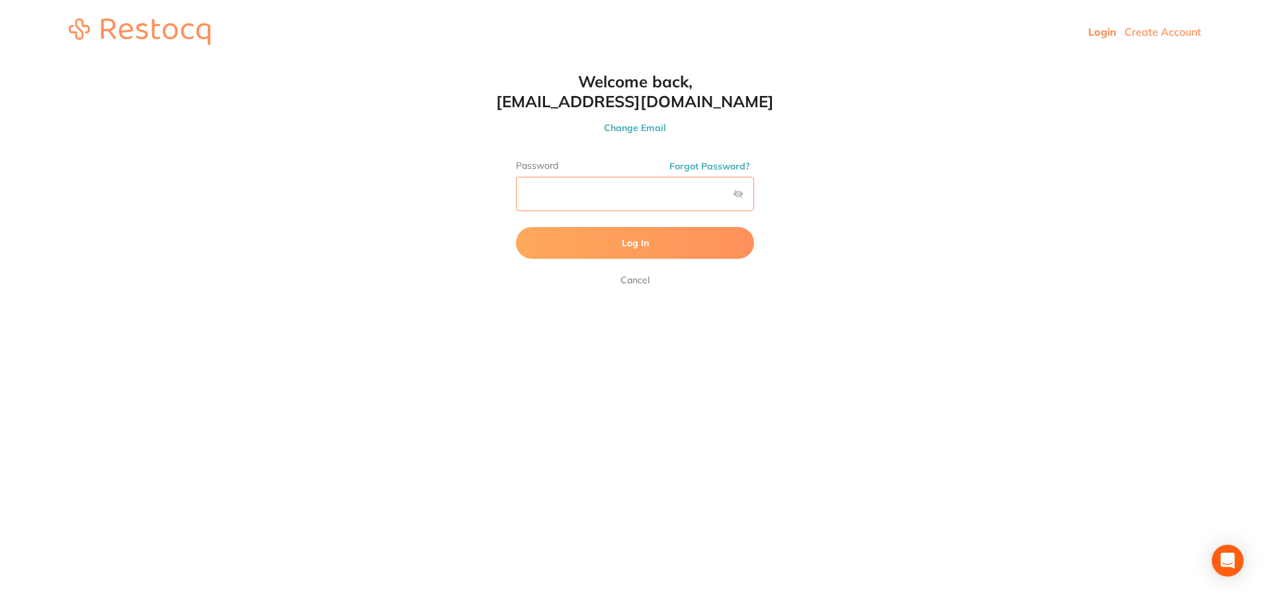
click at [516, 227] on button "Log In" at bounding box center [635, 243] width 238 height 32
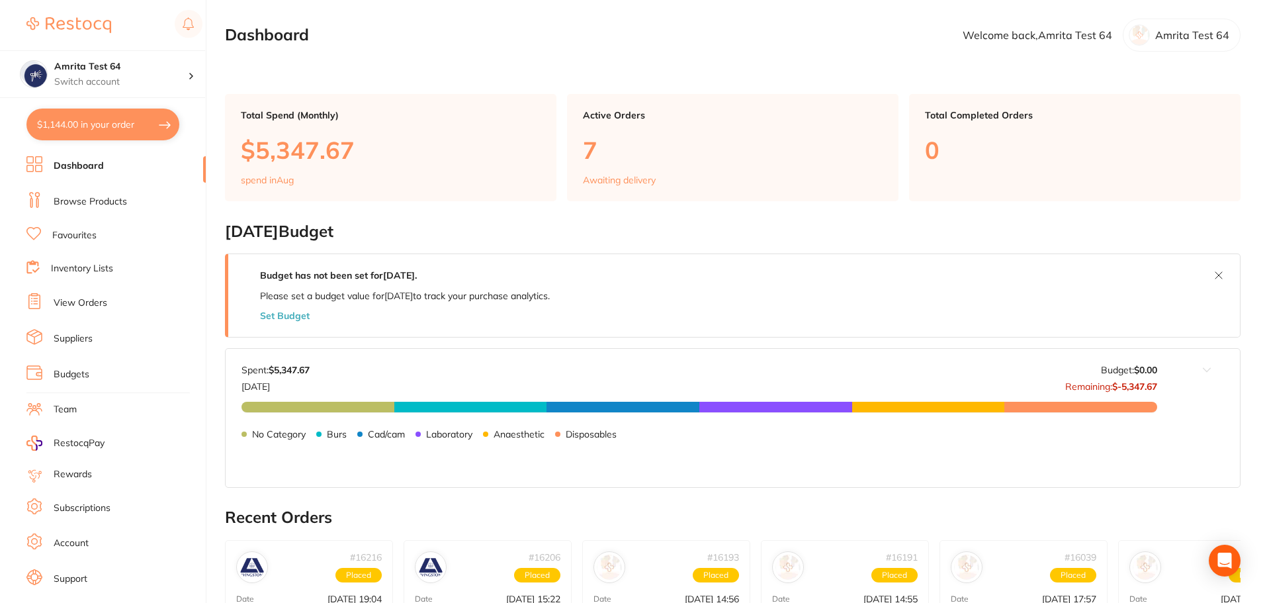
click at [104, 267] on link "Inventory Lists" at bounding box center [82, 268] width 62 height 13
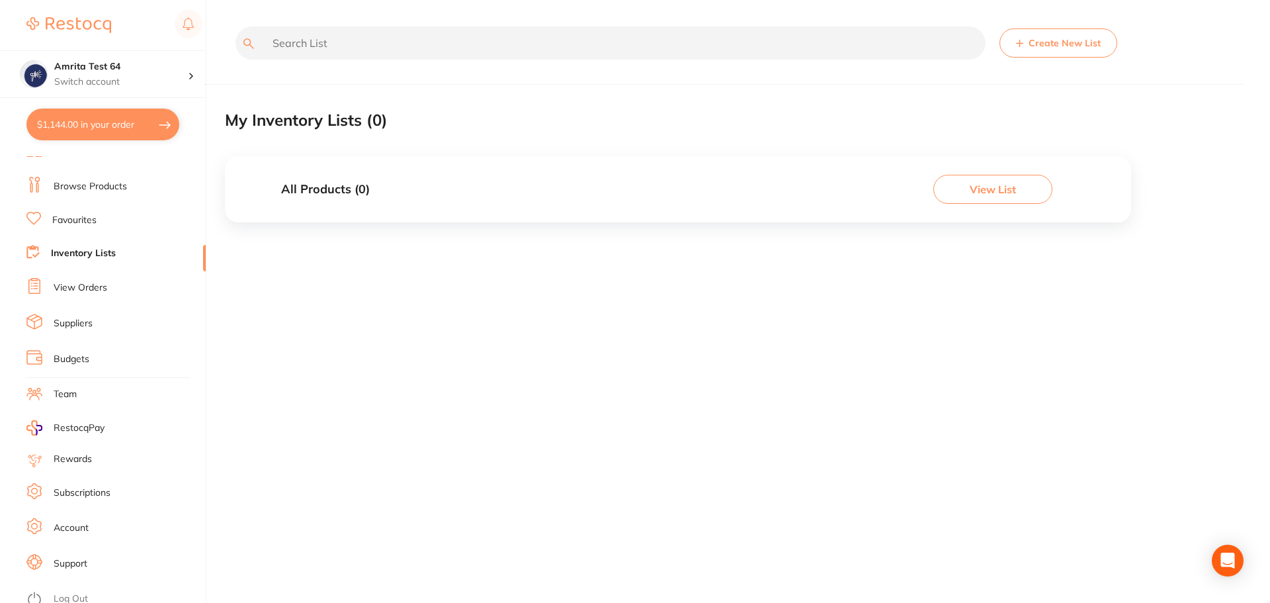
scroll to position [22, 0]
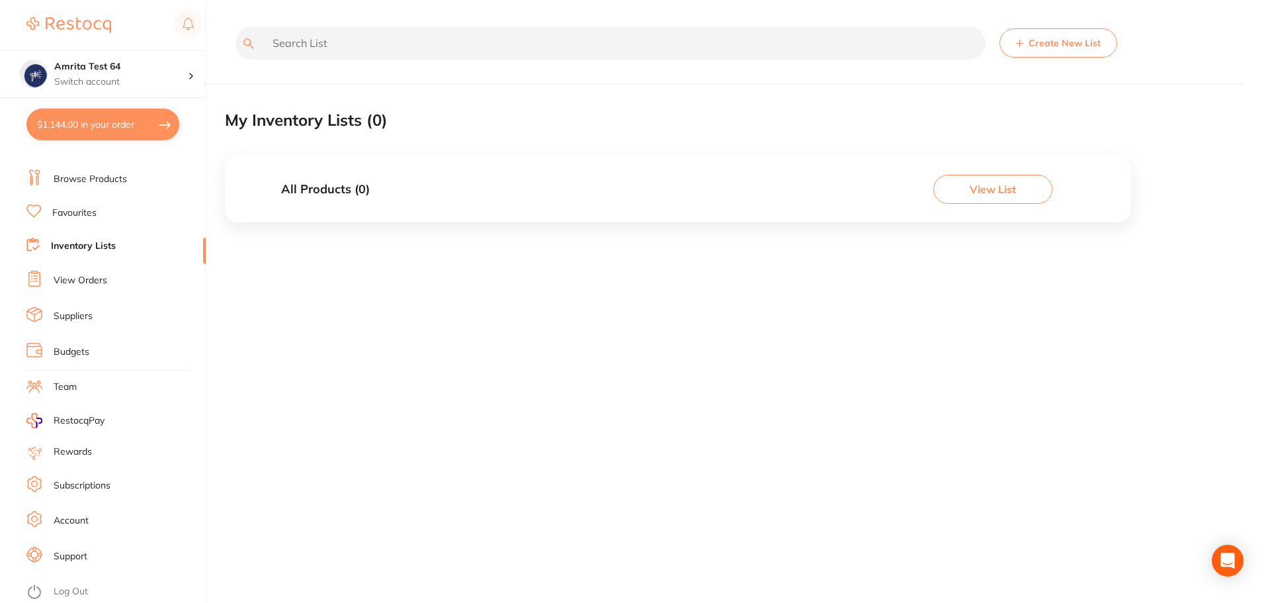
click at [69, 589] on link "Log Out" at bounding box center [71, 591] width 34 height 13
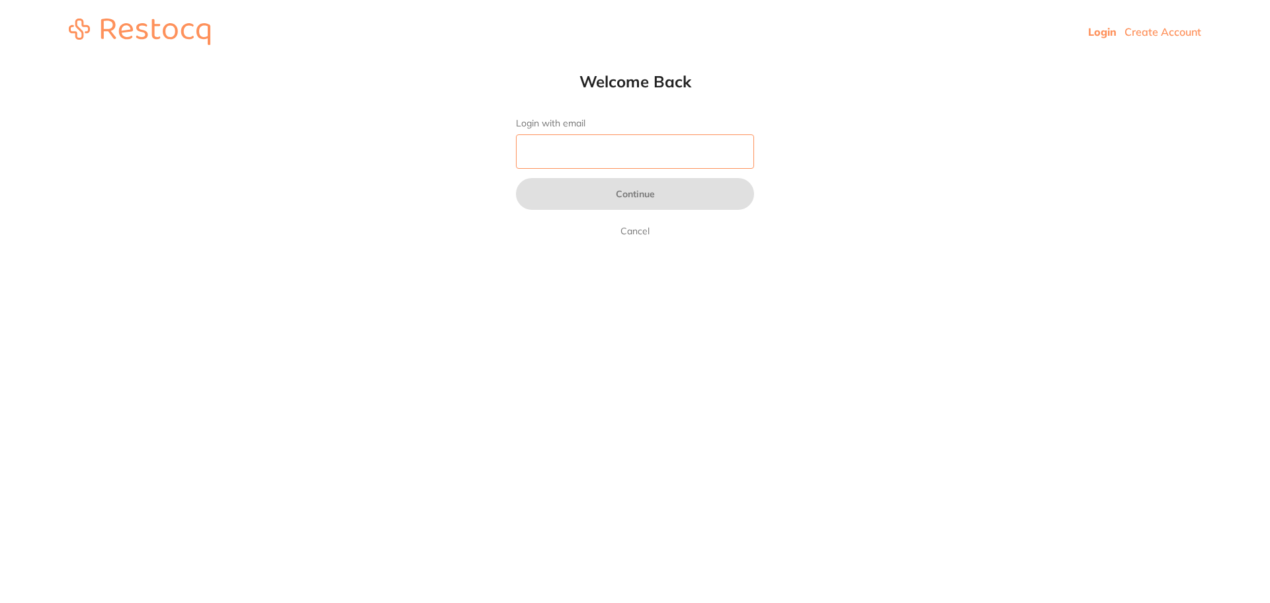
click at [536, 151] on input "Login with email" at bounding box center [635, 151] width 238 height 34
paste input "[EMAIL_ADDRESS][DOMAIN_NAME]"
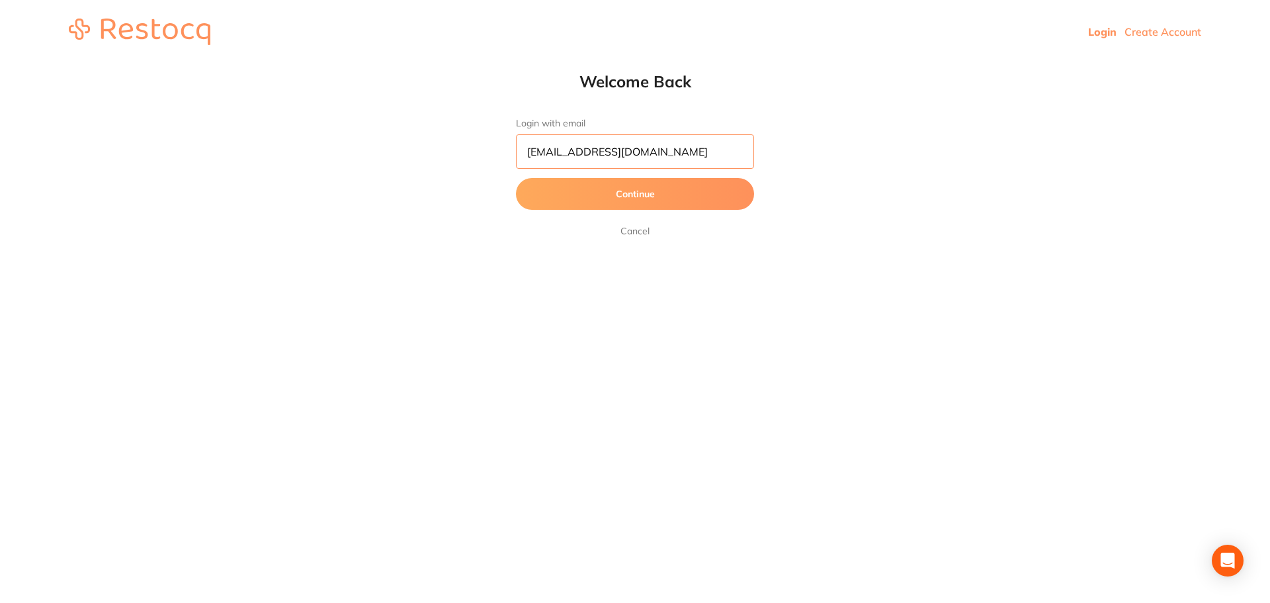
click at [601, 159] on input "[EMAIL_ADDRESS][DOMAIN_NAME]" at bounding box center [635, 151] width 238 height 34
type input "[EMAIL_ADDRESS][DOMAIN_NAME]"
click at [516, 178] on button "Continue" at bounding box center [635, 194] width 238 height 32
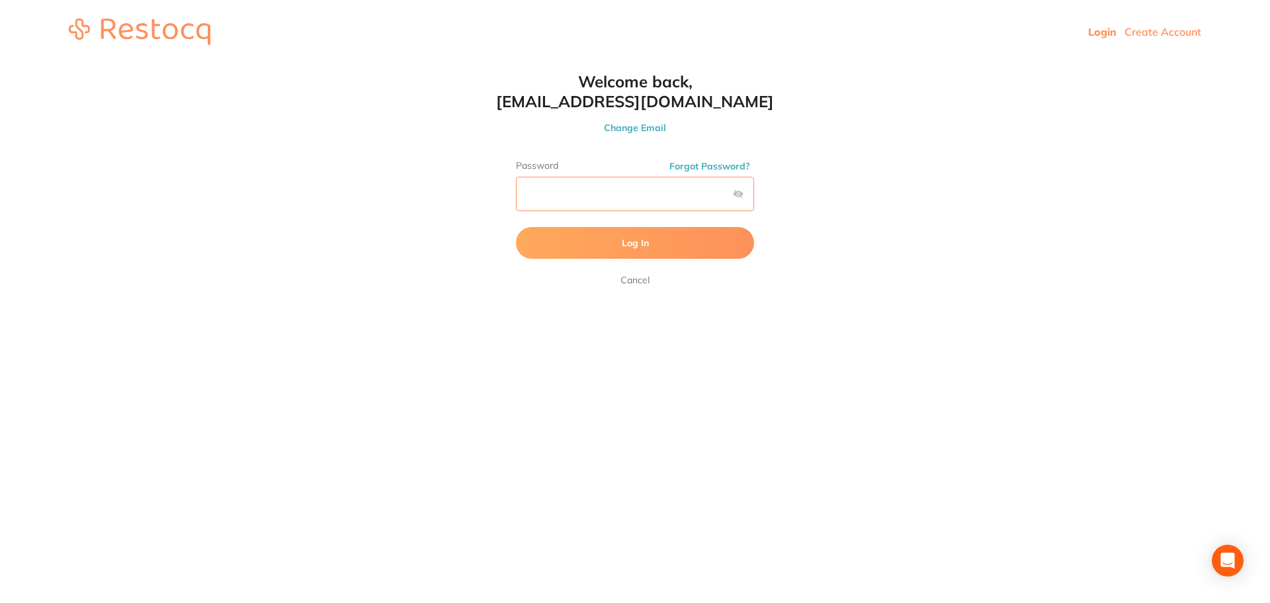
click at [516, 227] on button "Log In" at bounding box center [635, 243] width 238 height 32
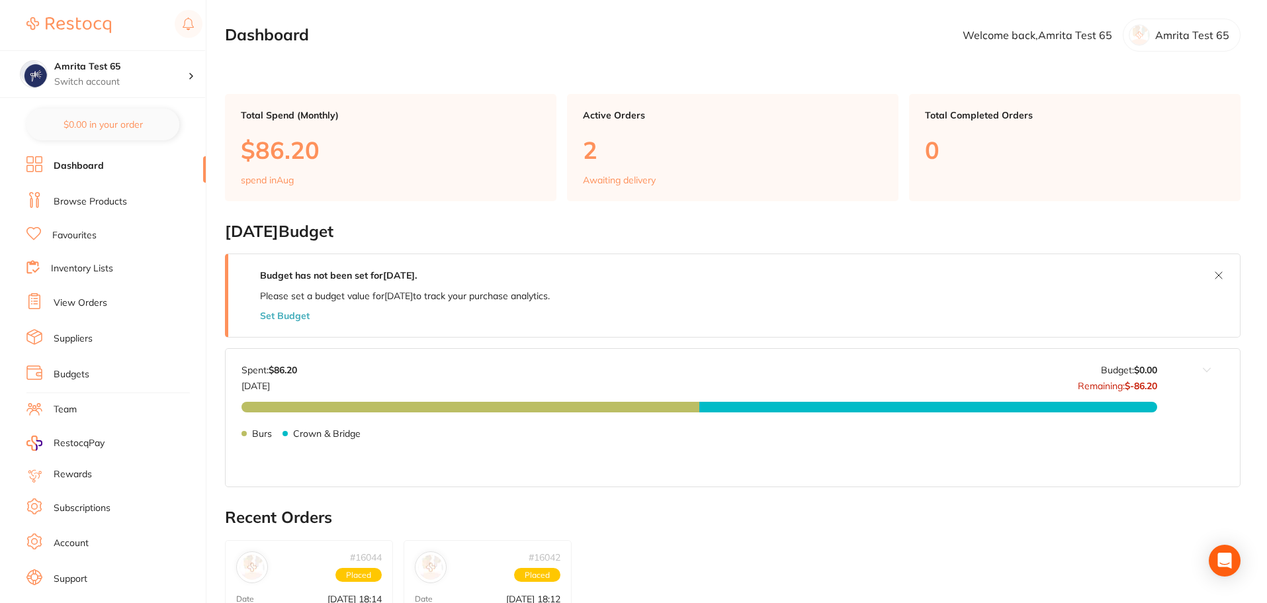
click at [85, 269] on link "Inventory Lists" at bounding box center [82, 268] width 62 height 13
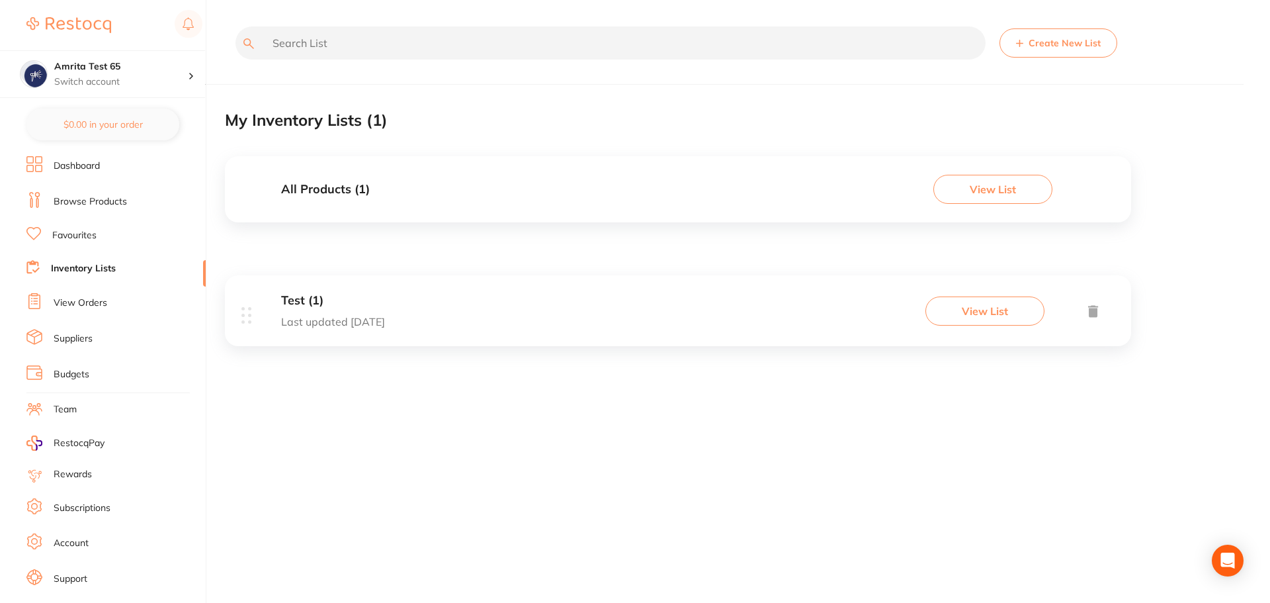
scroll to position [22, 0]
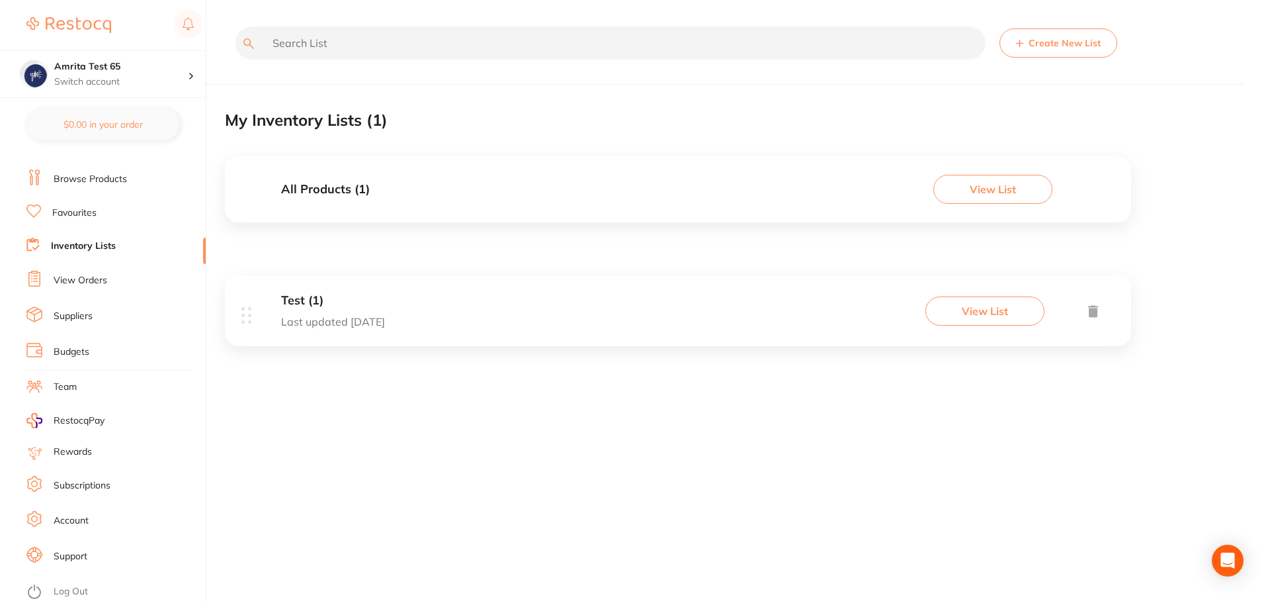
click at [83, 592] on link "Log Out" at bounding box center [71, 591] width 34 height 13
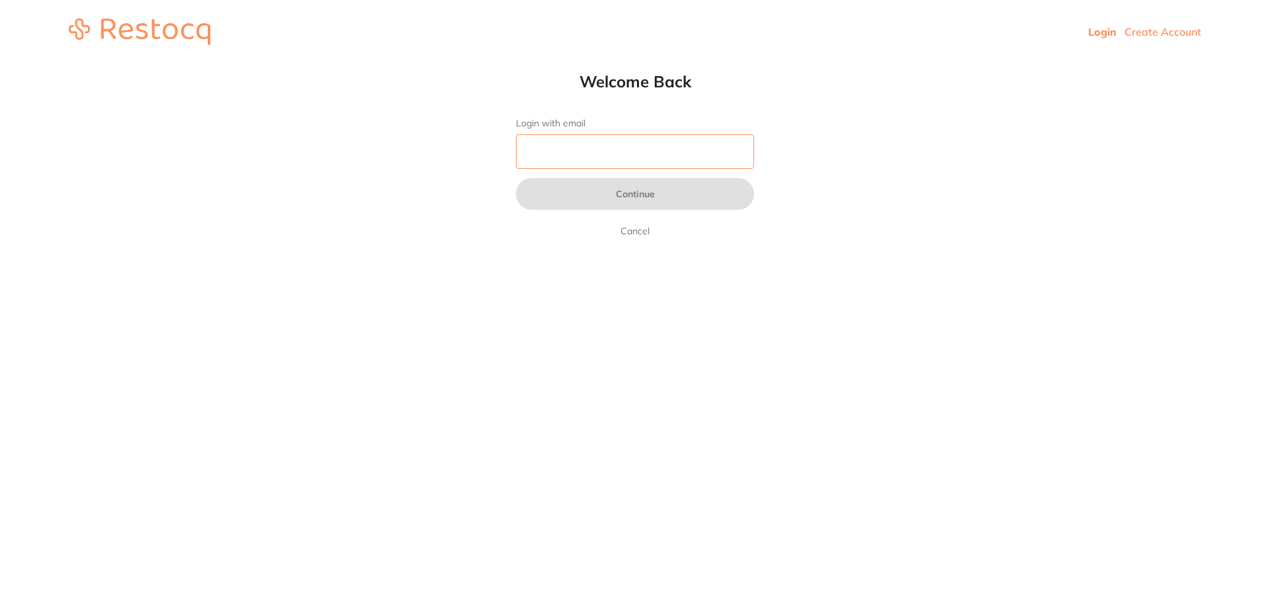
drag, startPoint x: 0, startPoint y: 0, endPoint x: 548, endPoint y: 152, distance: 568.4
click at [548, 152] on input "Login with email" at bounding box center [635, 151] width 238 height 34
paste input "[EMAIL_ADDRESS][DOMAIN_NAME]"
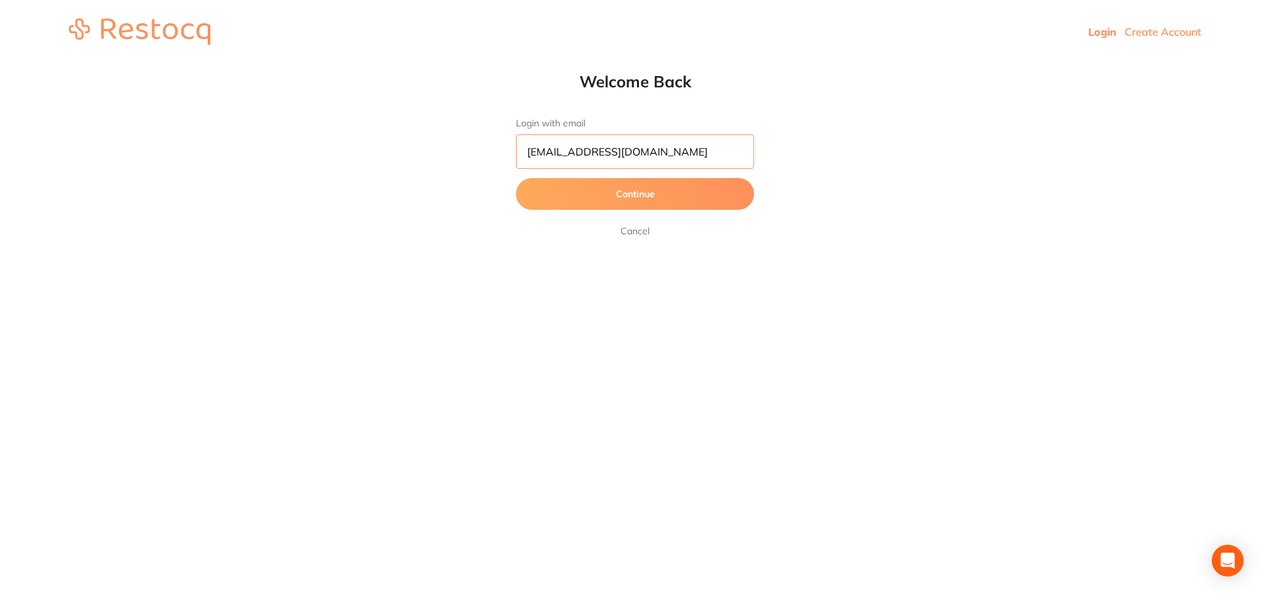
click at [600, 157] on input "[EMAIL_ADDRESS][DOMAIN_NAME]" at bounding box center [635, 151] width 238 height 34
type input "[EMAIL_ADDRESS][DOMAIN_NAME]"
click at [516, 178] on button "Continue" at bounding box center [635, 194] width 238 height 32
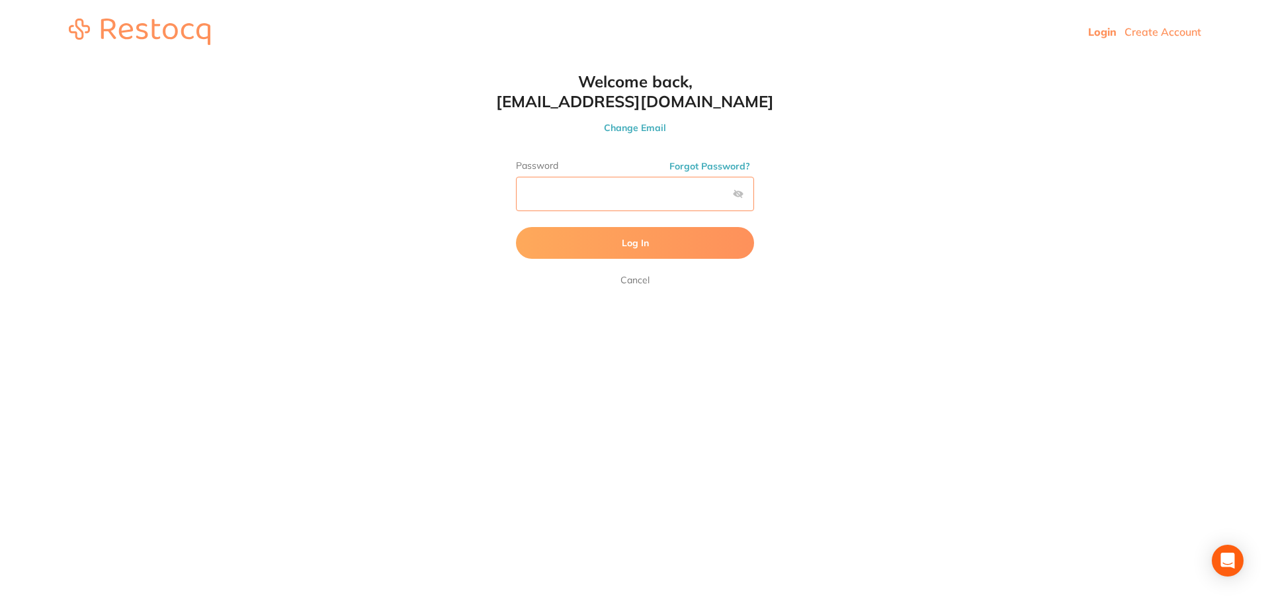
click at [516, 227] on button "Log In" at bounding box center [635, 243] width 238 height 32
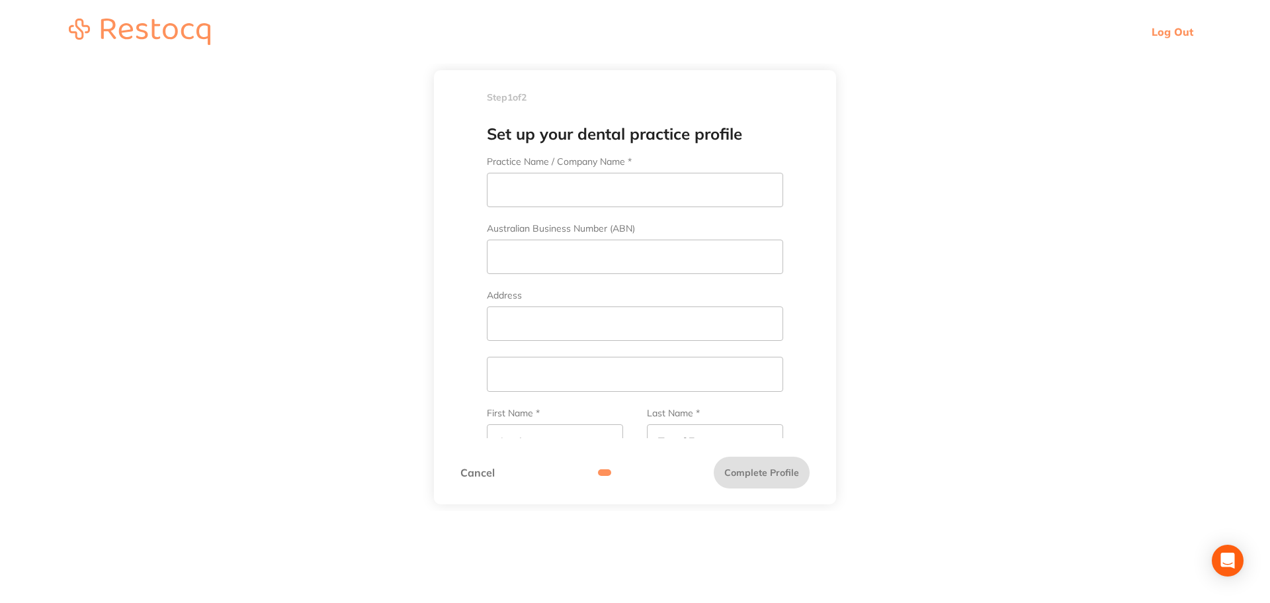
click at [478, 471] on link "Cancel" at bounding box center [477, 472] width 34 height 12
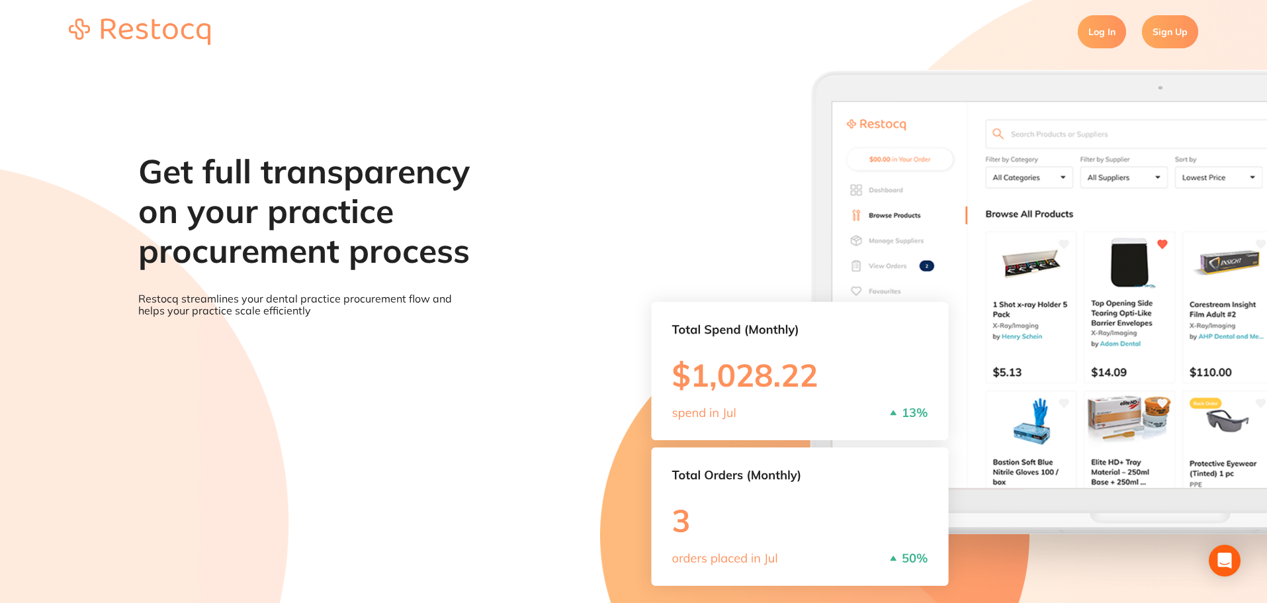
click at [1097, 43] on link "Log In" at bounding box center [1101, 31] width 48 height 33
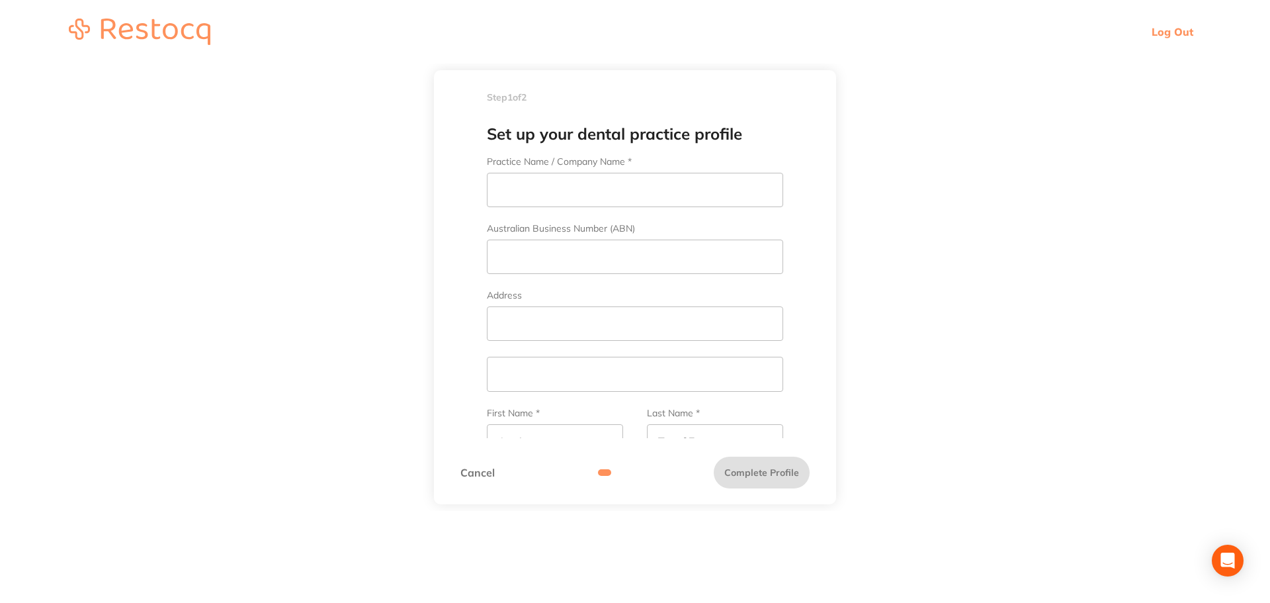
click at [1181, 34] on link "Log Out" at bounding box center [1173, 31] width 42 height 13
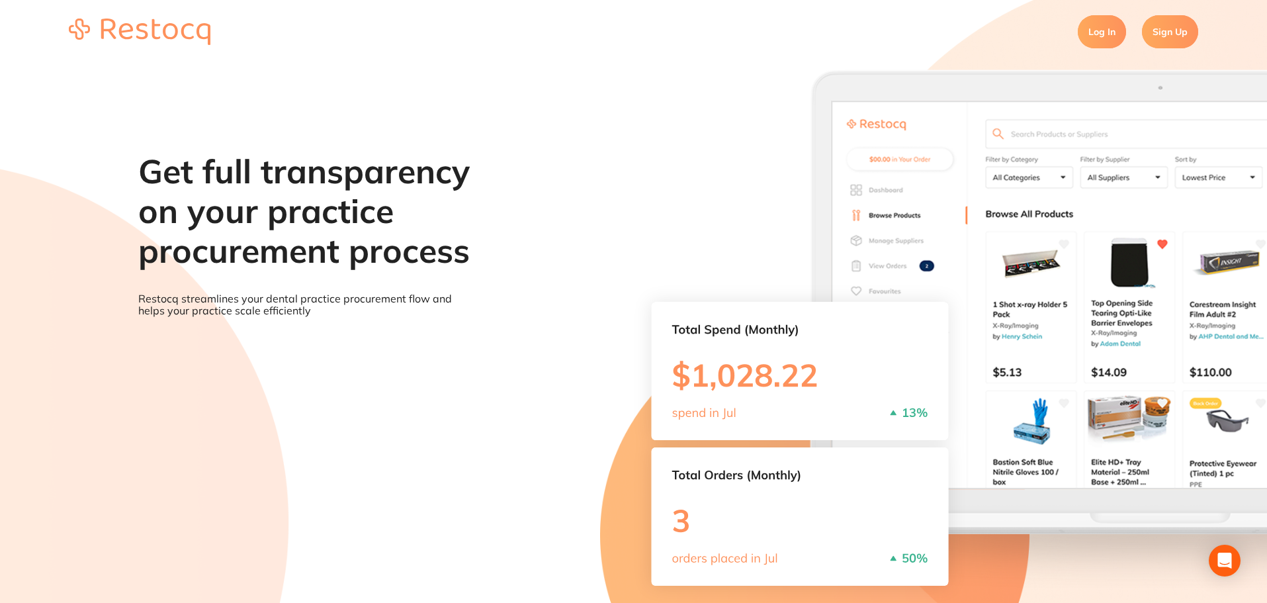
click at [1096, 34] on link "Log In" at bounding box center [1101, 31] width 48 height 33
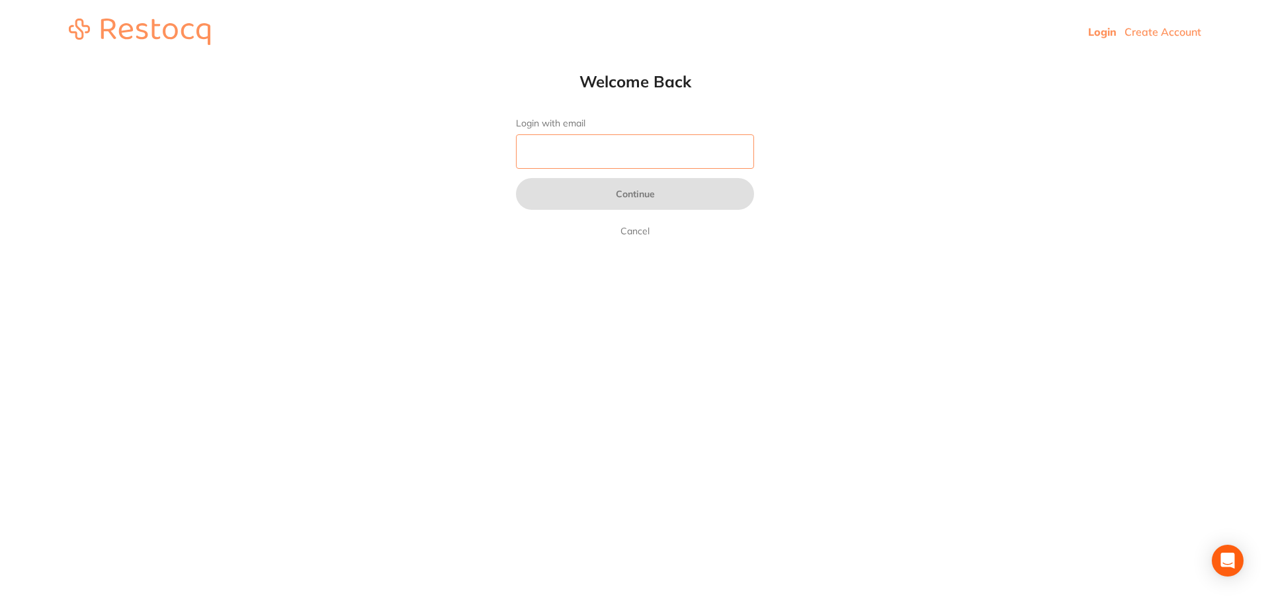
click at [657, 161] on input "Login with email" at bounding box center [635, 151] width 238 height 34
paste input "[EMAIL_ADDRESS][DOMAIN_NAME]"
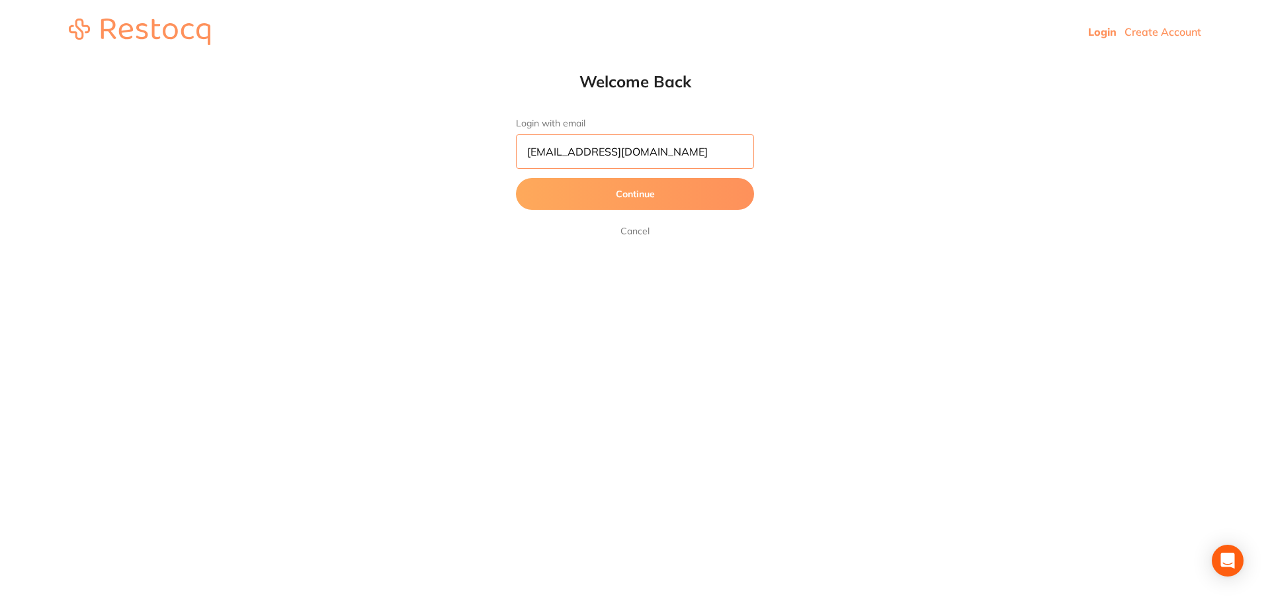
click at [597, 156] on input "[EMAIL_ADDRESS][DOMAIN_NAME]" at bounding box center [635, 151] width 238 height 34
click at [601, 159] on input "[EMAIL_ADDRESS][DOMAIN_NAME]" at bounding box center [635, 151] width 238 height 34
type input "amrita+66@terrificminds.com"
click at [516, 178] on button "Continue" at bounding box center [635, 194] width 238 height 32
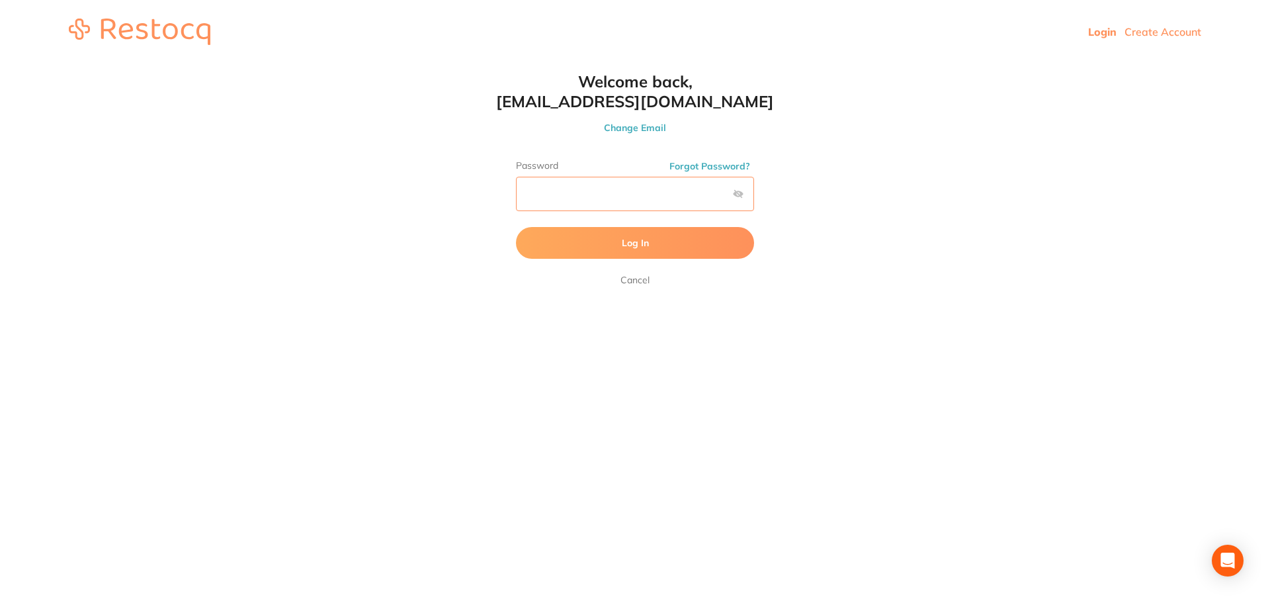
click at [516, 227] on button "Log In" at bounding box center [635, 243] width 238 height 32
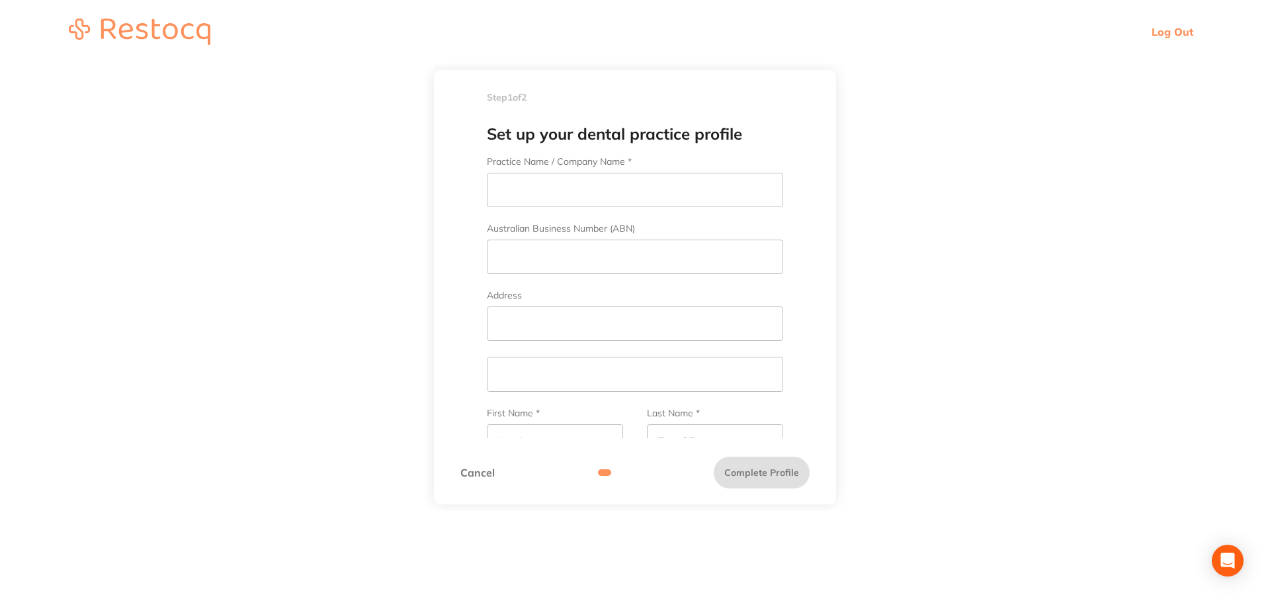
click at [1171, 35] on link "Log Out" at bounding box center [1173, 31] width 42 height 13
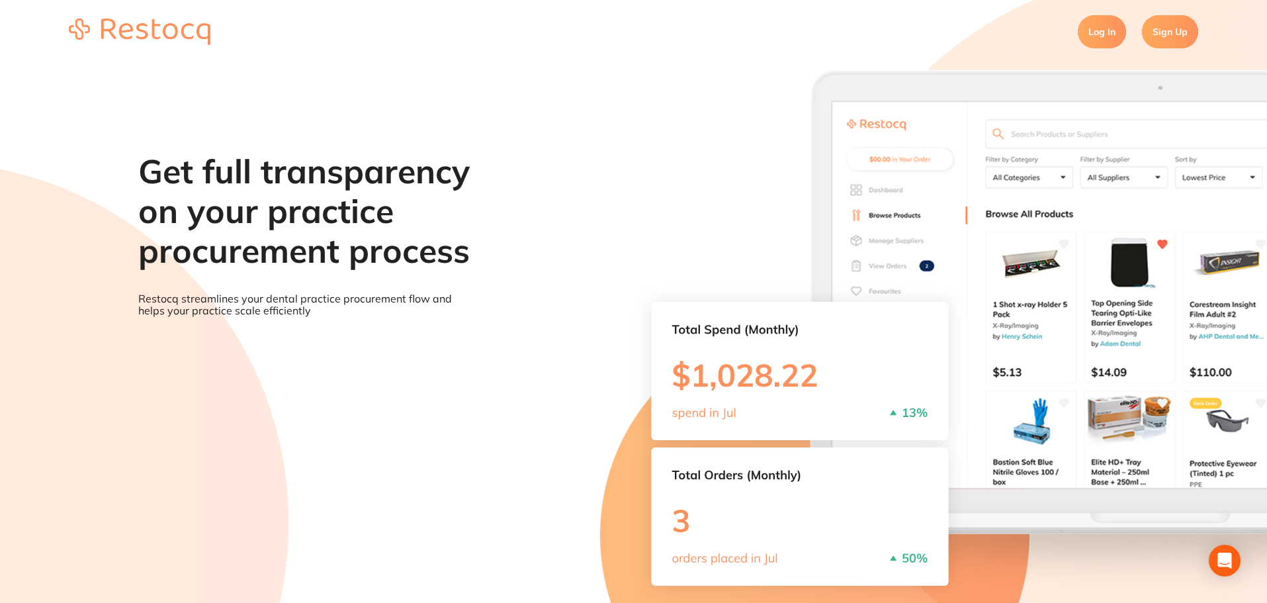
click at [1118, 24] on link "Log In" at bounding box center [1101, 31] width 48 height 33
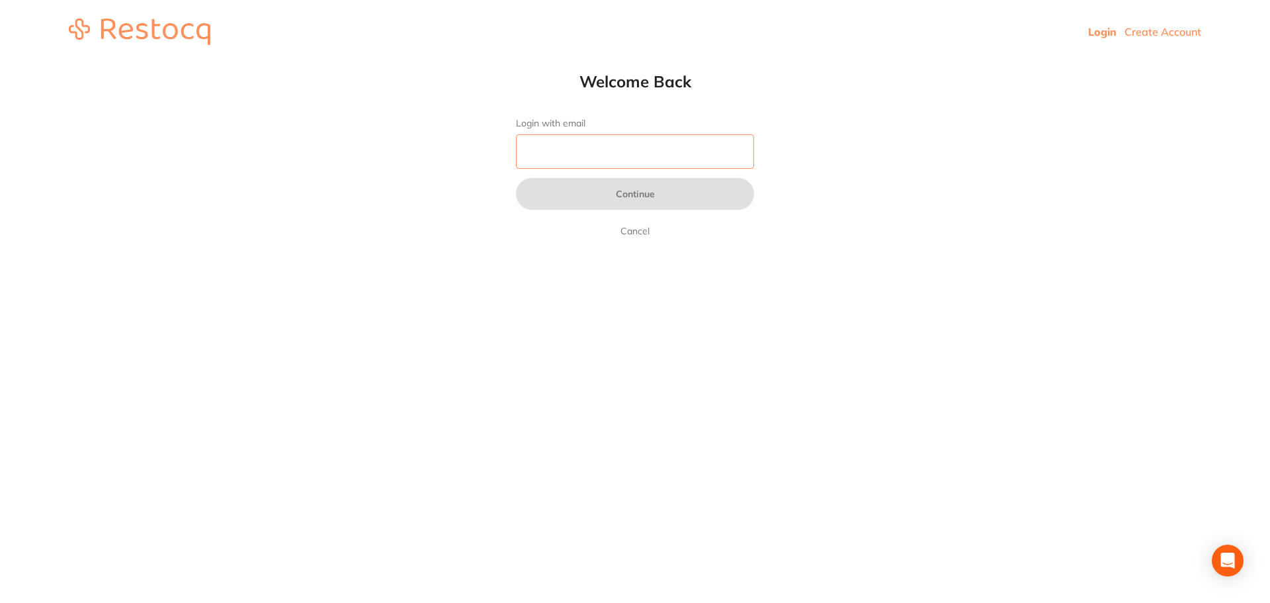
click at [620, 157] on input "Login with email" at bounding box center [635, 151] width 238 height 34
paste input "[EMAIL_ADDRESS][DOMAIN_NAME]"
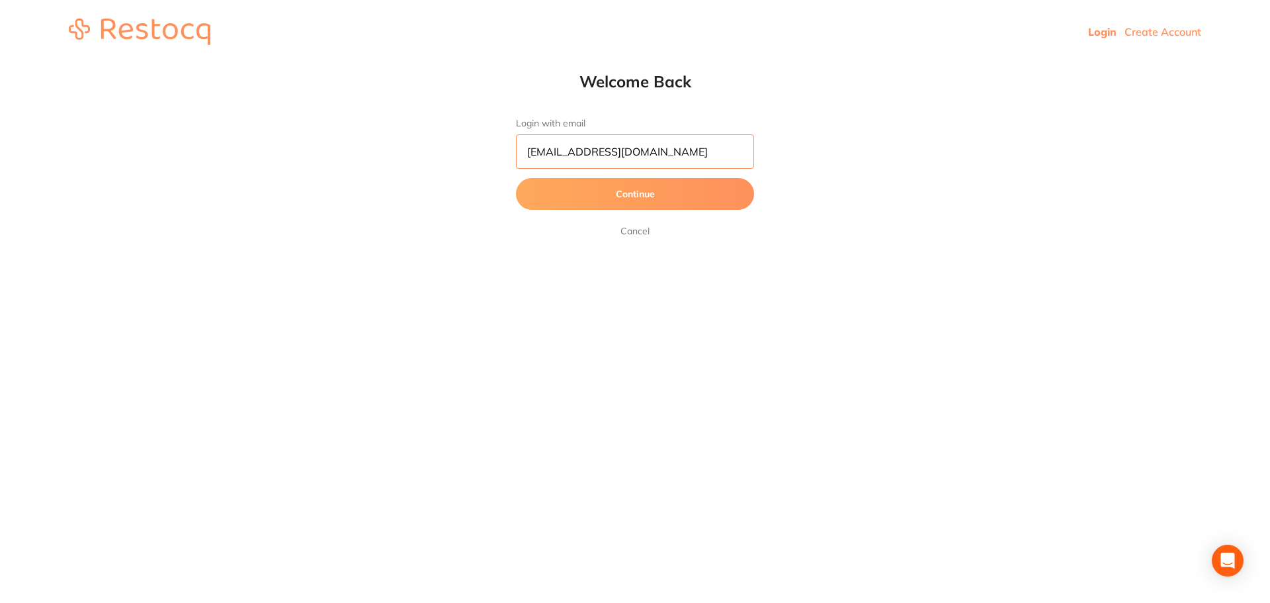
click at [602, 150] on input "[EMAIL_ADDRESS][DOMAIN_NAME]" at bounding box center [635, 151] width 238 height 34
type input "amrita+67@terrificminds.com"
click at [516, 178] on button "Continue" at bounding box center [635, 194] width 238 height 32
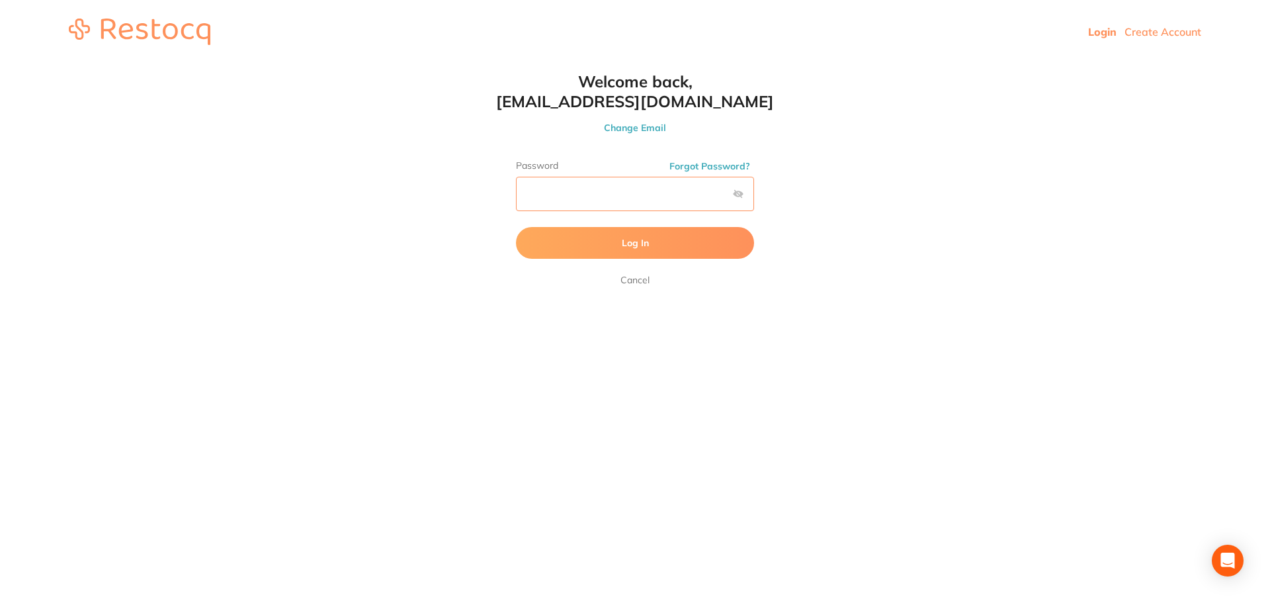
click at [516, 227] on button "Log In" at bounding box center [635, 243] width 238 height 32
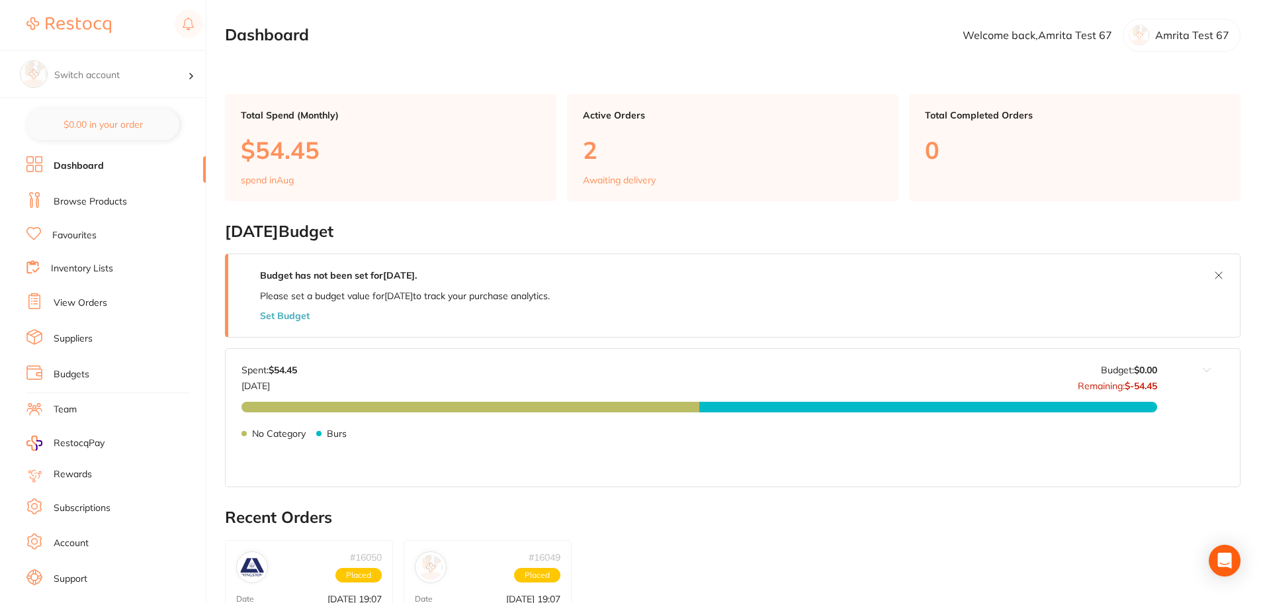
click at [106, 271] on link "Inventory Lists" at bounding box center [82, 268] width 62 height 13
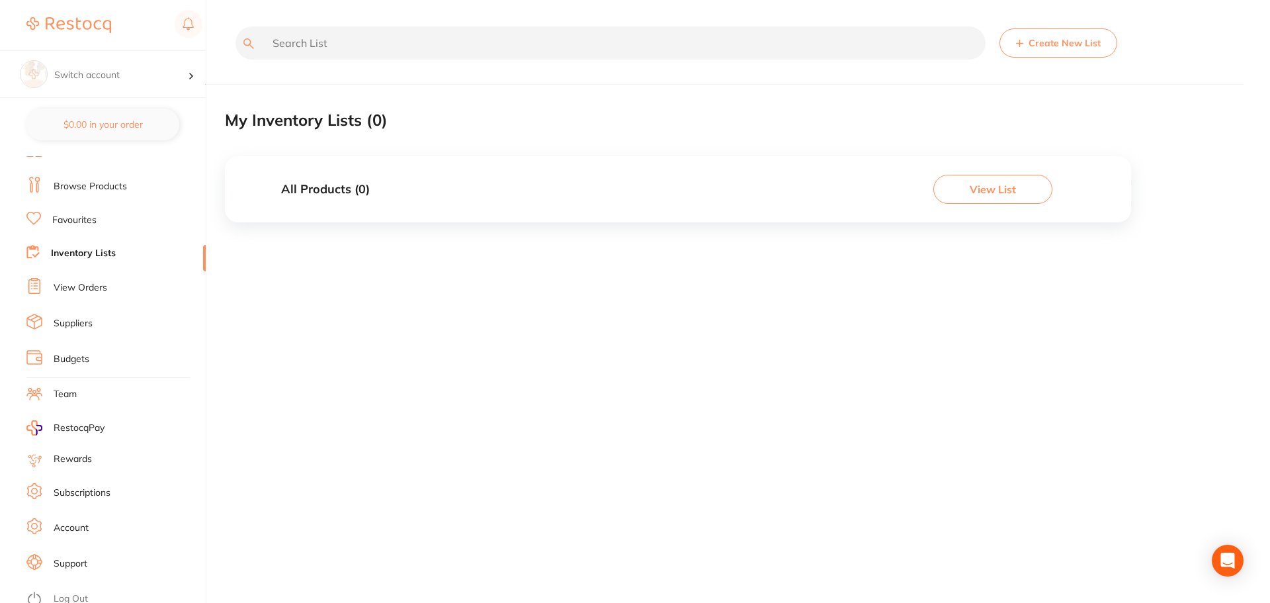
scroll to position [22, 0]
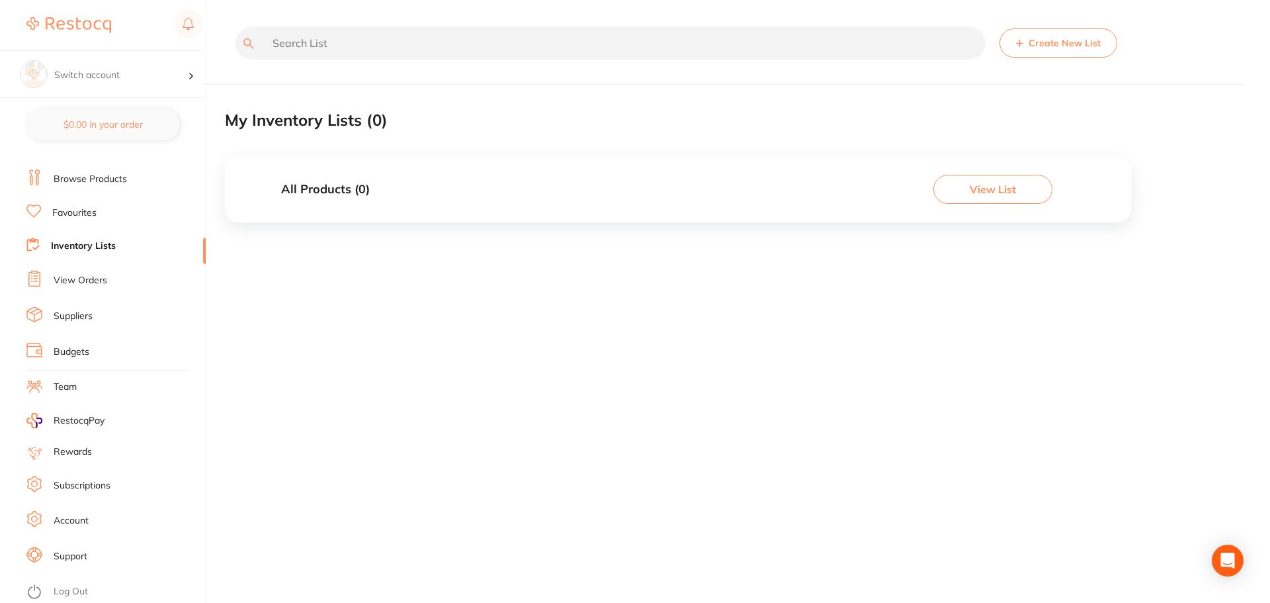
click at [75, 587] on link "Log Out" at bounding box center [71, 591] width 34 height 13
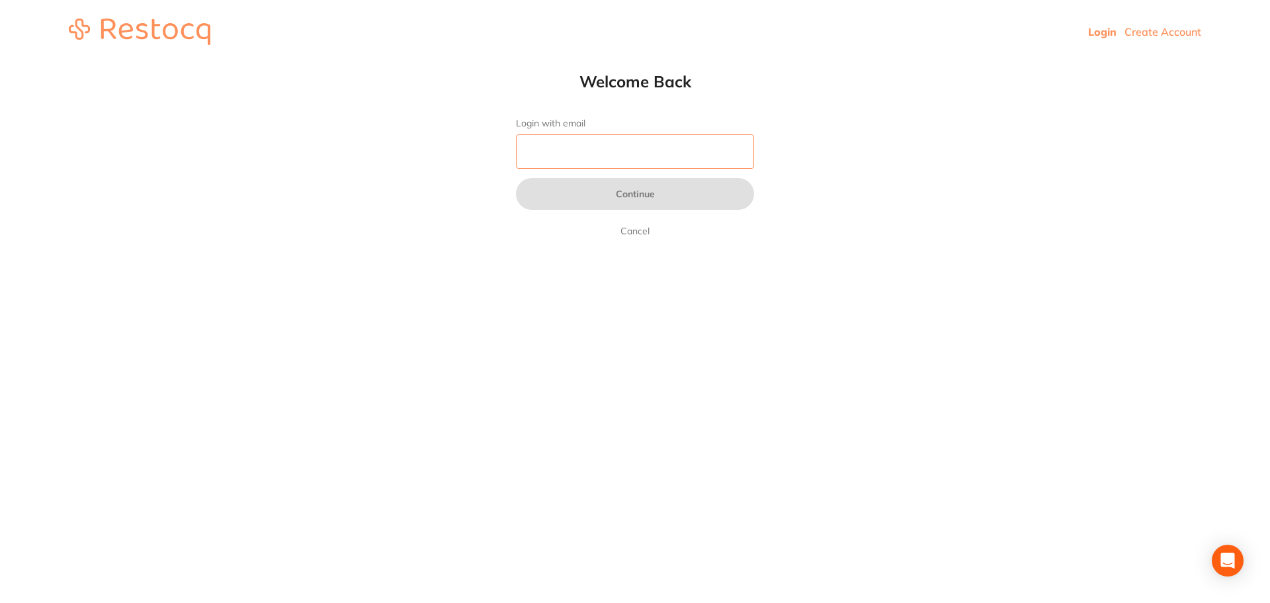
click at [620, 147] on input "Login with email" at bounding box center [635, 151] width 238 height 34
paste input "[EMAIL_ADDRESS][DOMAIN_NAME]"
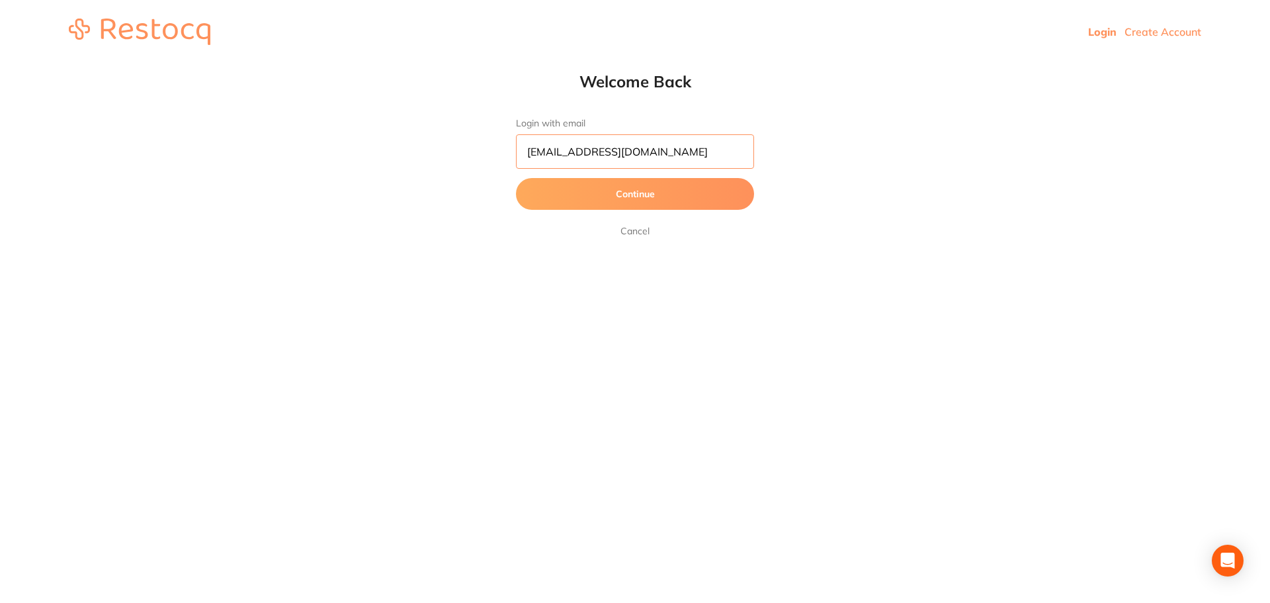
click at [601, 156] on input "[EMAIL_ADDRESS][DOMAIN_NAME]" at bounding box center [635, 151] width 238 height 34
type input "[EMAIL_ADDRESS][DOMAIN_NAME]"
click at [516, 178] on button "Continue" at bounding box center [635, 194] width 238 height 32
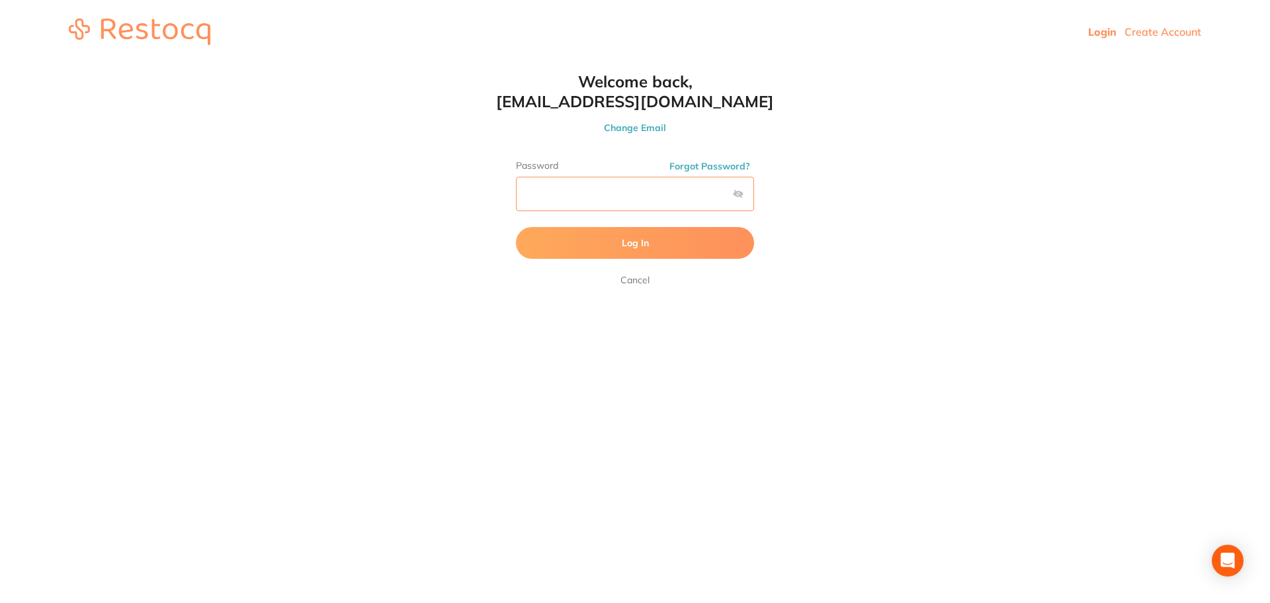
click at [516, 227] on button "Log In" at bounding box center [635, 243] width 238 height 32
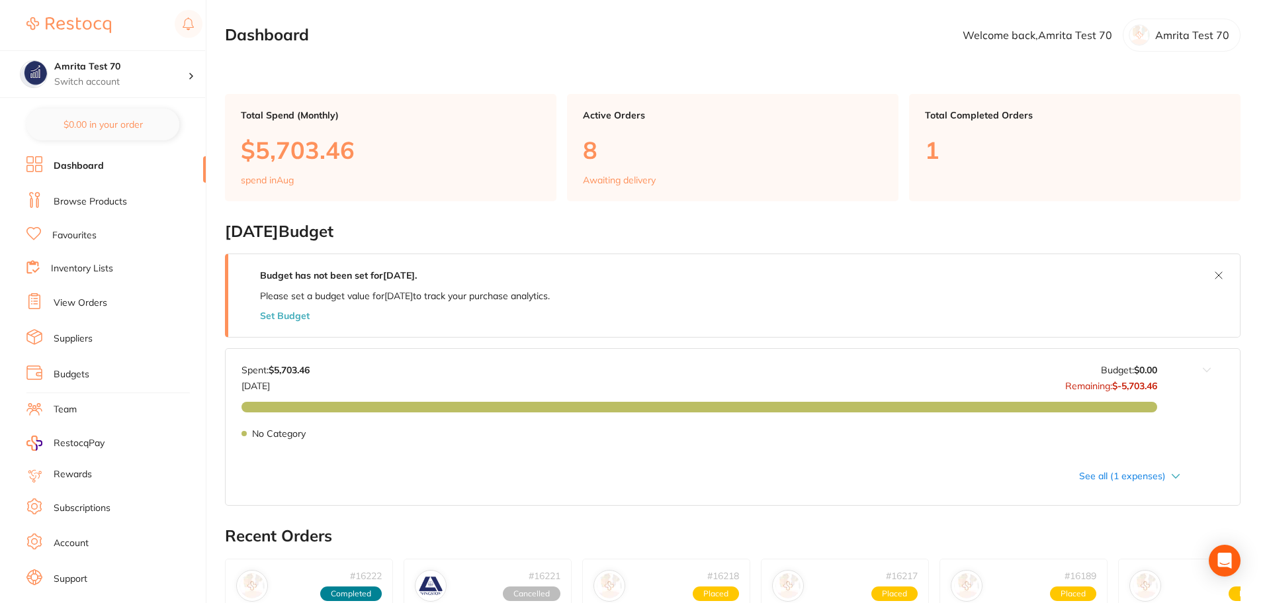
click at [79, 263] on link "Inventory Lists" at bounding box center [82, 268] width 62 height 13
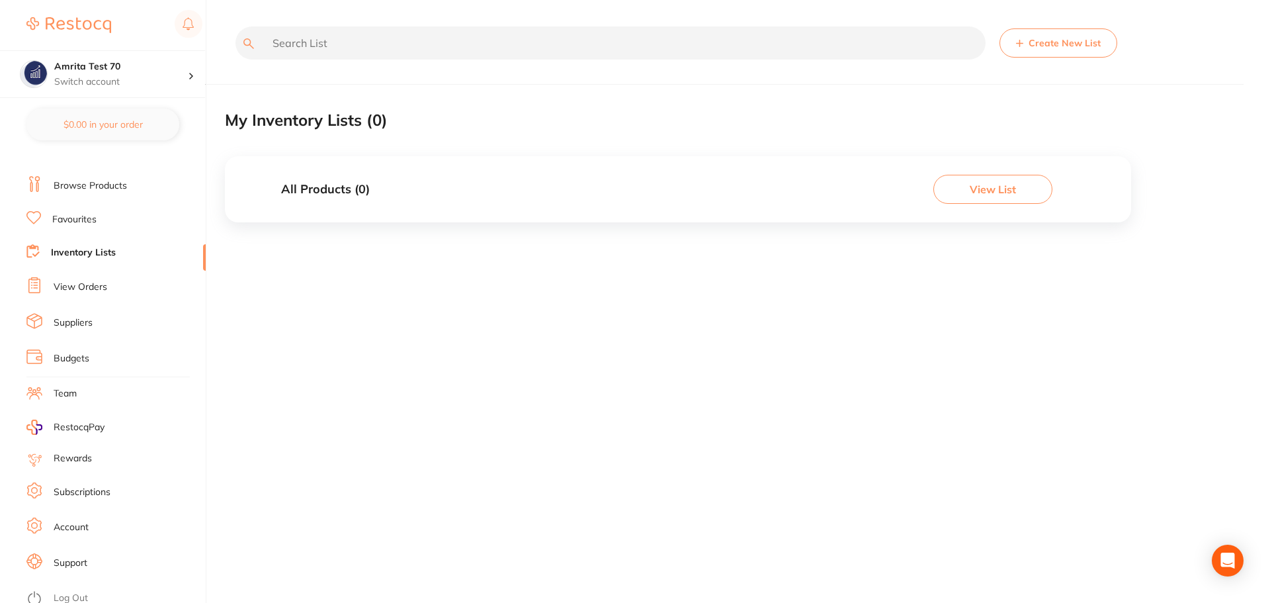
scroll to position [22, 0]
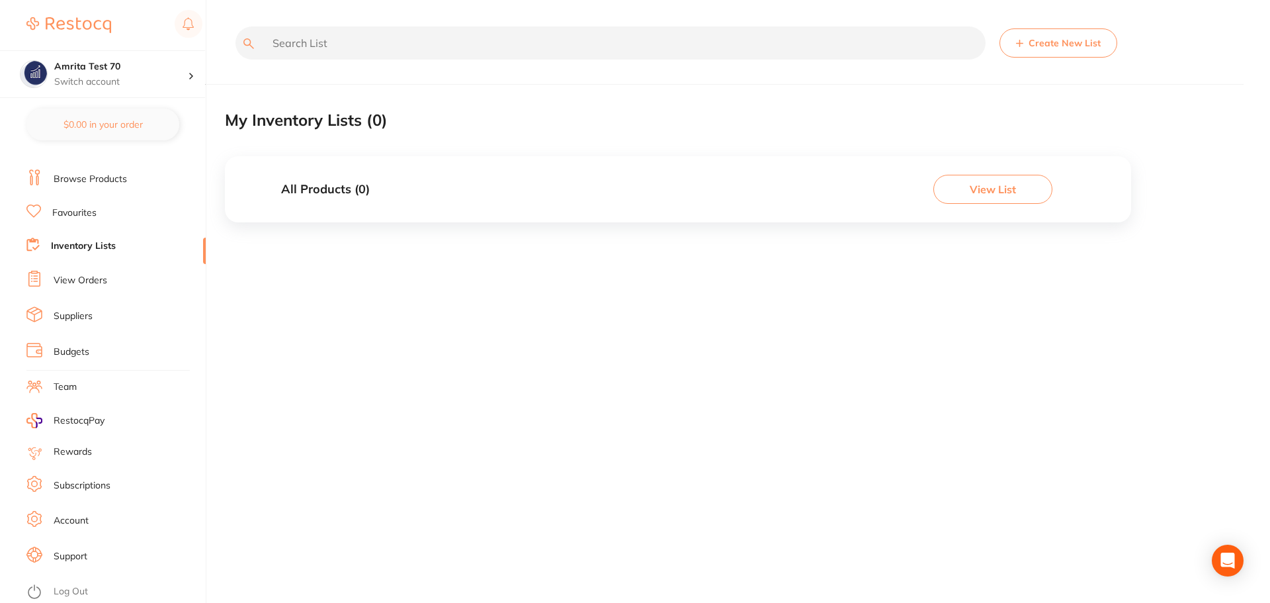
click at [75, 588] on link "Log Out" at bounding box center [71, 591] width 34 height 13
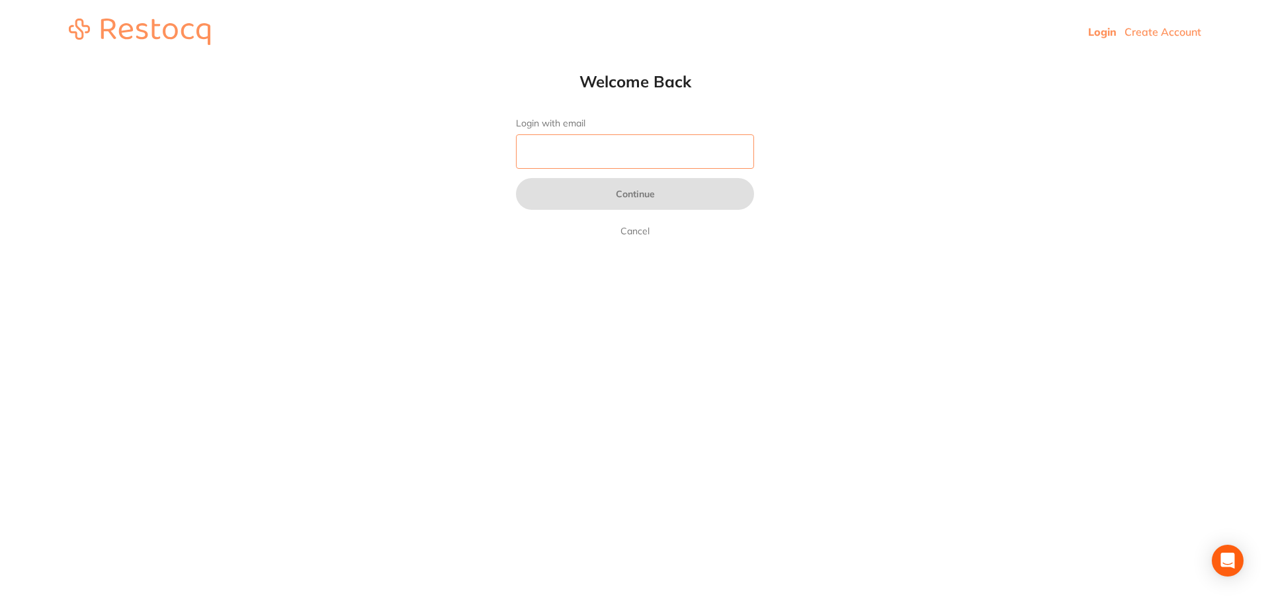
click at [543, 144] on input "Login with email" at bounding box center [635, 151] width 238 height 34
click at [577, 149] on input "Login with email" at bounding box center [635, 151] width 238 height 34
paste input "[EMAIL_ADDRESS][DOMAIN_NAME]"
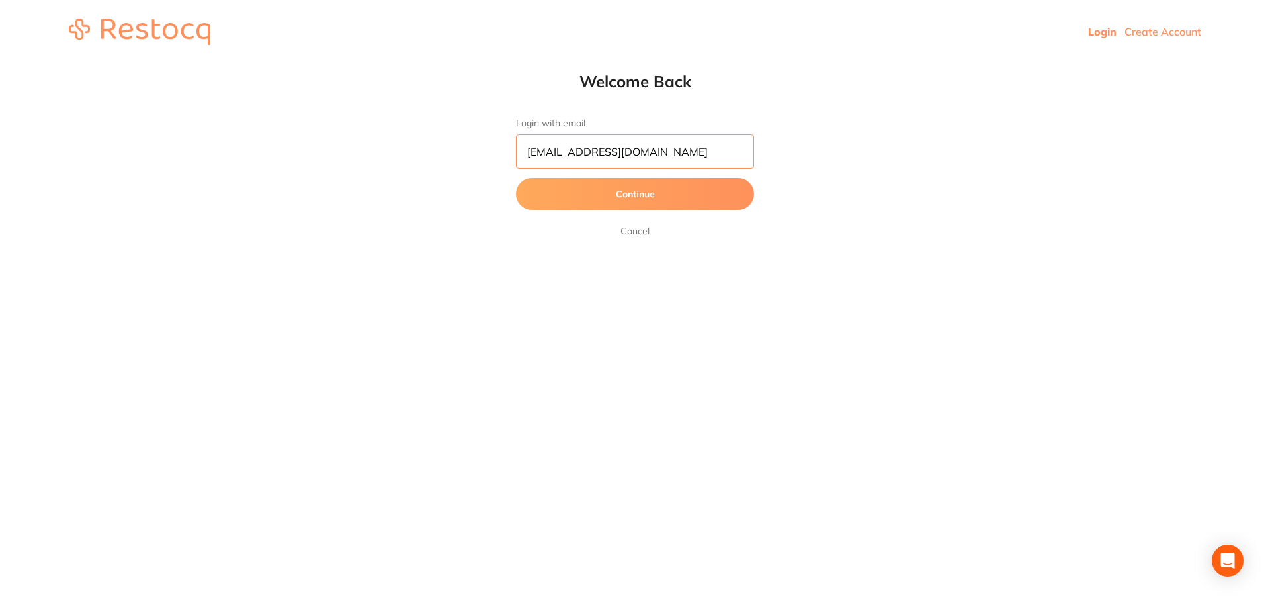
click at [552, 153] on input "[EMAIL_ADDRESS][DOMAIN_NAME]" at bounding box center [635, 151] width 238 height 34
click at [579, 158] on input "[EMAIL_ADDRESS][DOMAIN_NAME]" at bounding box center [635, 151] width 238 height 34
type input "[EMAIL_ADDRESS][DOMAIN_NAME]"
click at [516, 178] on button "Continue" at bounding box center [635, 194] width 238 height 32
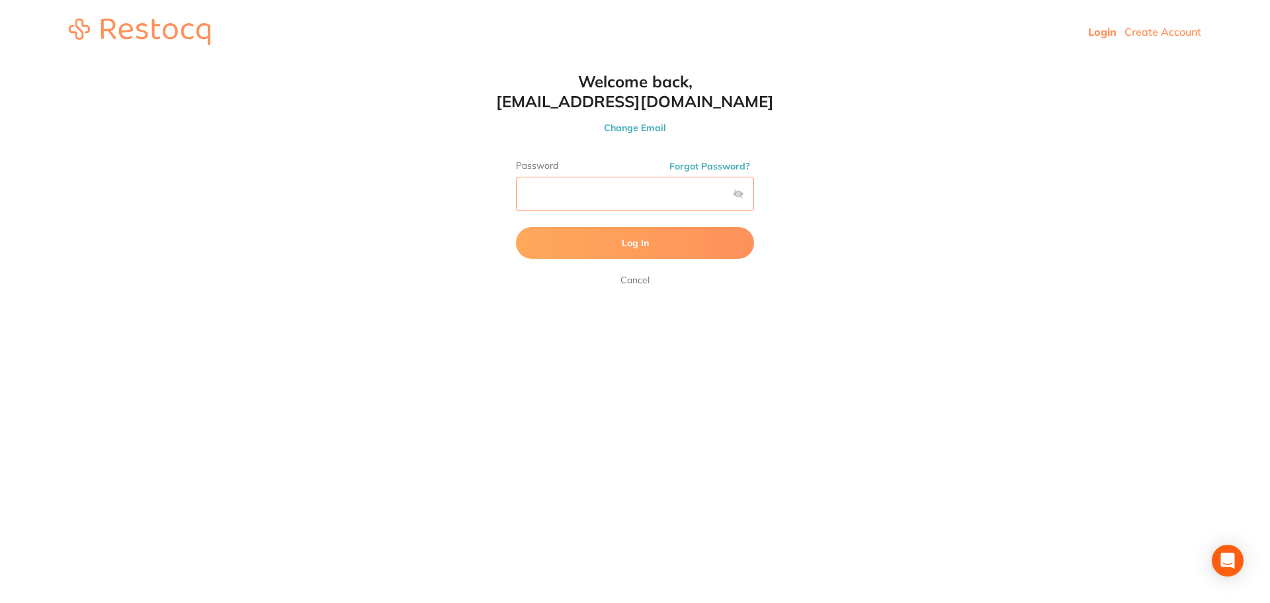
click at [516, 227] on button "Log In" at bounding box center [635, 243] width 238 height 32
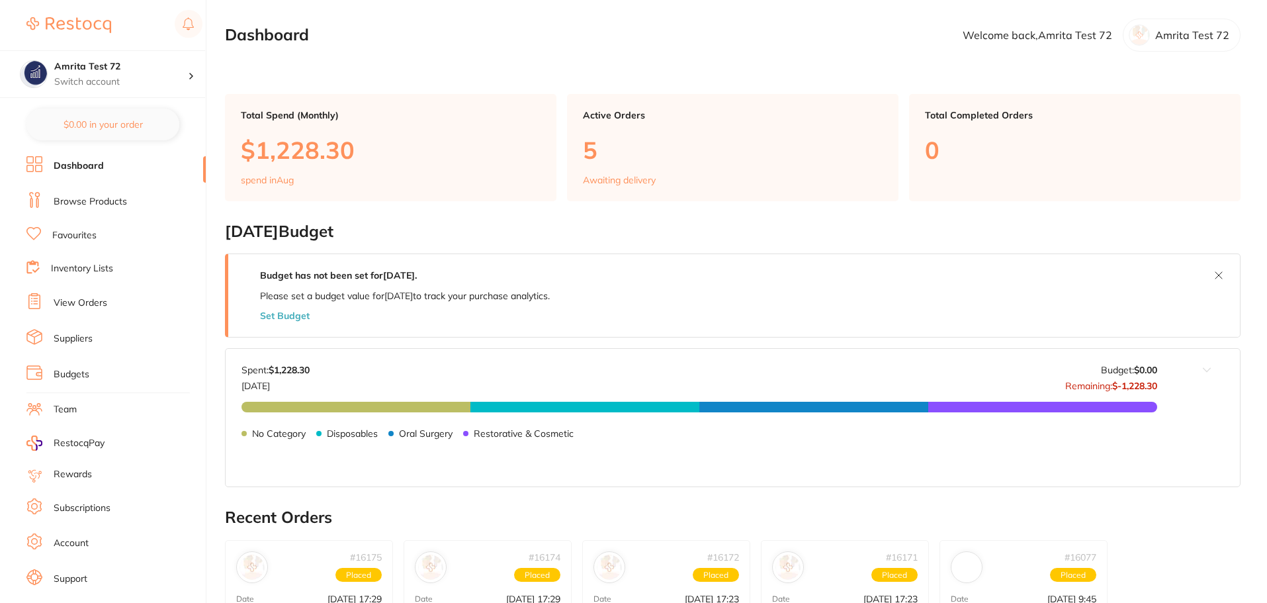
click at [65, 269] on link "Inventory Lists" at bounding box center [82, 268] width 62 height 13
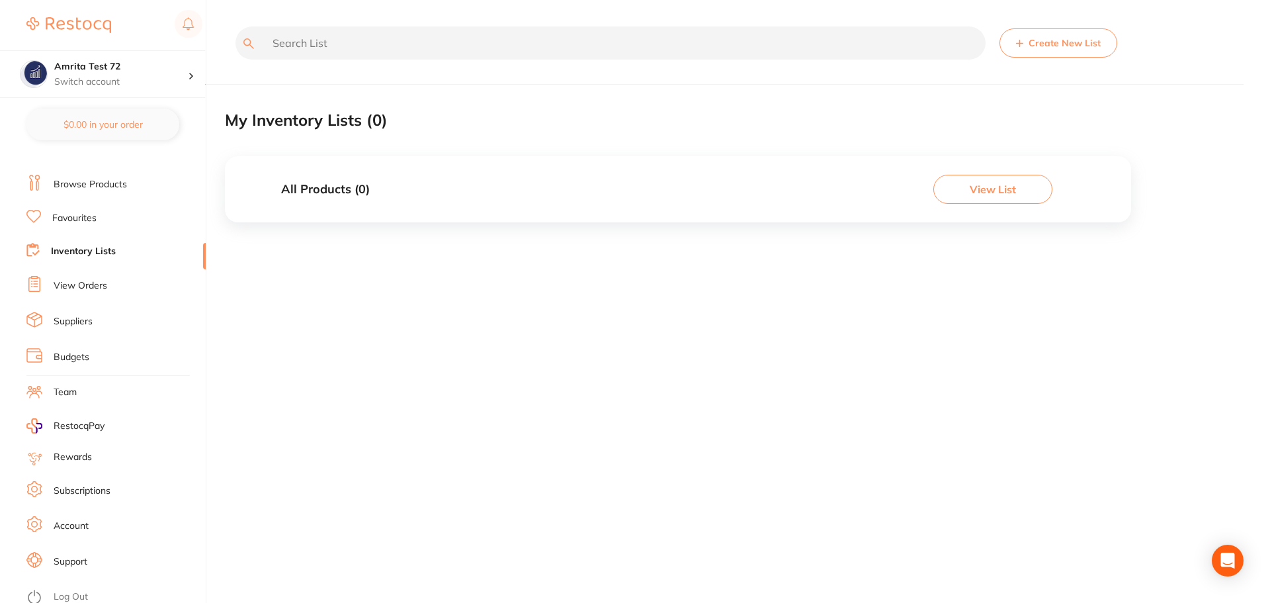
scroll to position [22, 0]
click at [74, 597] on link "Log Out" at bounding box center [71, 591] width 34 height 13
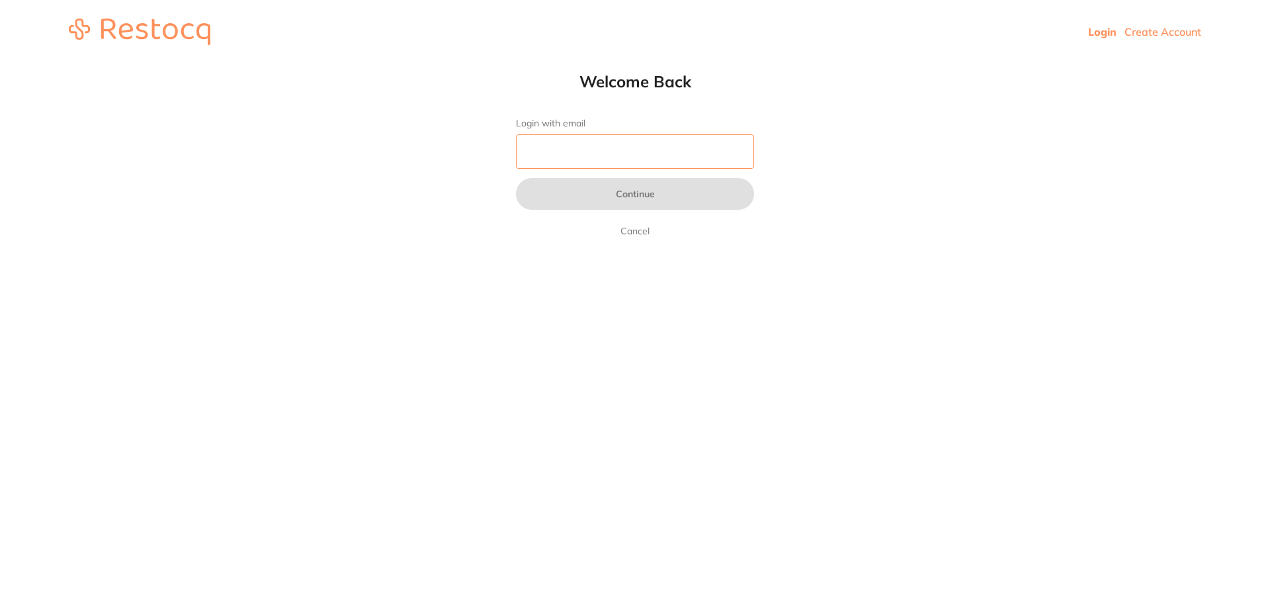
click at [534, 153] on input "Login with email" at bounding box center [635, 151] width 238 height 34
click at [562, 158] on input "Login with email" at bounding box center [635, 151] width 238 height 34
paste input "amrita+60@terrificminds.com"
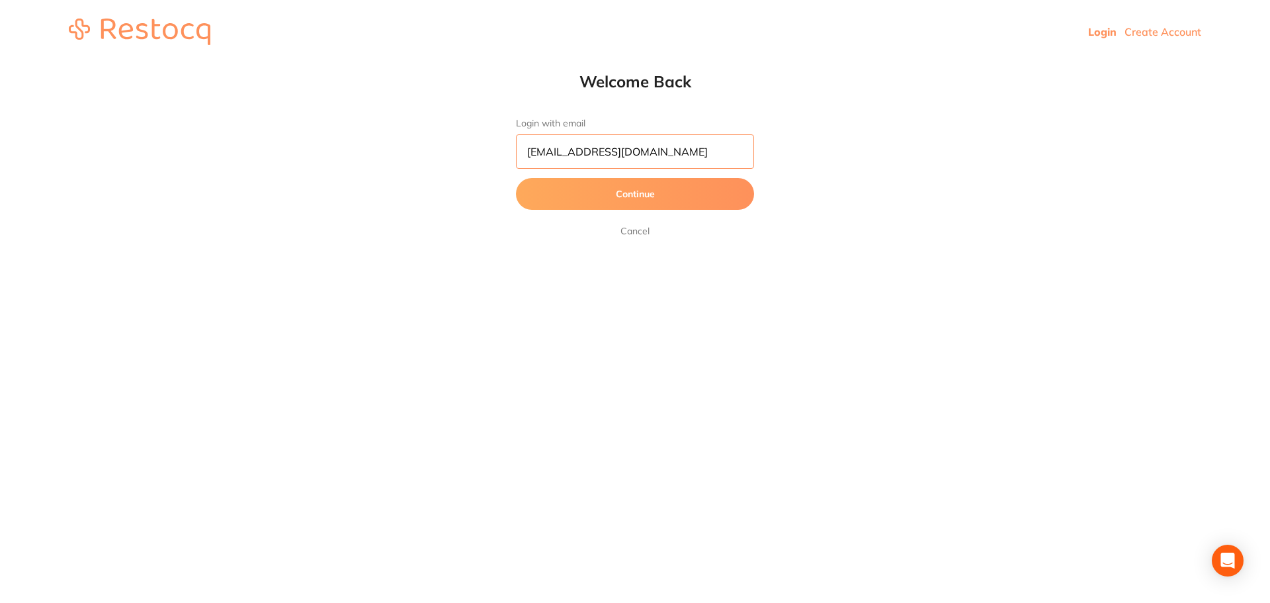
click at [579, 150] on input "amrita+60@terrificminds.com" at bounding box center [635, 151] width 238 height 34
type input "amrita+75@terrificminds.com"
click at [516, 178] on button "Continue" at bounding box center [635, 194] width 238 height 32
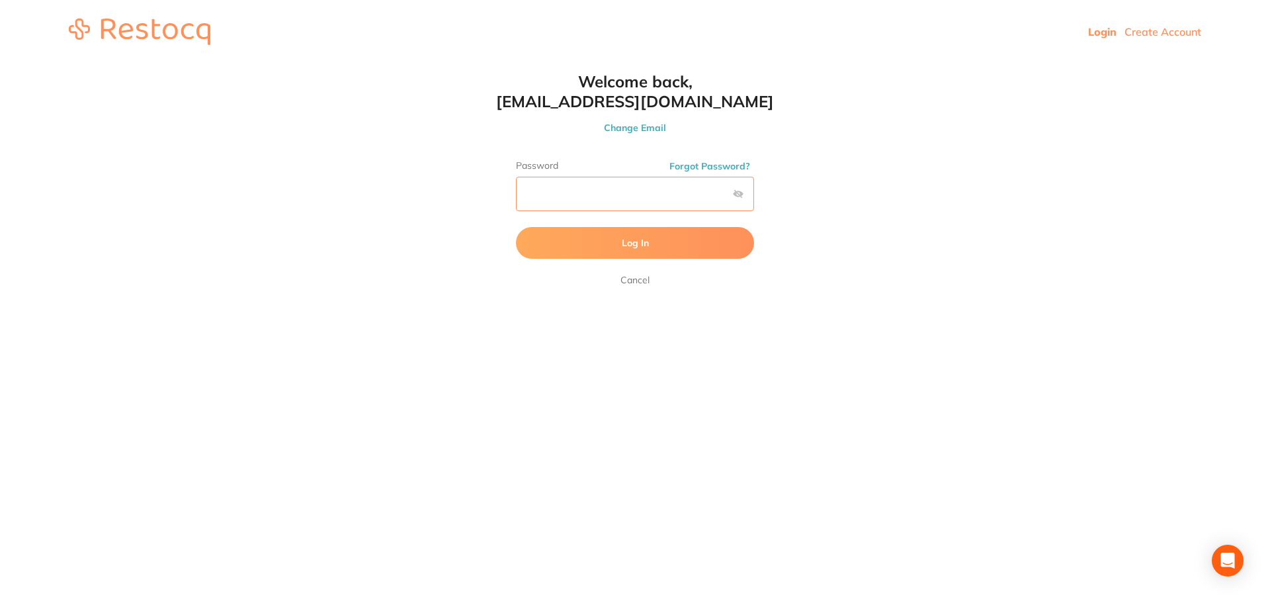
click at [516, 227] on button "Log In" at bounding box center [635, 243] width 238 height 32
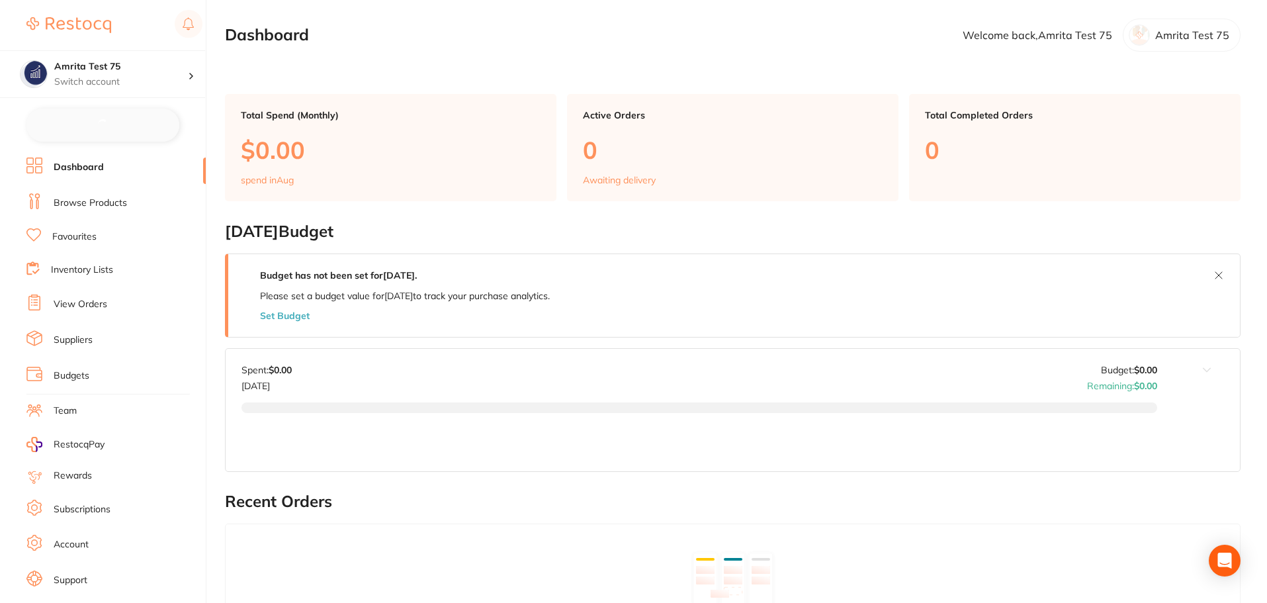
checkbox input "false"
click at [97, 271] on link "Inventory Lists" at bounding box center [82, 268] width 62 height 13
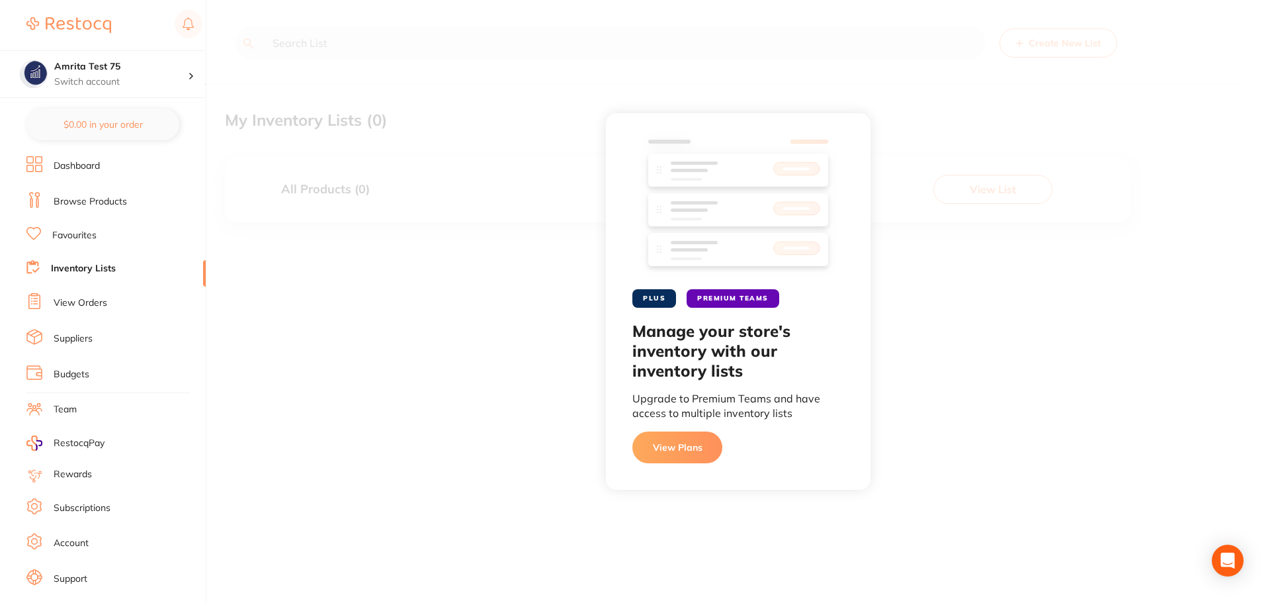
click at [696, 450] on button "View Plans" at bounding box center [677, 447] width 90 height 32
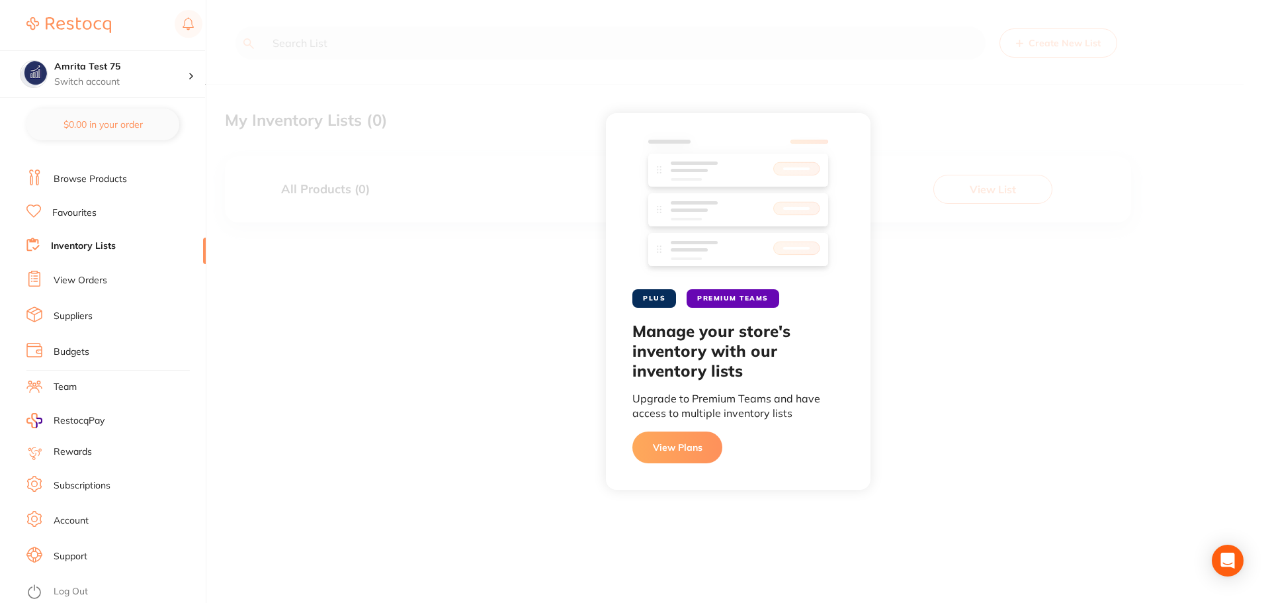
click at [72, 587] on link "Log Out" at bounding box center [71, 591] width 34 height 13
